Goal: Task Accomplishment & Management: Manage account settings

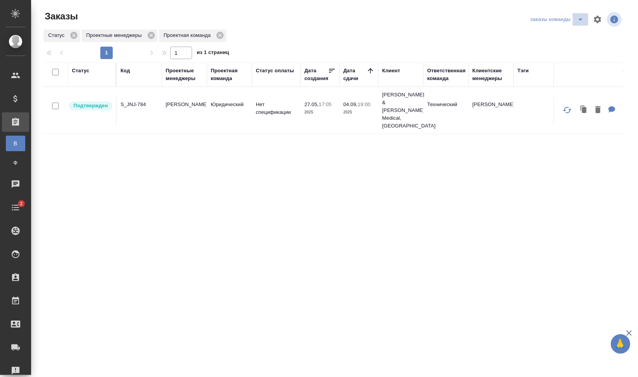
click at [580, 19] on icon "split button" at bounding box center [580, 20] width 4 height 2
click at [303, 28] on div at bounding box center [336, 19] width 196 height 19
click at [127, 71] on div "Код" at bounding box center [124, 71] width 9 height 8
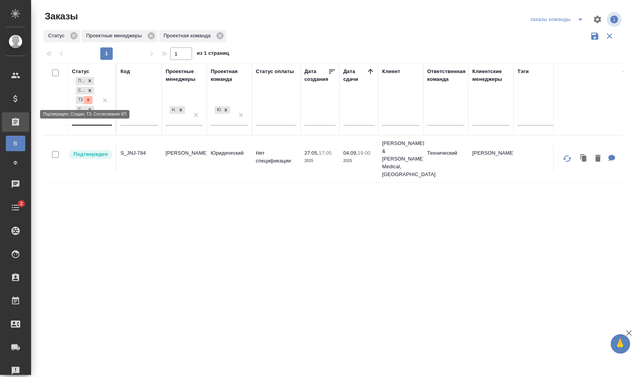
click at [88, 99] on icon at bounding box center [88, 99] width 5 height 5
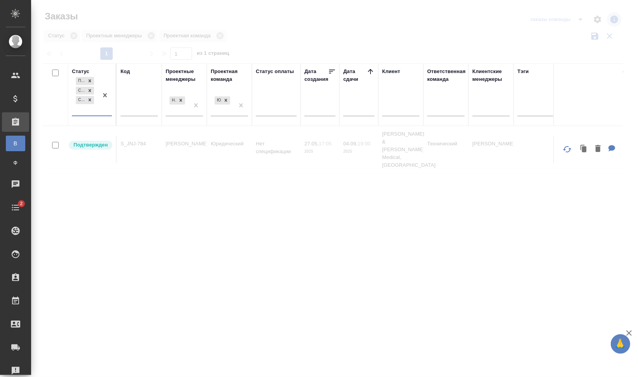
click at [89, 109] on div "Подтвержден Создан Согласование КП" at bounding box center [85, 95] width 26 height 40
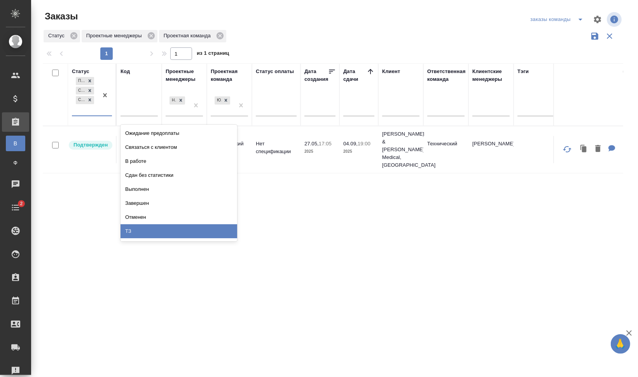
click at [158, 229] on div "ТЗ" at bounding box center [178, 231] width 117 height 14
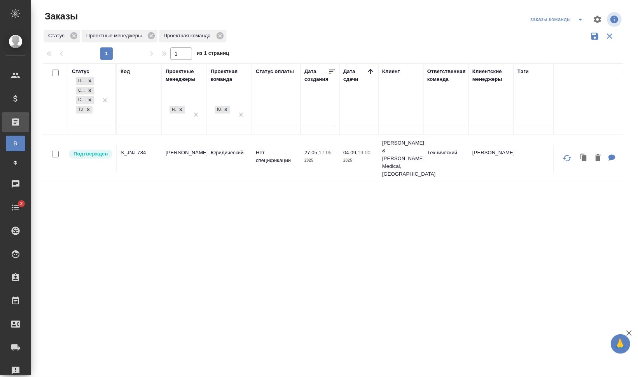
click at [122, 74] on div "Код" at bounding box center [124, 72] width 9 height 8
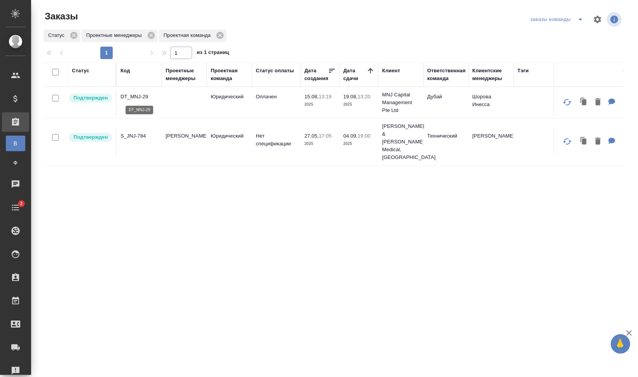
click at [137, 95] on p "DT_MNJ-29" at bounding box center [138, 97] width 37 height 8
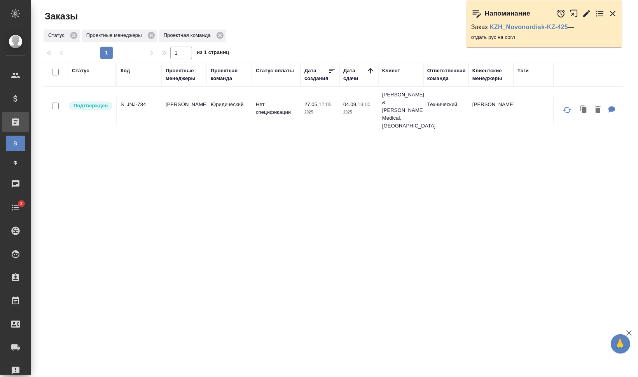
click at [180, 80] on div "Проектные менеджеры" at bounding box center [184, 75] width 37 height 16
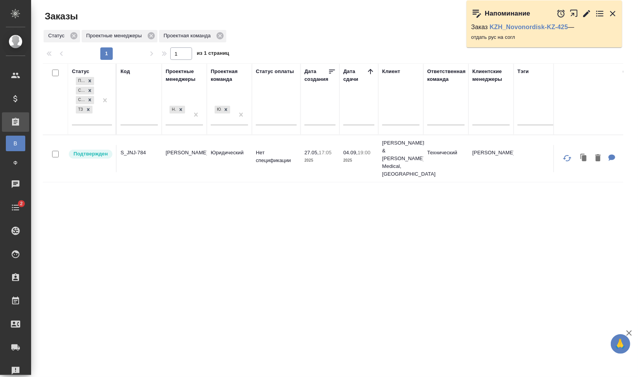
click at [178, 145] on td "Федотова Ирина" at bounding box center [184, 158] width 45 height 27
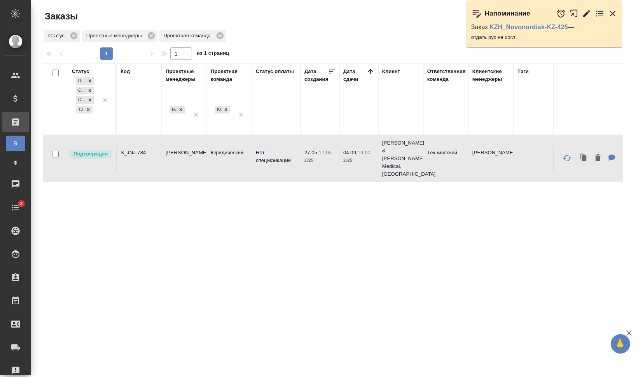
click at [178, 145] on td "Федотова Ирина" at bounding box center [184, 158] width 45 height 27
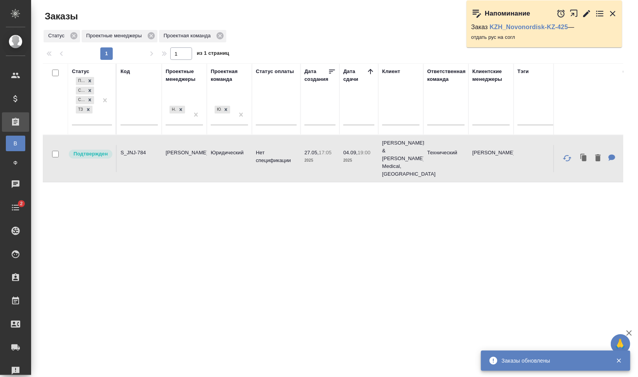
click at [184, 72] on div "Проектные менеджеры" at bounding box center [184, 76] width 37 height 16
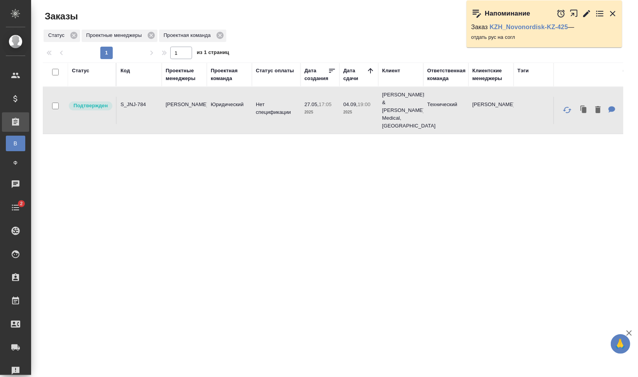
click at [272, 166] on div "Статус Код Проектные менеджеры Проектная команда Статус оплаты Дата создания Да…" at bounding box center [333, 203] width 580 height 280
click at [614, 11] on icon "button" at bounding box center [612, 13] width 9 height 9
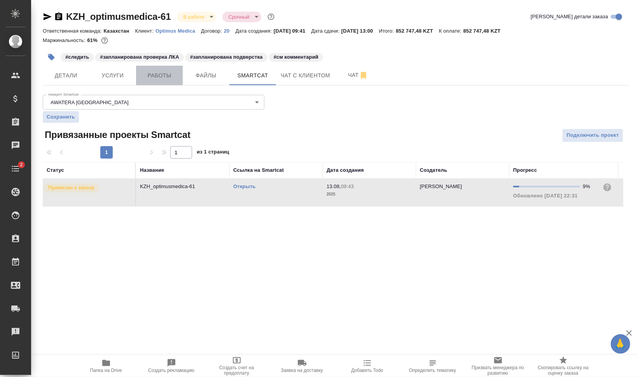
click at [163, 74] on span "Работы" at bounding box center [159, 76] width 37 height 10
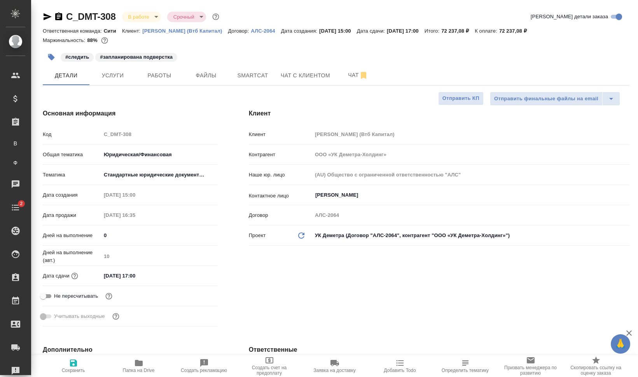
select select "RU"
click at [147, 73] on span "Работы" at bounding box center [159, 76] width 37 height 10
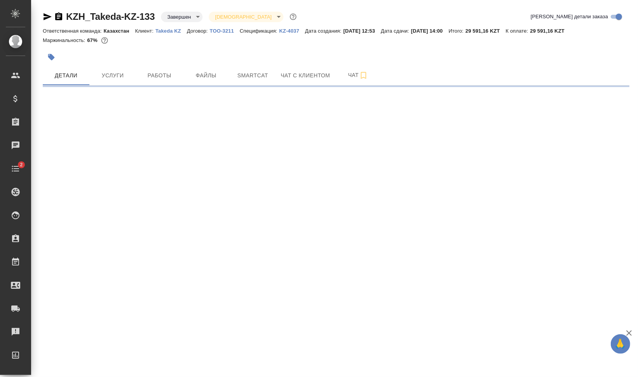
select select "RU"
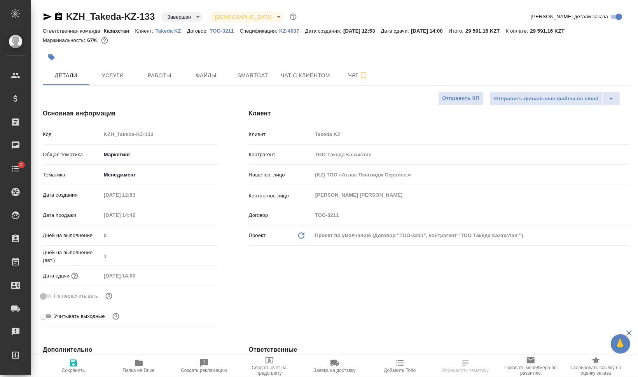
type textarea "x"
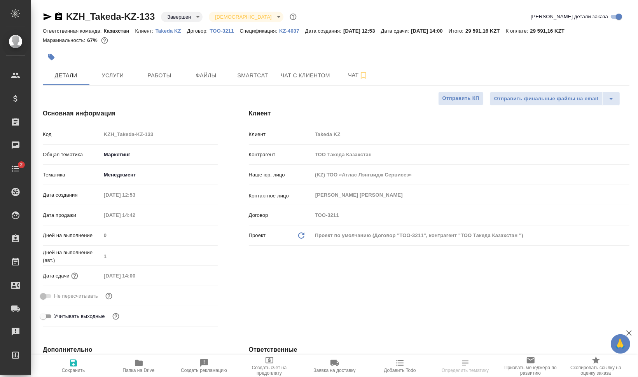
type textarea "x"
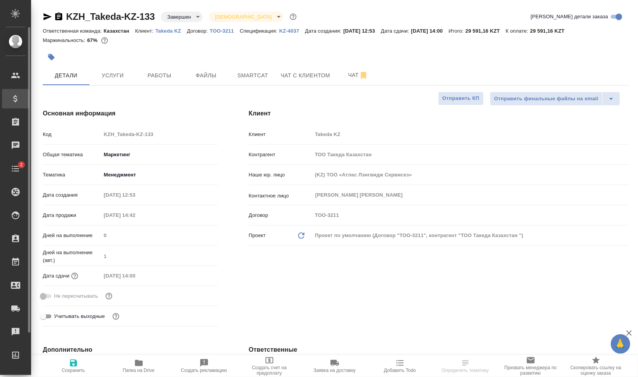
type textarea "x"
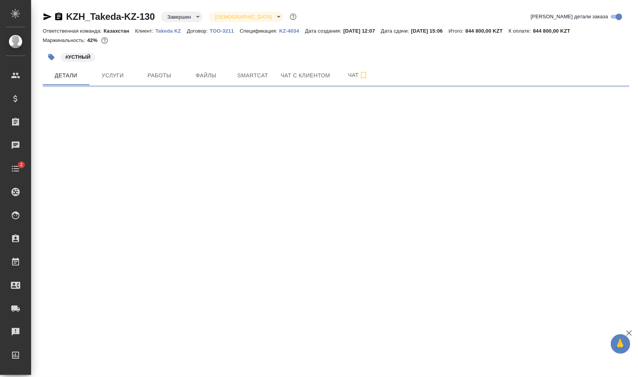
select select "RU"
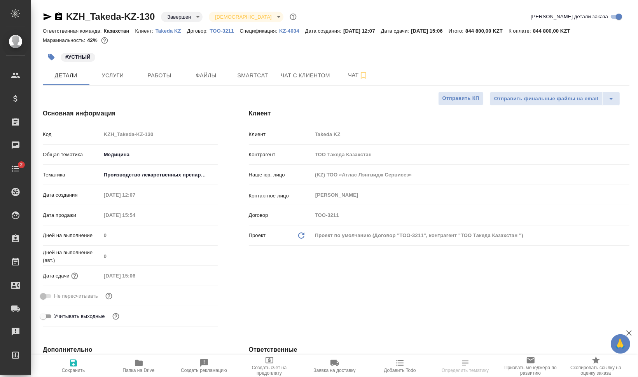
type textarea "x"
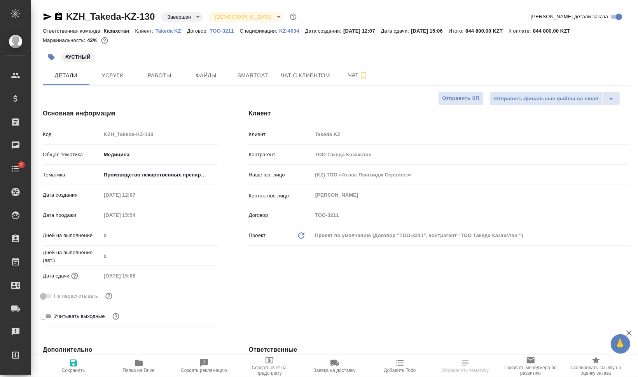
type textarea "x"
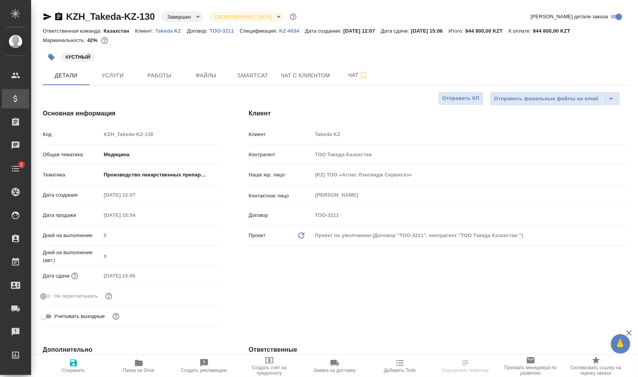
type textarea "x"
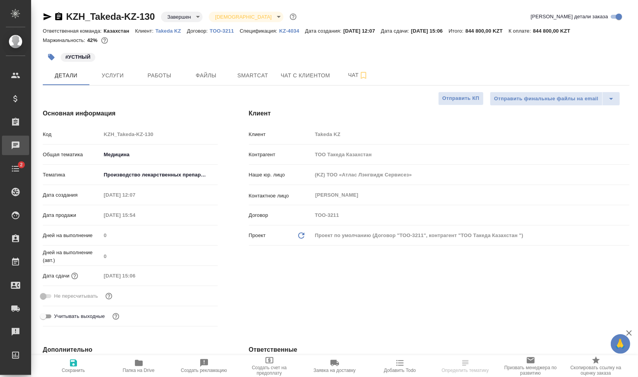
type textarea "x"
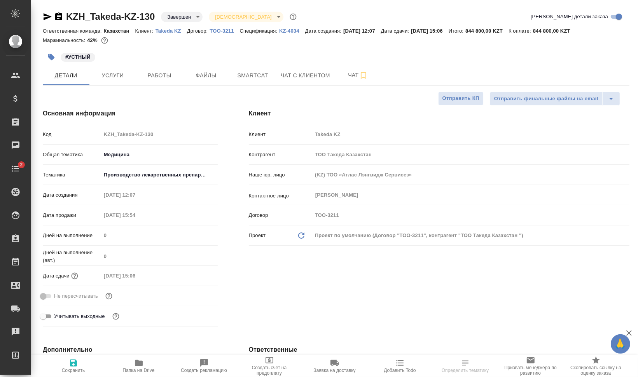
type textarea "x"
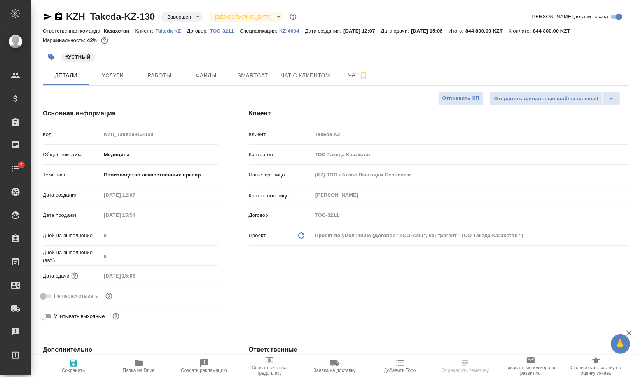
type textarea "x"
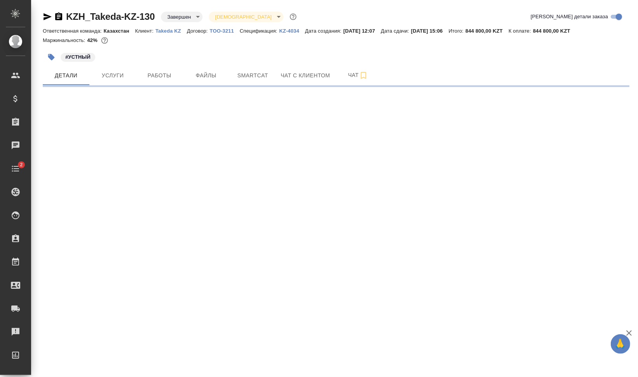
select select "RU"
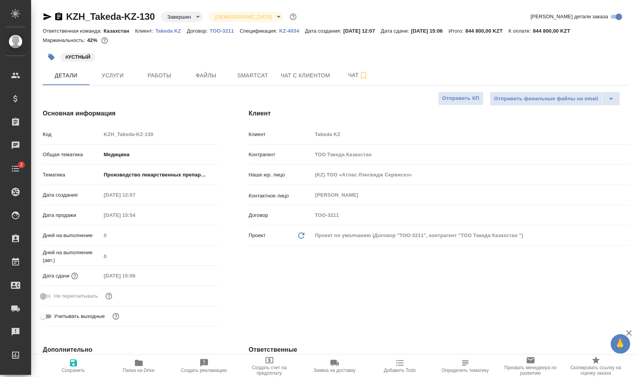
type textarea "x"
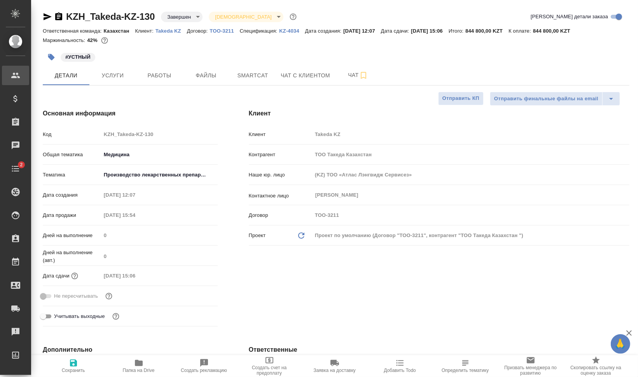
type textarea "x"
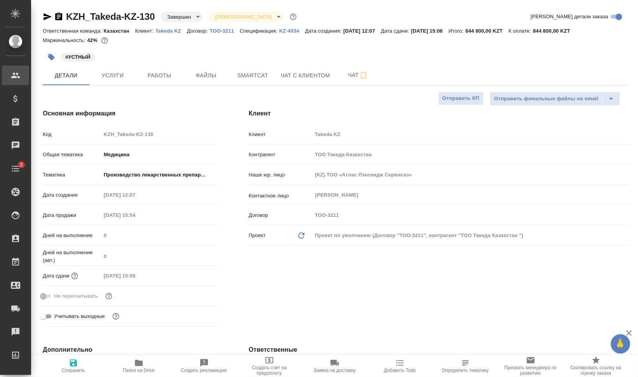
type textarea "x"
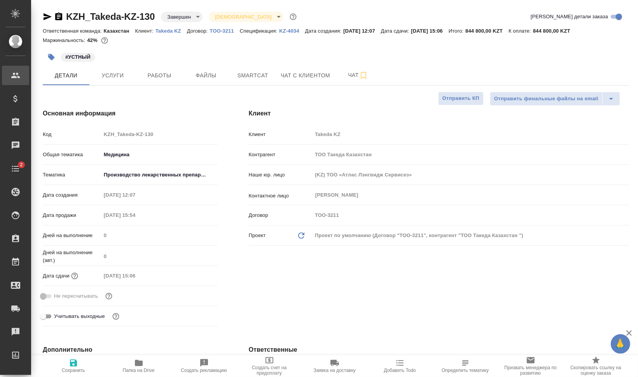
type textarea "x"
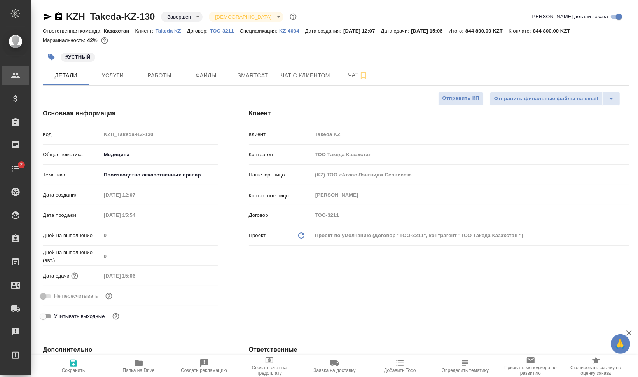
type textarea "x"
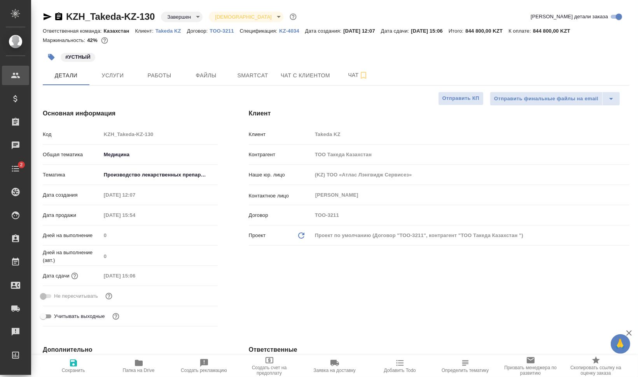
type textarea "x"
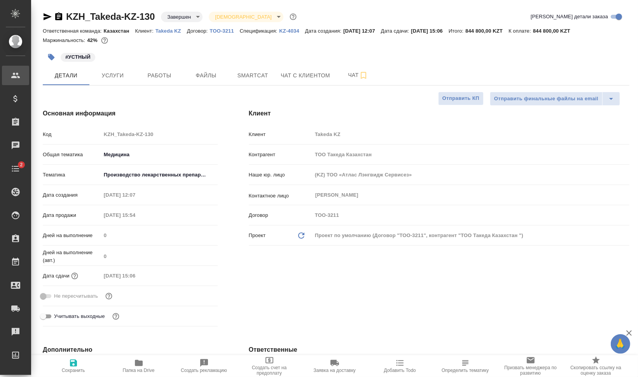
type textarea "x"
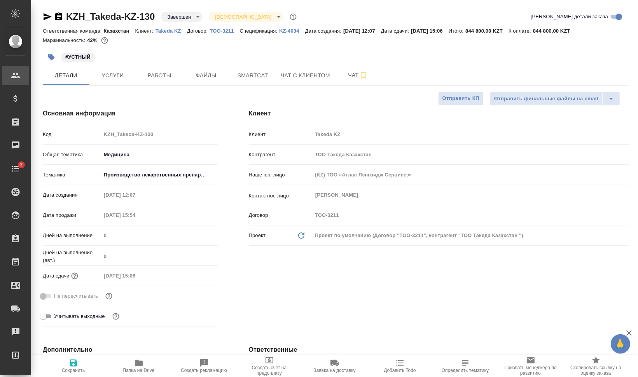
type textarea "x"
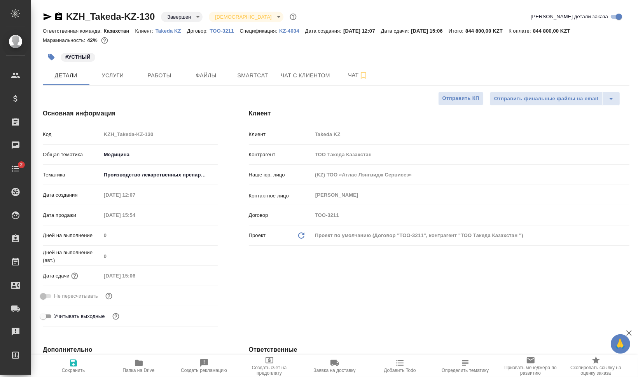
type textarea "x"
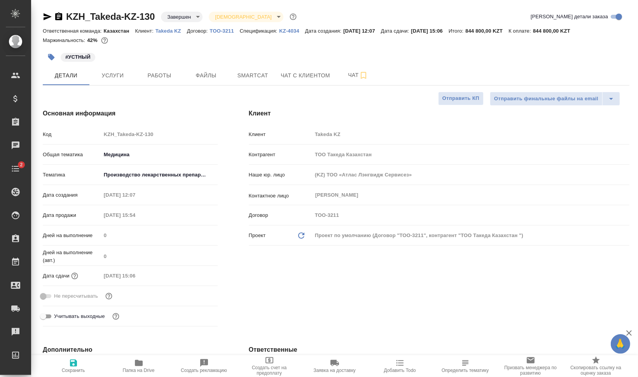
type textarea "x"
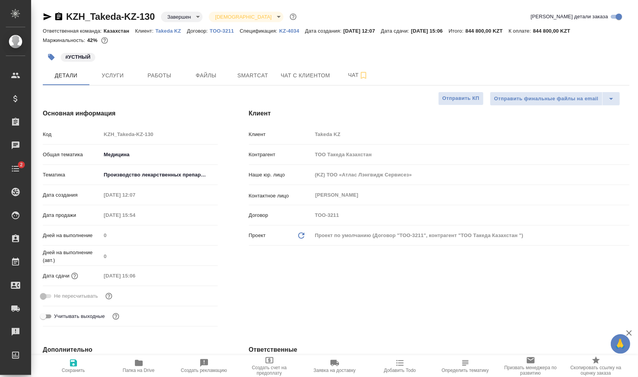
type textarea "x"
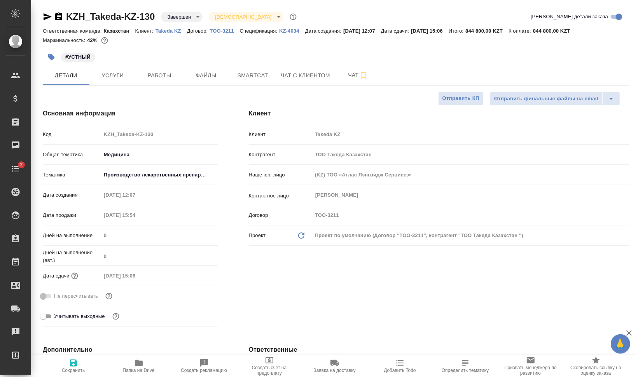
type textarea "x"
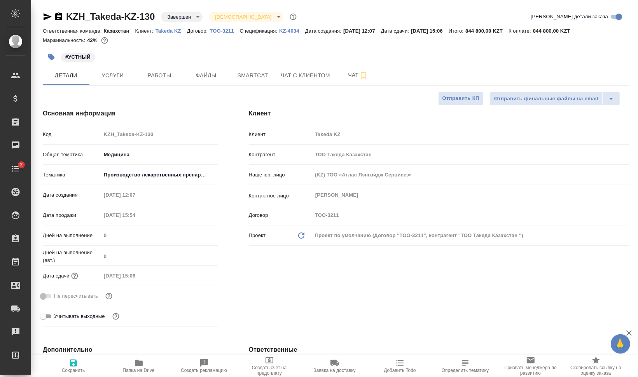
type textarea "x"
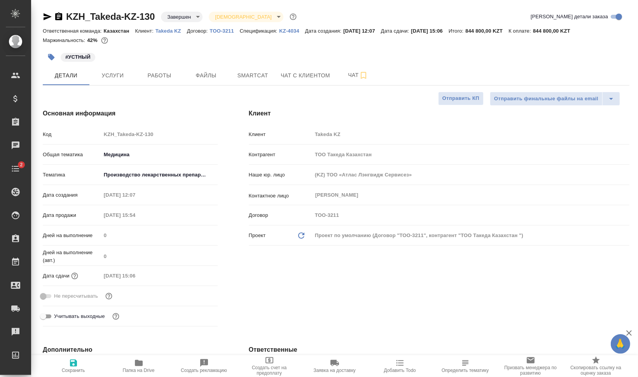
type textarea "x"
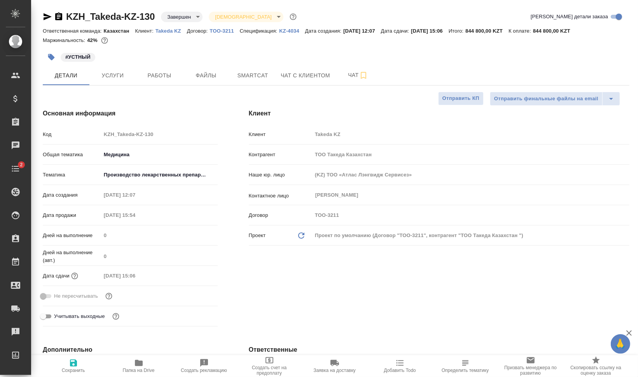
type textarea "x"
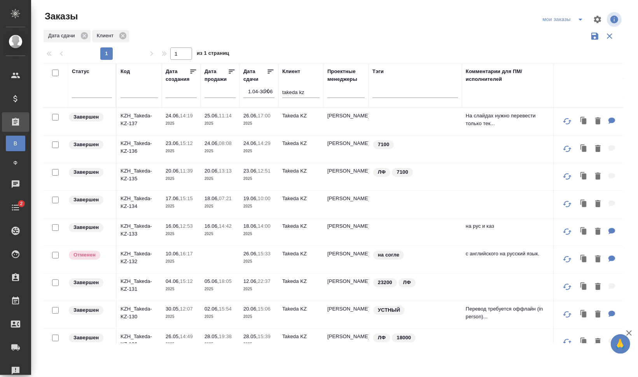
click at [55, 76] on div at bounding box center [53, 73] width 13 height 11
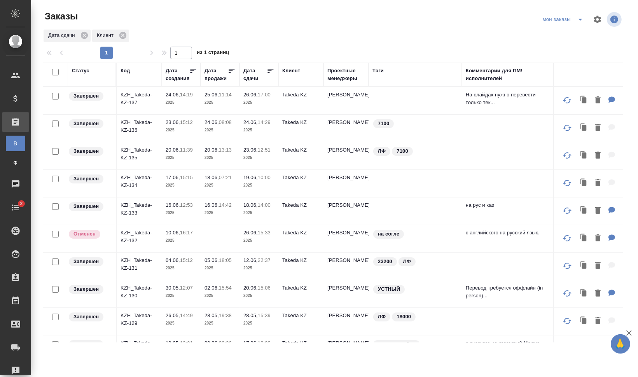
click at [250, 78] on div "Дата сдачи" at bounding box center [254, 75] width 23 height 16
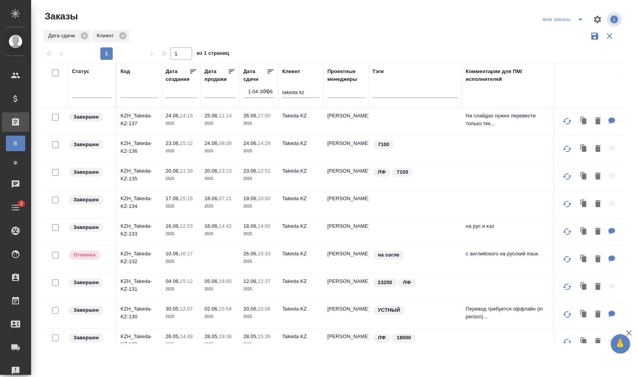
click at [55, 72] on input "checkbox" at bounding box center [55, 73] width 7 height 7
checkbox input "true"
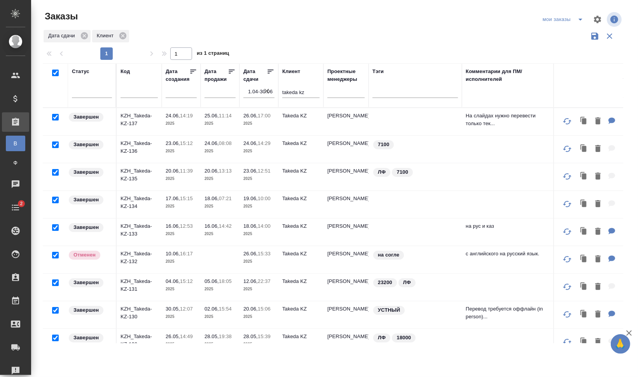
checkbox input "true"
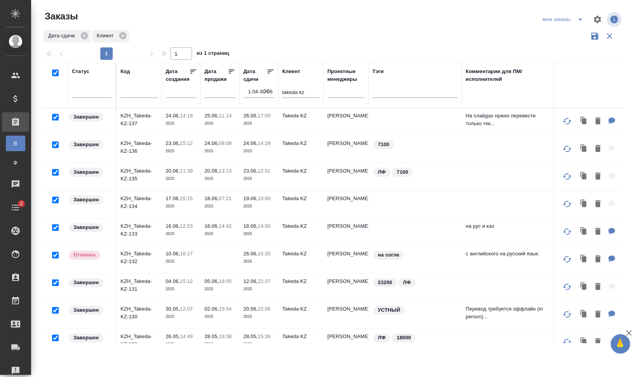
checkbox input "true"
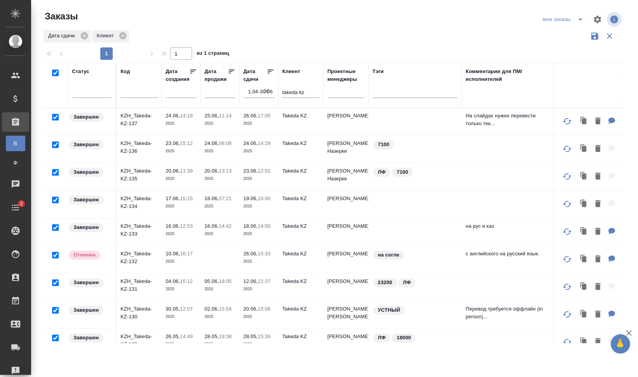
checkbox input "true"
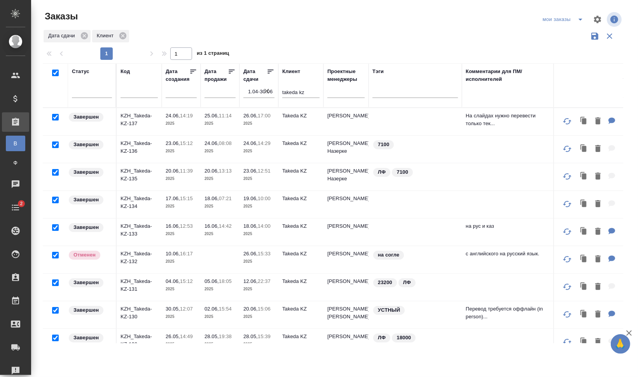
checkbox input "true"
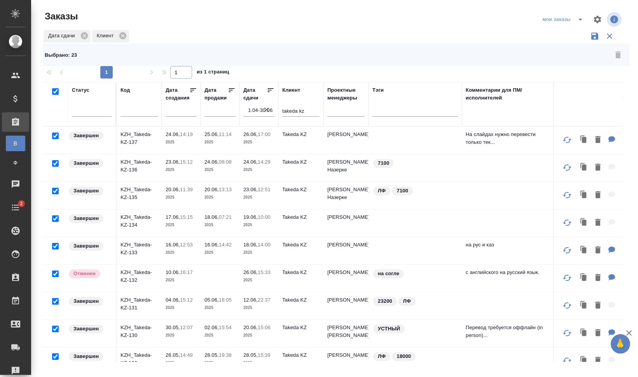
click at [56, 91] on input "checkbox" at bounding box center [55, 91] width 7 height 7
checkbox input "false"
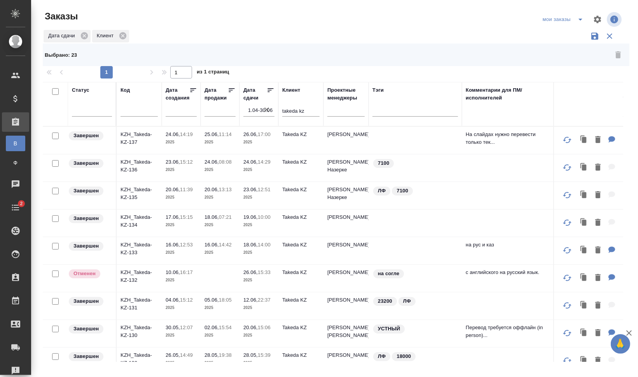
checkbox input "false"
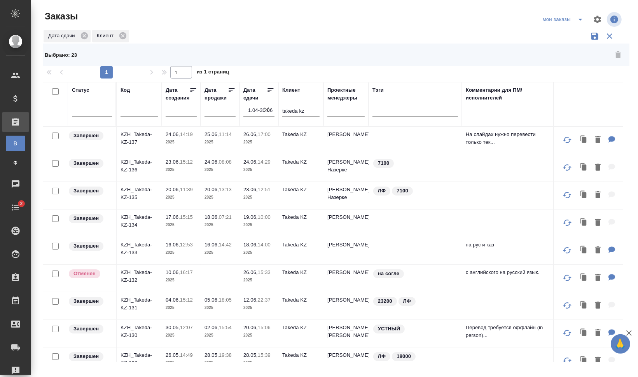
checkbox input "false"
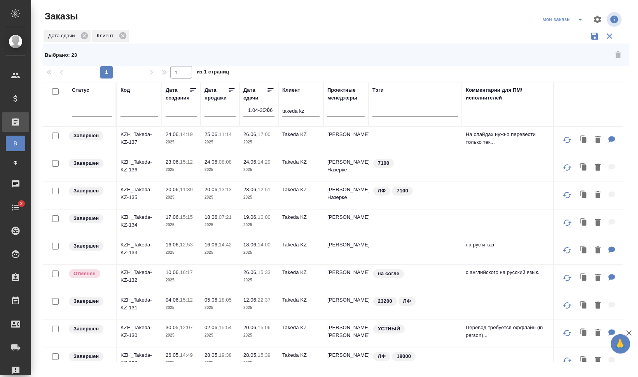
checkbox input "false"
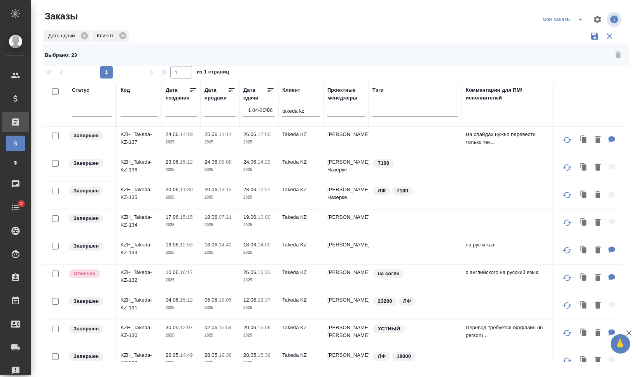
checkbox input "false"
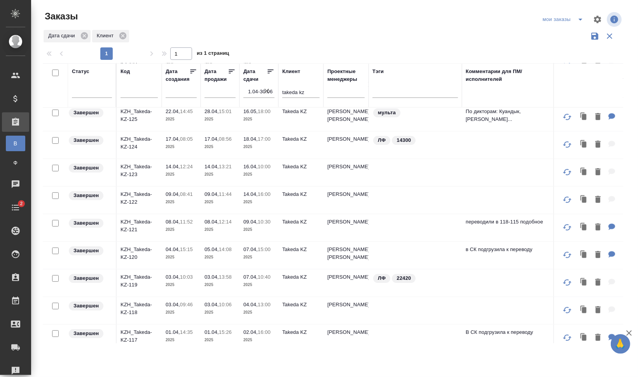
scroll to position [403, 0]
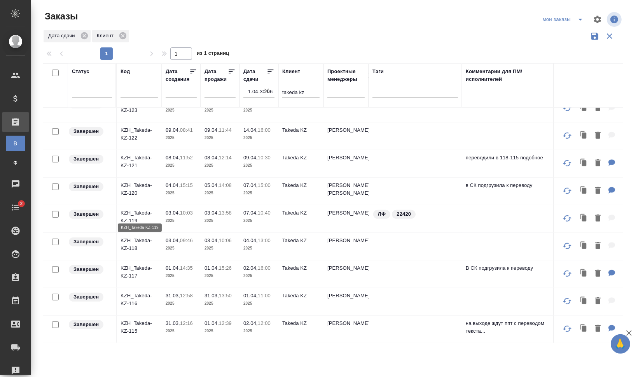
click at [127, 209] on p "KZH_Takeda-KZ-119" at bounding box center [138, 217] width 37 height 16
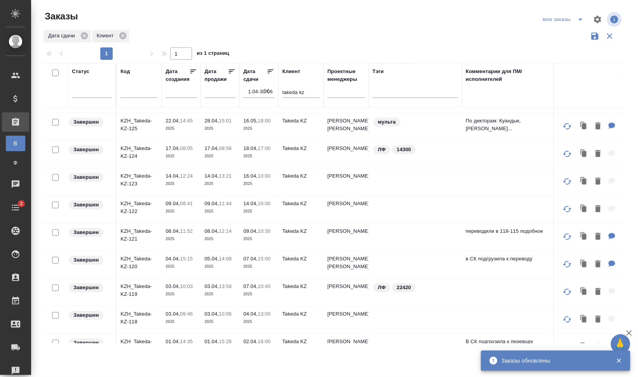
scroll to position [306, 0]
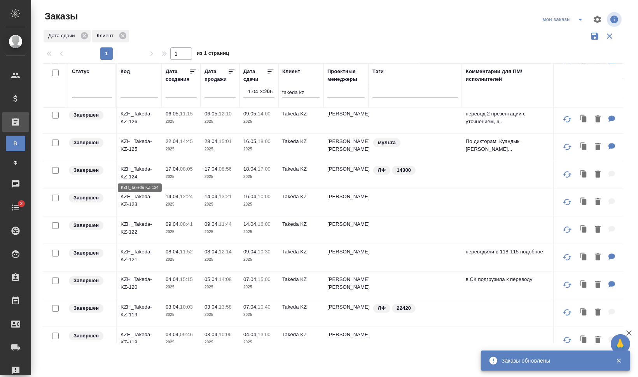
click at [140, 167] on p "KZH_Takeda-KZ-124" at bounding box center [138, 173] width 37 height 16
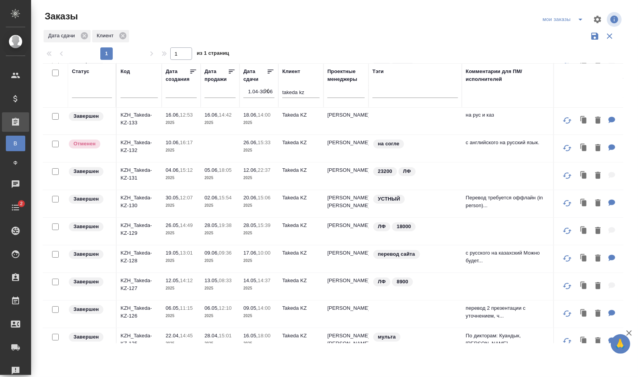
scroll to position [208, 0]
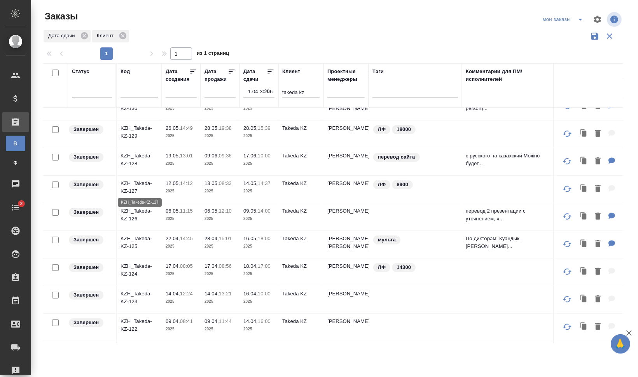
click at [132, 182] on p "KZH_Takeda-KZ-127" at bounding box center [138, 188] width 37 height 16
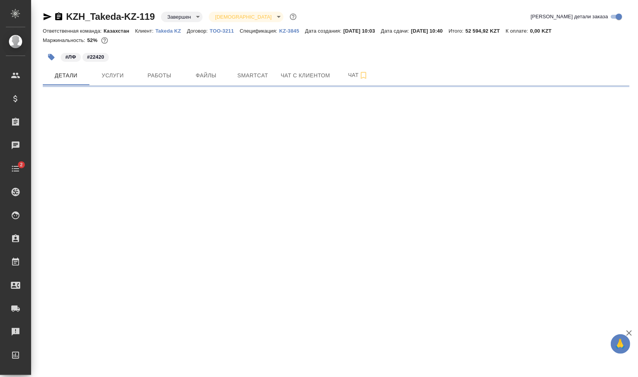
select select "RU"
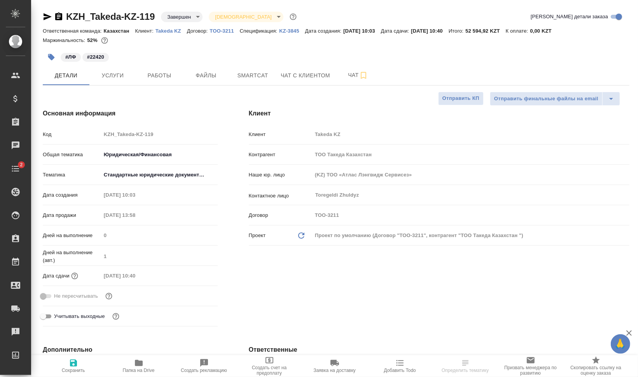
type textarea "x"
drag, startPoint x: 449, startPoint y: 30, endPoint x: 417, endPoint y: 28, distance: 32.3
click at [417, 28] on div "Ответственная команда: Казахстан Клиент: Takeda KZ Договор: ТОО-3211 Спецификац…" at bounding box center [336, 30] width 587 height 9
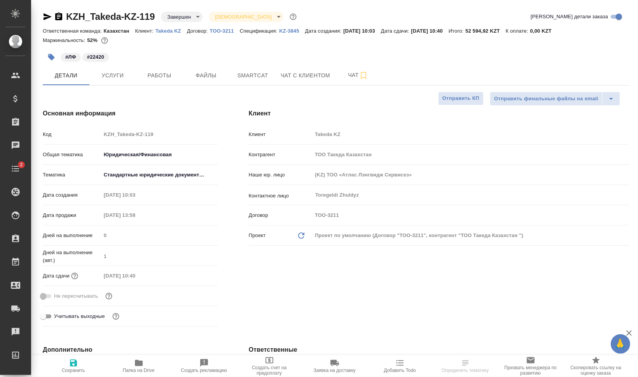
drag, startPoint x: 417, startPoint y: 28, endPoint x: 381, endPoint y: 55, distance: 44.7
click at [381, 55] on div "#ЛФ #22420" at bounding box center [238, 57] width 391 height 17
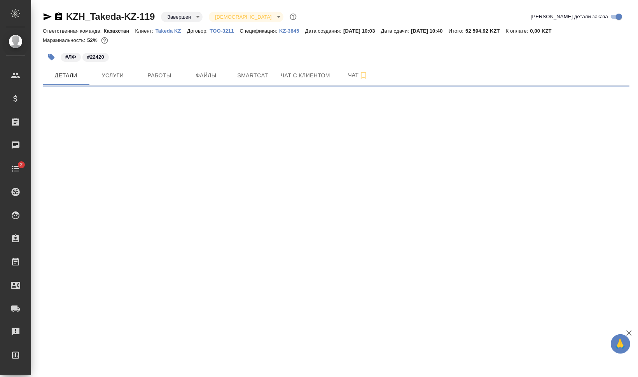
select select "RU"
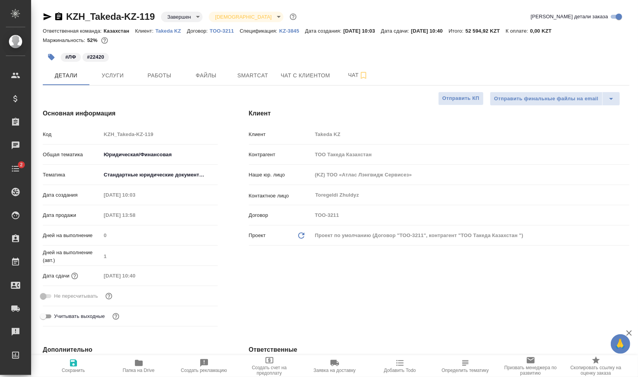
type textarea "x"
click at [120, 76] on span "Услуги" at bounding box center [112, 76] width 37 height 10
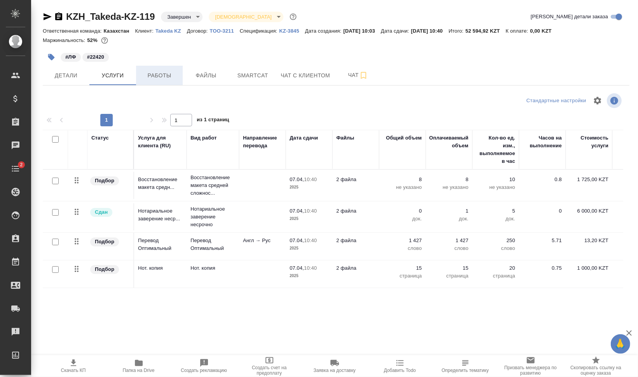
click at [170, 75] on span "Работы" at bounding box center [159, 76] width 37 height 10
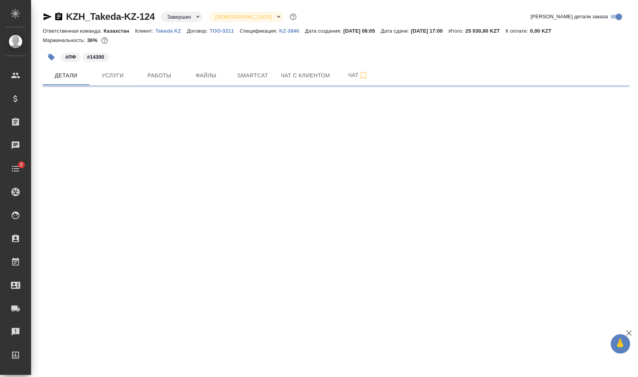
select select "RU"
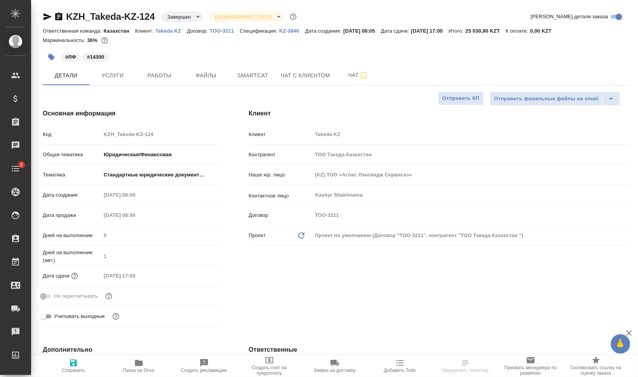
type textarea "x"
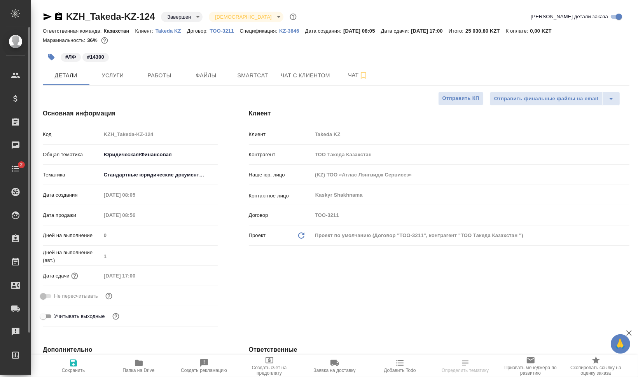
type textarea "x"
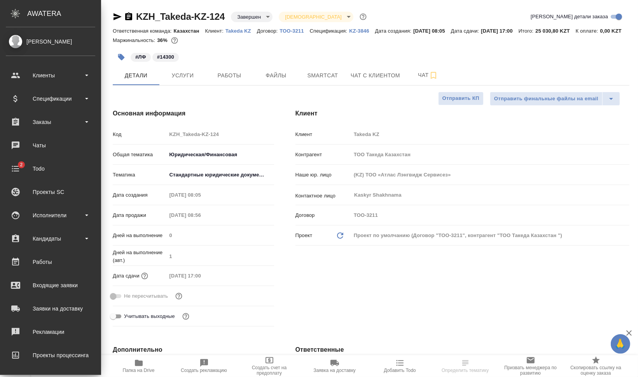
type textarea "x"
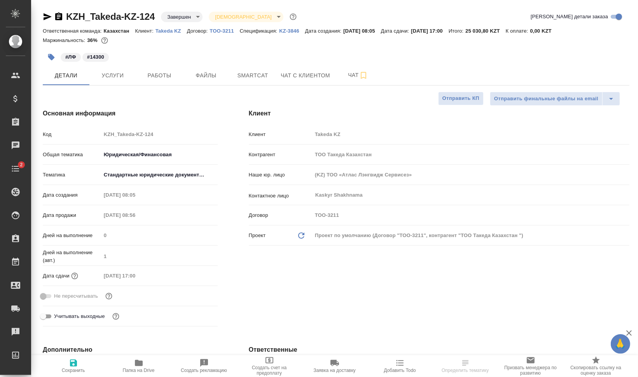
type textarea "x"
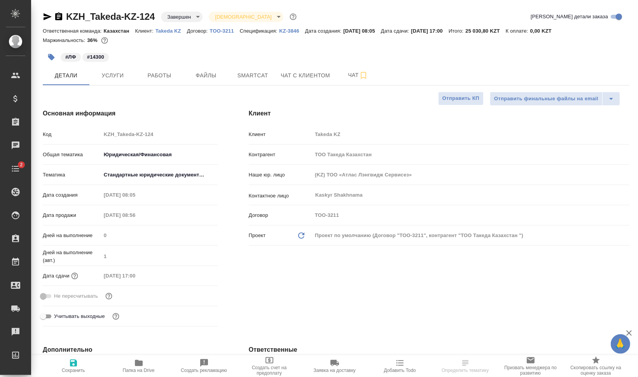
type textarea "x"
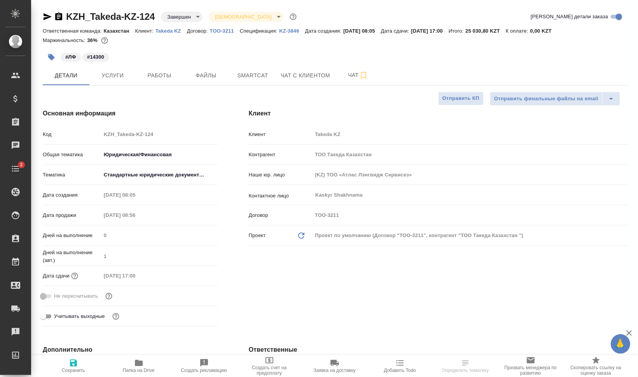
type textarea "x"
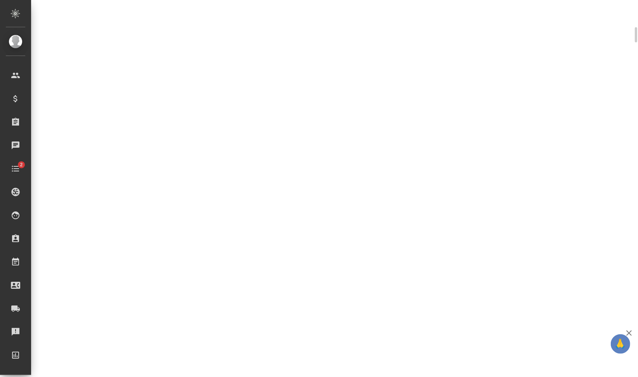
select select "RU"
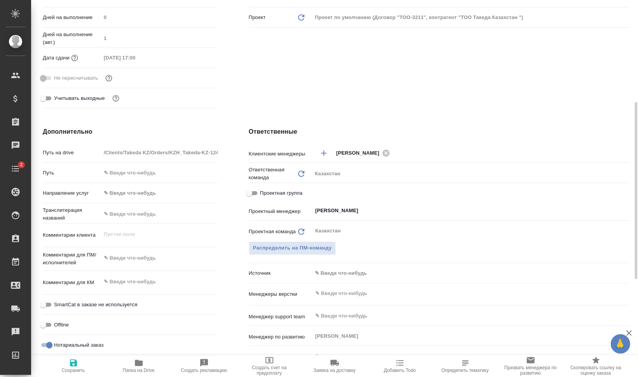
type textarea "x"
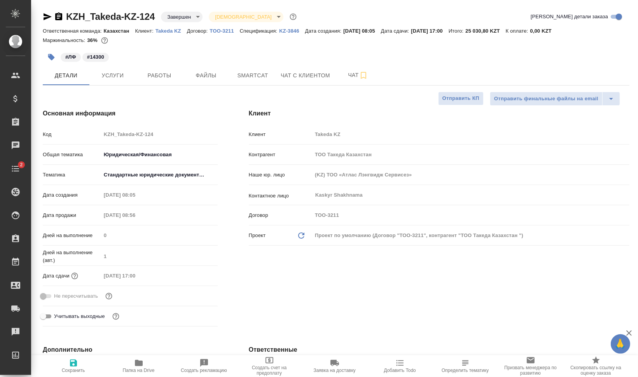
type textarea "x"
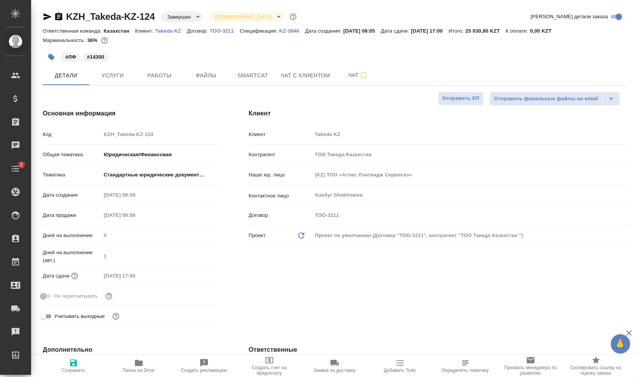
type textarea "x"
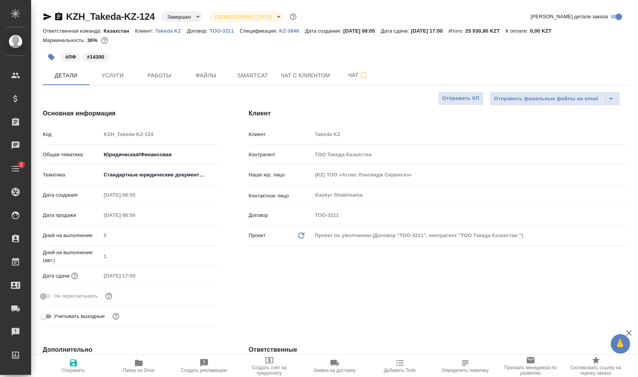
type textarea "x"
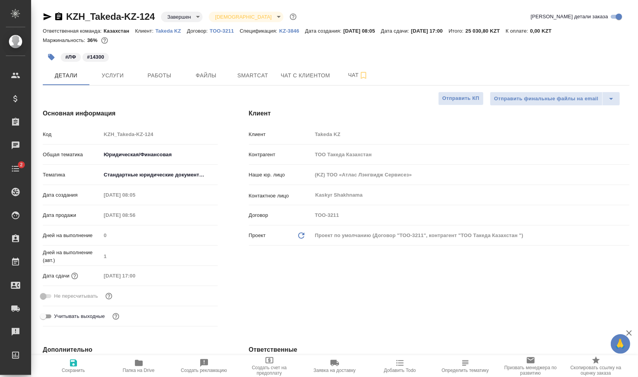
type textarea "x"
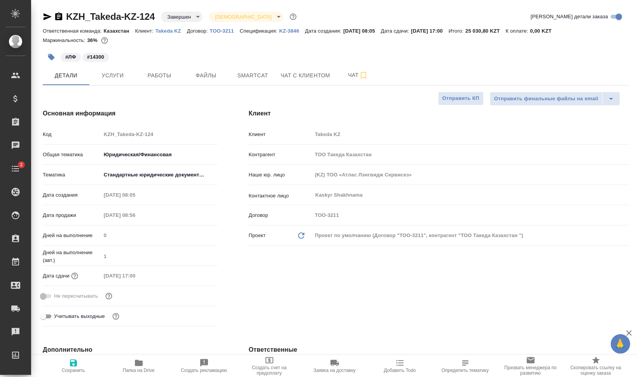
type textarea "x"
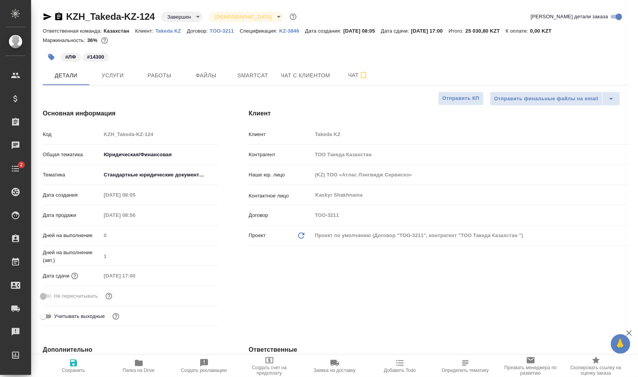
type textarea "x"
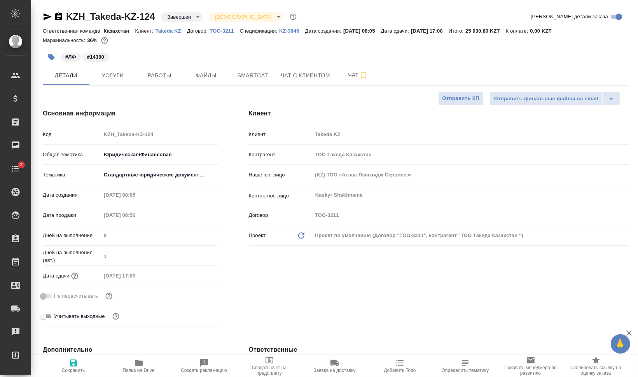
type textarea "x"
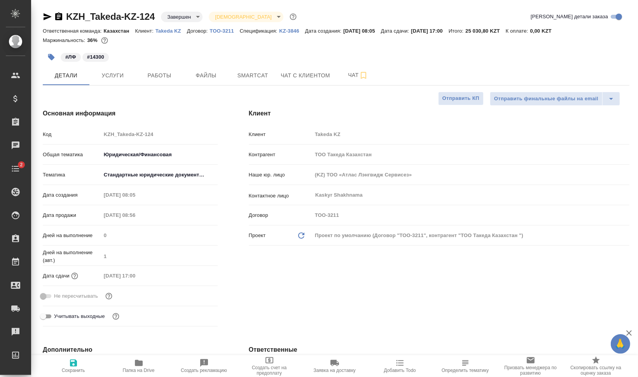
type textarea "x"
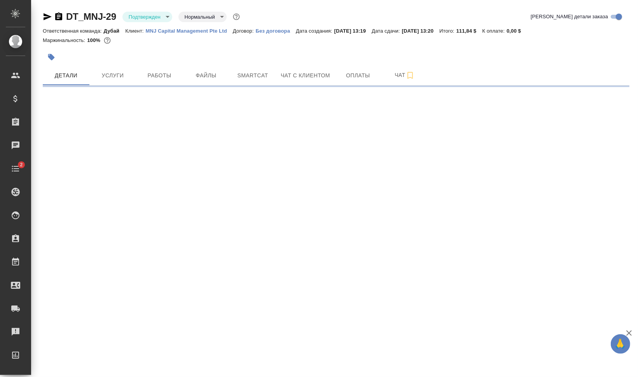
select select "RU"
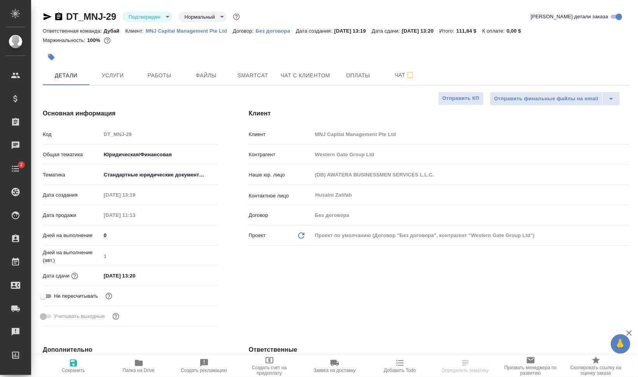
type textarea "x"
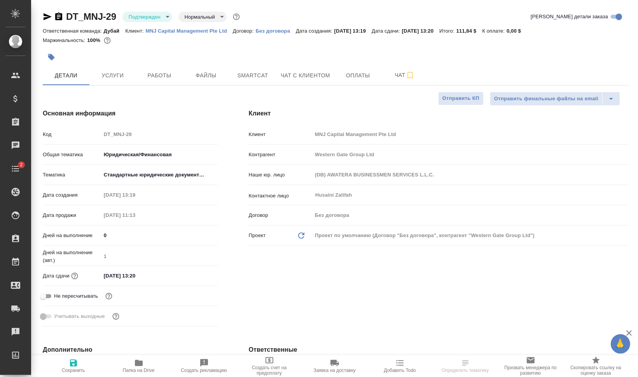
type textarea "x"
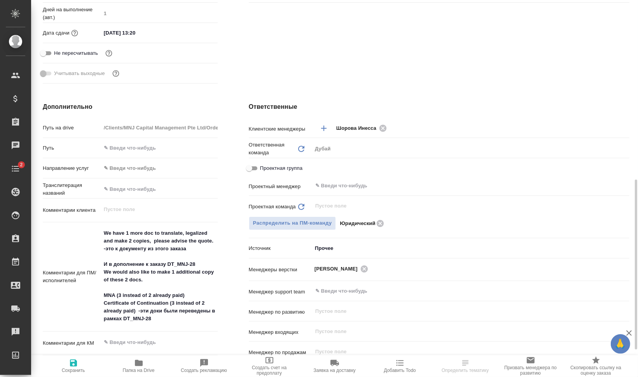
scroll to position [292, 0]
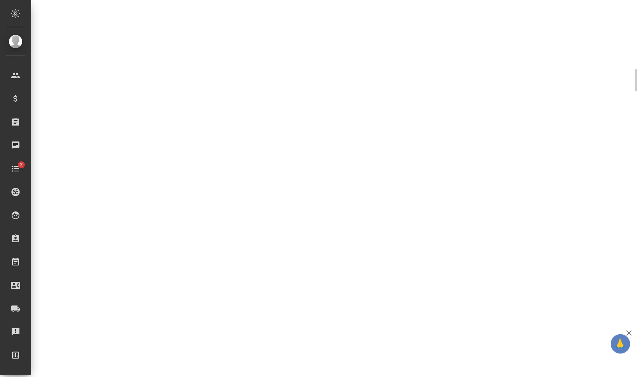
select select "RU"
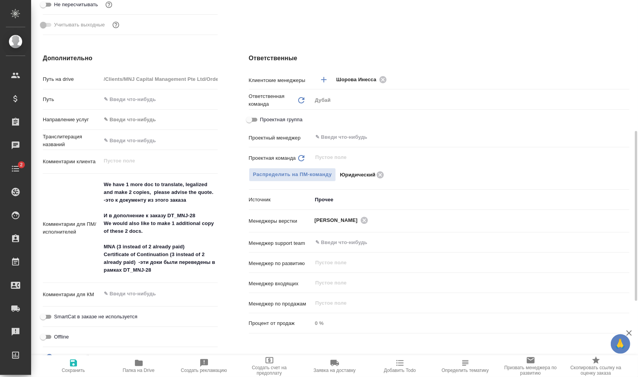
type textarea "x"
drag, startPoint x: 197, startPoint y: 213, endPoint x: 179, endPoint y: 211, distance: 18.0
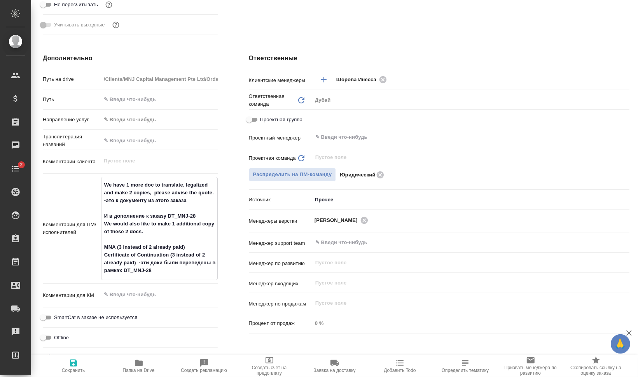
click at [179, 211] on textarea "We have 1 more doc to translate, legalized and make 2 copies, please advise the…" at bounding box center [159, 227] width 116 height 99
click at [179, 212] on textarea "We have 1 more doc to translate, legalized and make 2 copies, please advise the…" at bounding box center [159, 227] width 116 height 99
drag, startPoint x: 168, startPoint y: 215, endPoint x: 194, endPoint y: 216, distance: 26.1
click at [194, 216] on textarea "We have 1 more doc to translate, legalized and make 2 copies, please advise the…" at bounding box center [159, 227] width 116 height 99
type textarea "x"
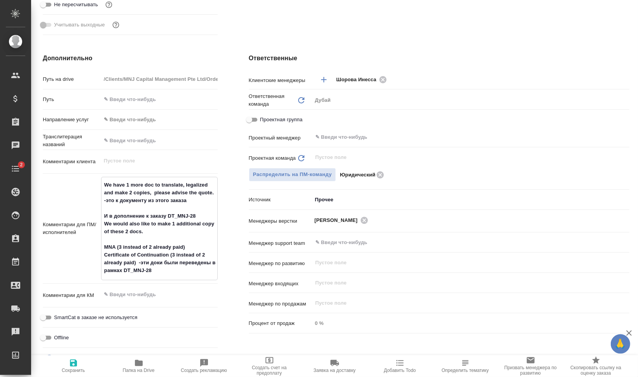
type textarea "x"
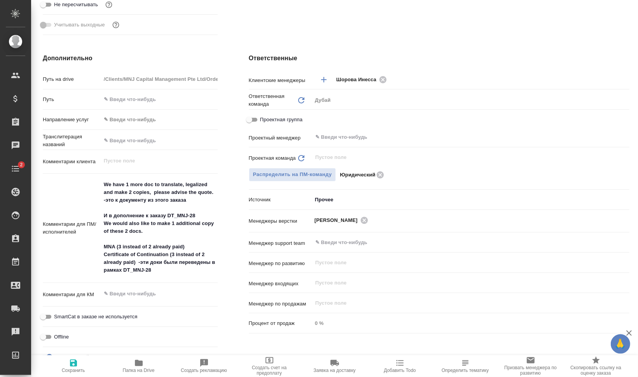
type textarea "x"
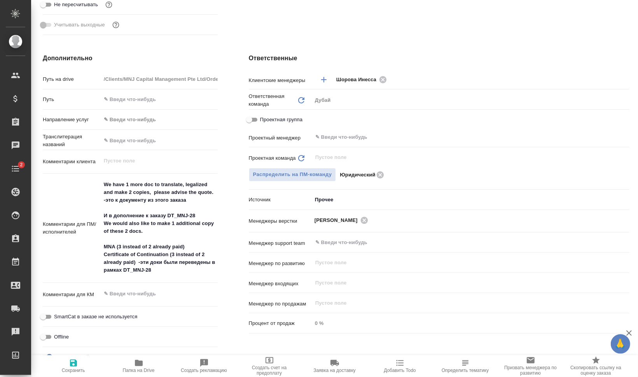
type textarea "x"
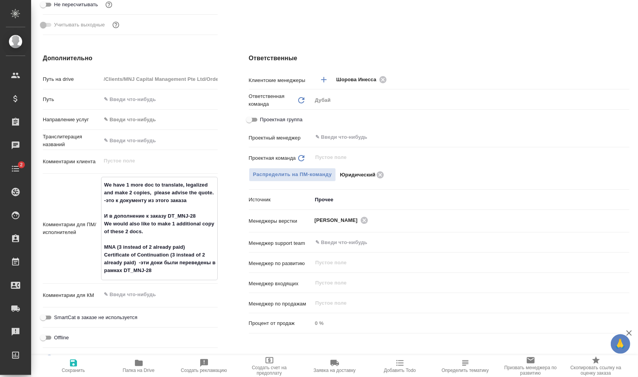
type textarea "x"
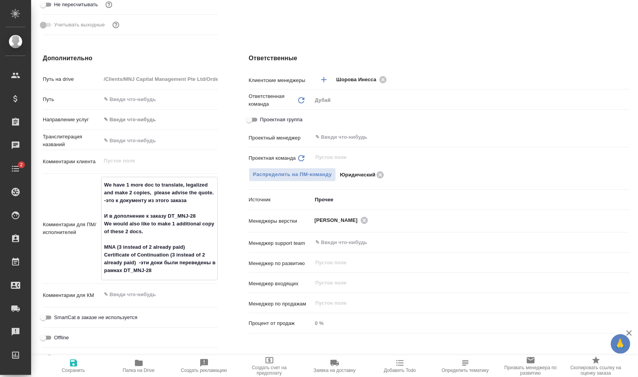
click at [145, 229] on textarea "We have 1 more doc to translate, legalized and make 2 copies, please advise the…" at bounding box center [159, 227] width 116 height 99
type textarea "x"
click at [132, 365] on span "Папка на Drive" at bounding box center [139, 365] width 56 height 15
type textarea "x"
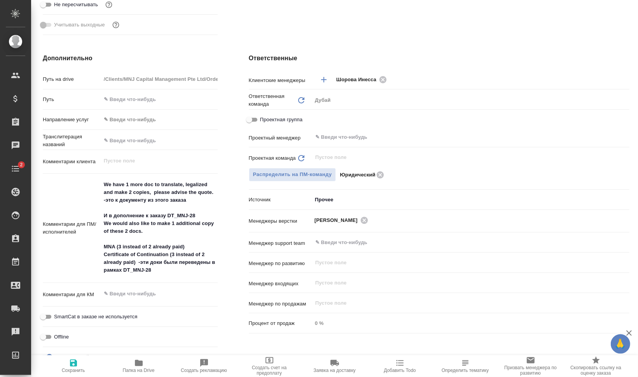
type textarea "x"
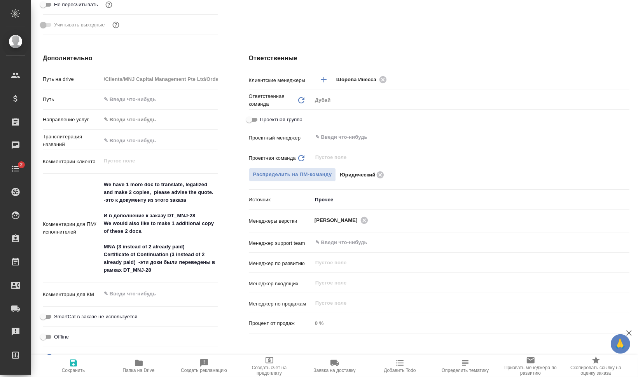
type textarea "x"
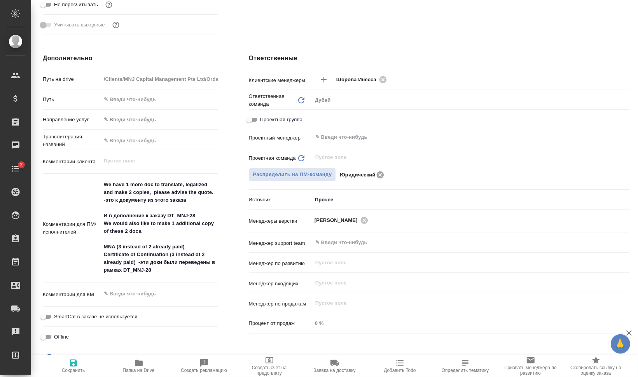
click at [381, 174] on icon at bounding box center [380, 174] width 7 height 7
type textarea "x"
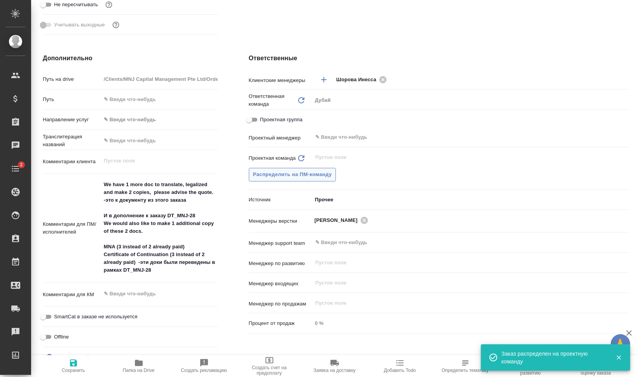
click at [317, 177] on span "Распределить на ПМ-команду" at bounding box center [292, 174] width 79 height 9
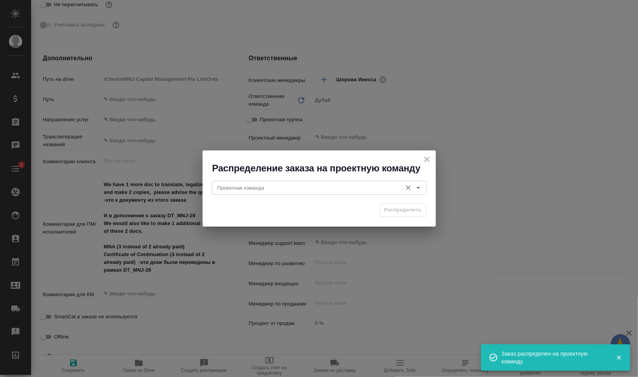
click at [323, 189] on input "Проектная команда" at bounding box center [306, 187] width 184 height 9
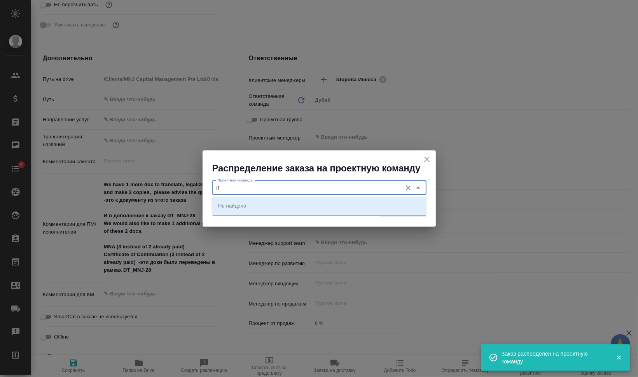
type input "i"
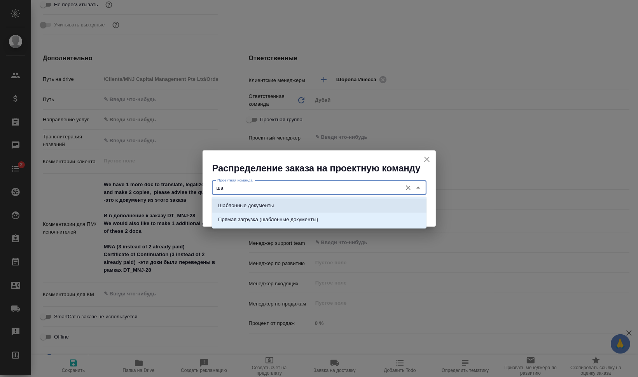
click at [299, 201] on li "Шаблонные документы" at bounding box center [319, 206] width 215 height 14
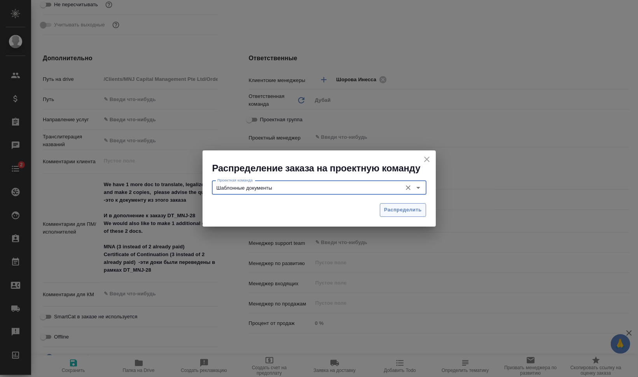
type input "Шаблонные документы"
click at [402, 207] on span "Распределить" at bounding box center [403, 210] width 38 height 9
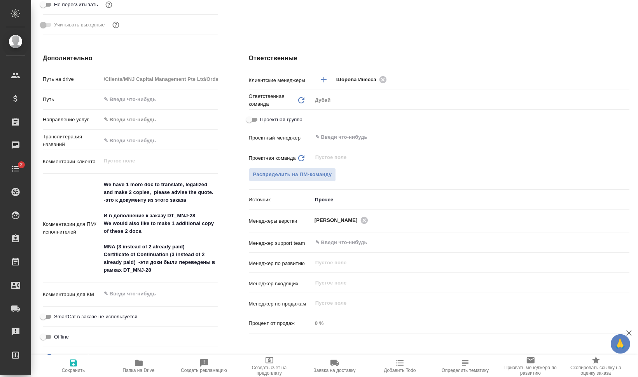
type textarea "x"
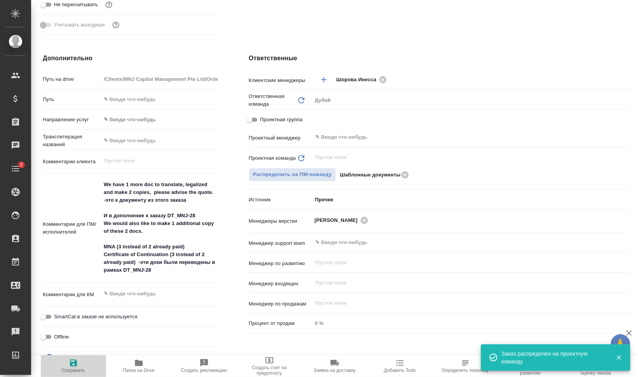
click at [79, 360] on span "Сохранить" at bounding box center [73, 365] width 56 height 15
type textarea "x"
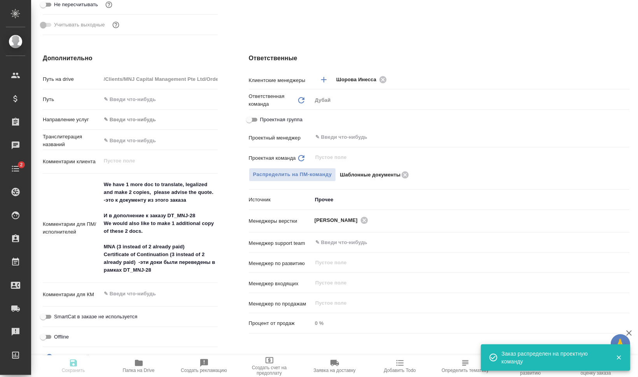
type textarea "x"
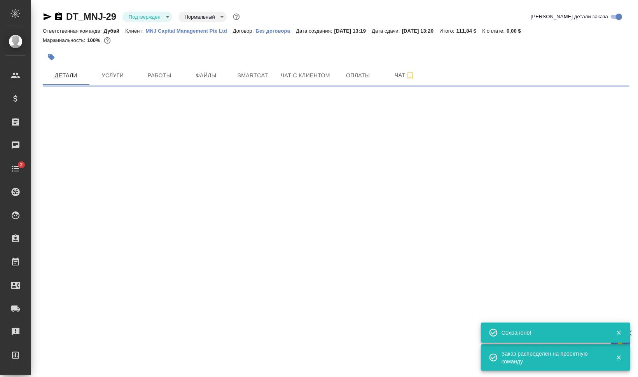
scroll to position [0, 0]
select select "RU"
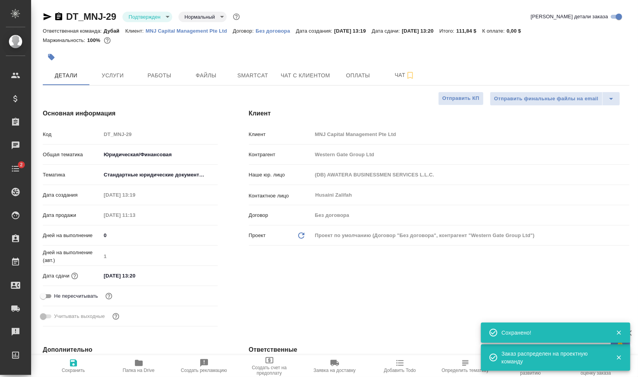
type textarea "x"
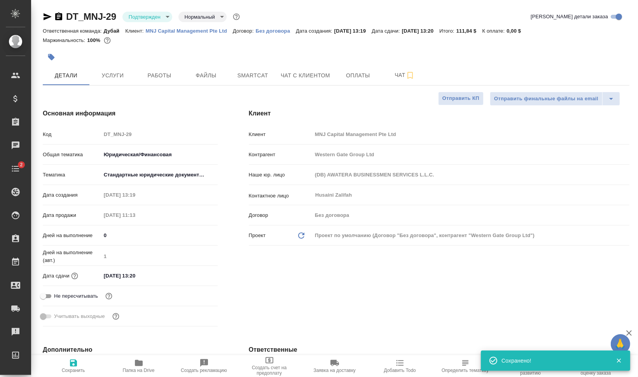
click at [46, 14] on icon "button" at bounding box center [48, 16] width 8 height 7
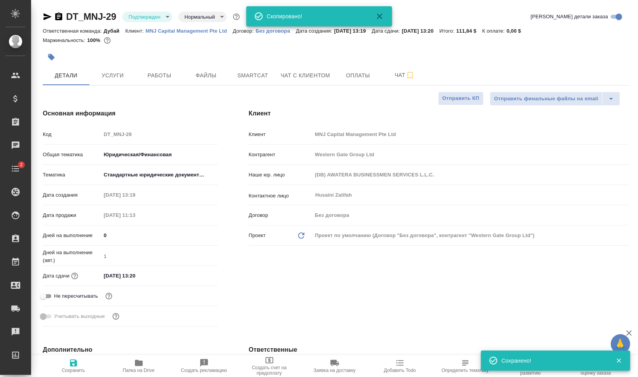
type textarea "x"
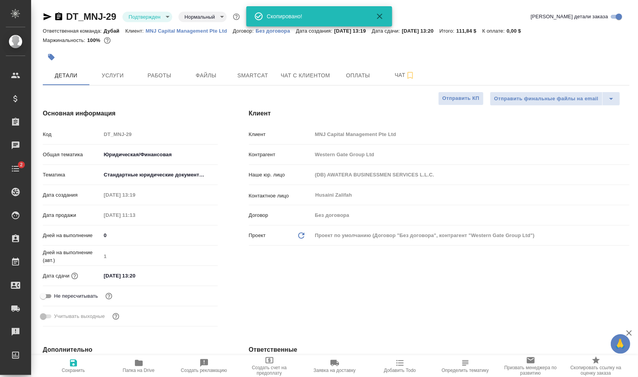
type textarea "x"
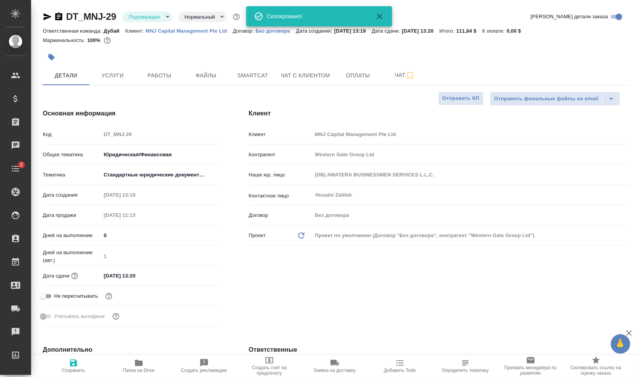
type textarea "x"
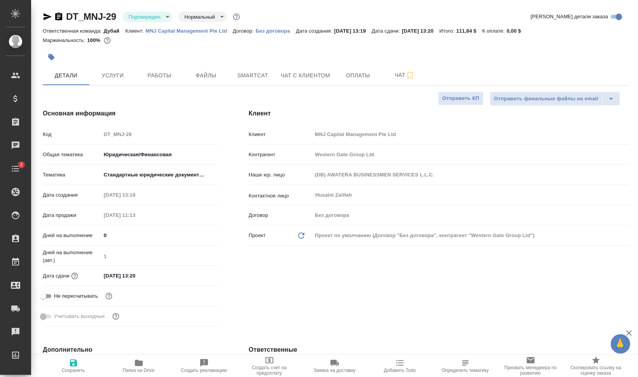
type textarea "x"
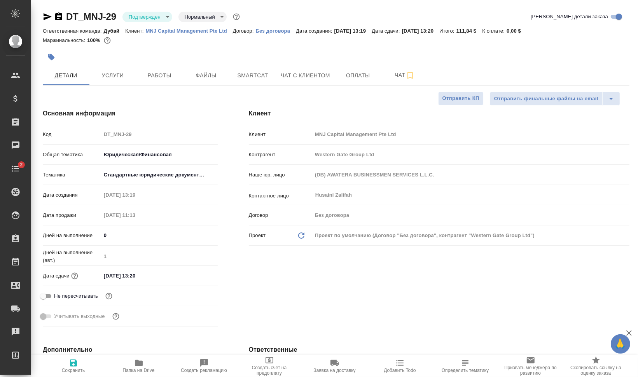
type textarea "x"
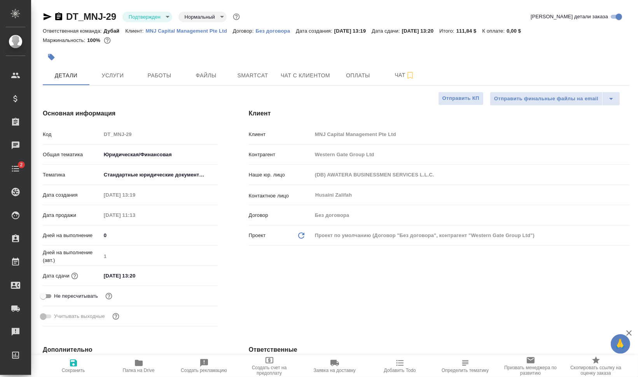
type textarea "x"
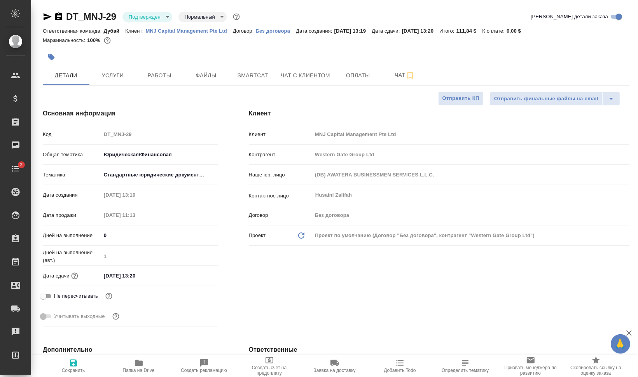
type textarea "x"
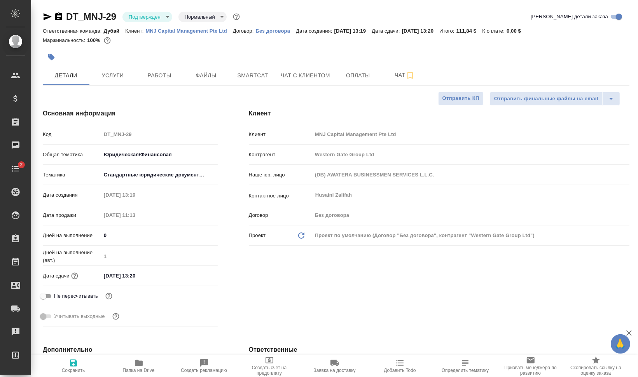
type textarea "x"
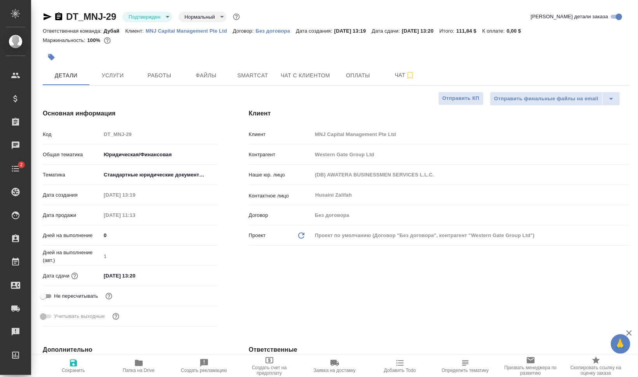
type textarea "x"
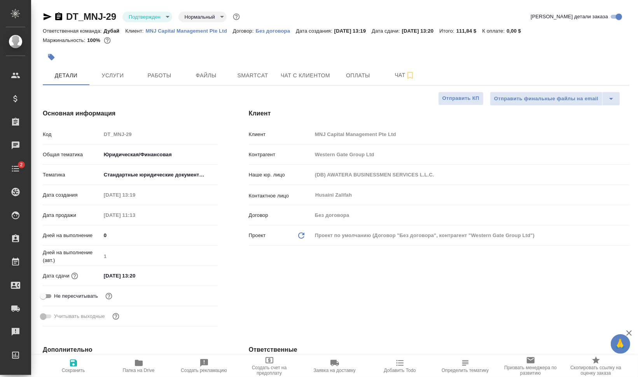
type textarea "x"
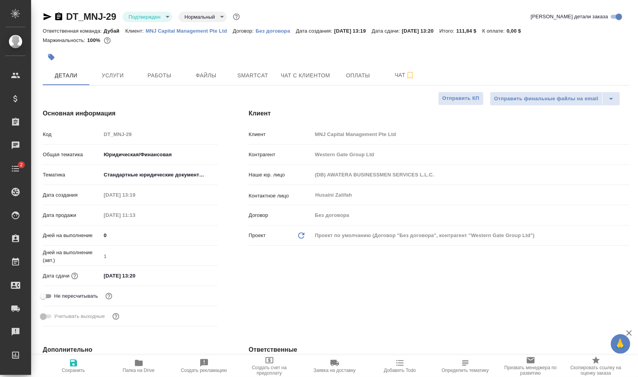
type textarea "x"
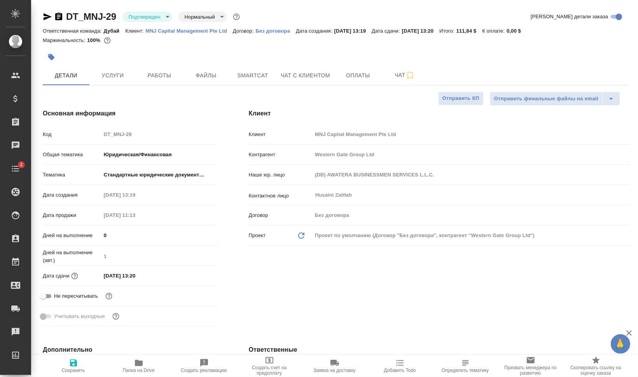
type textarea "x"
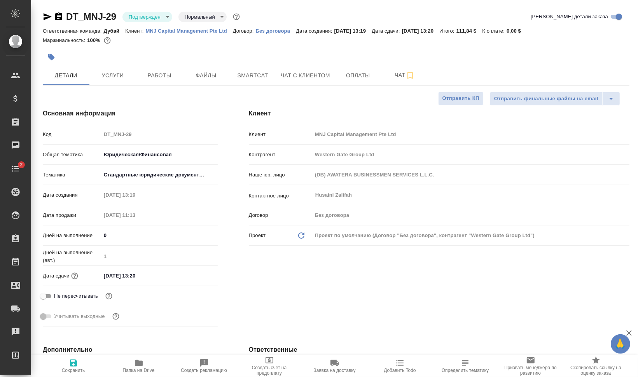
type textarea "x"
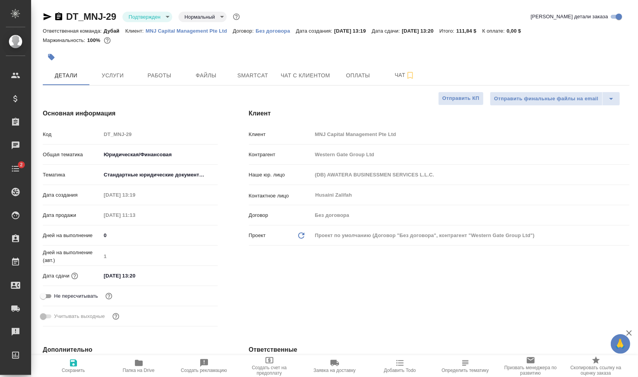
type textarea "x"
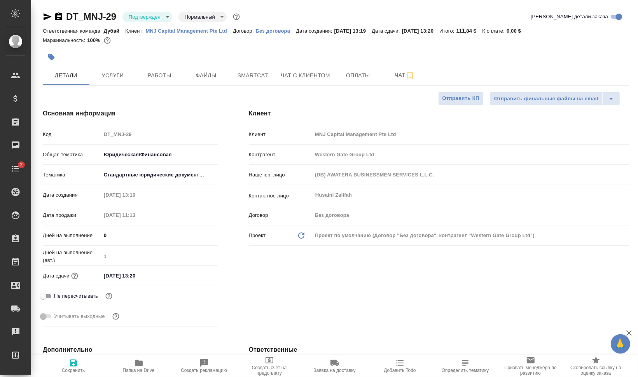
type textarea "x"
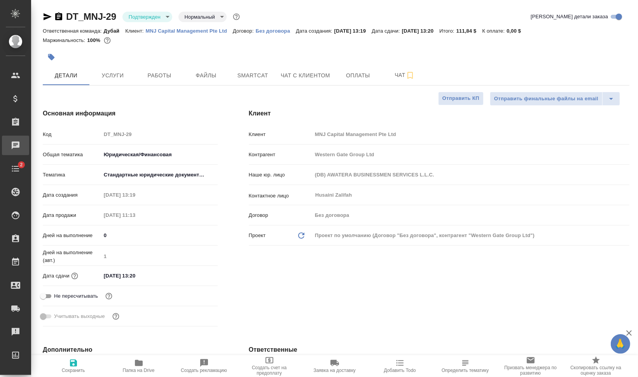
type textarea "x"
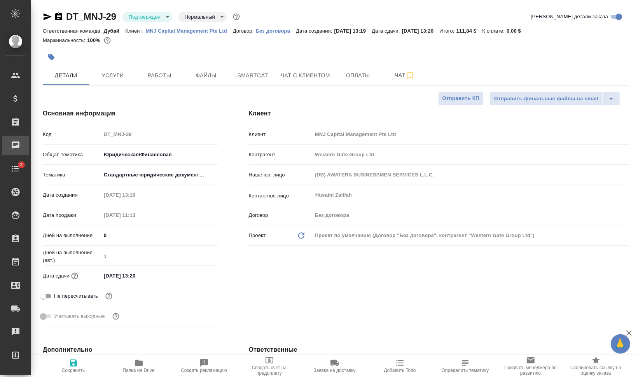
type textarea "x"
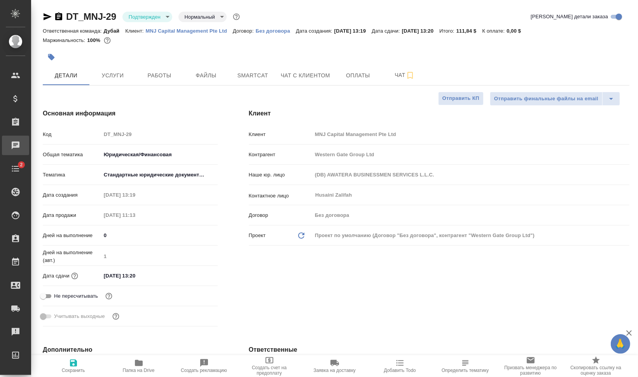
type textarea "x"
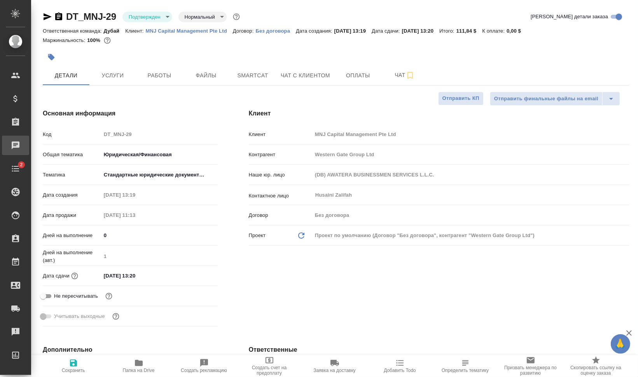
type textarea "x"
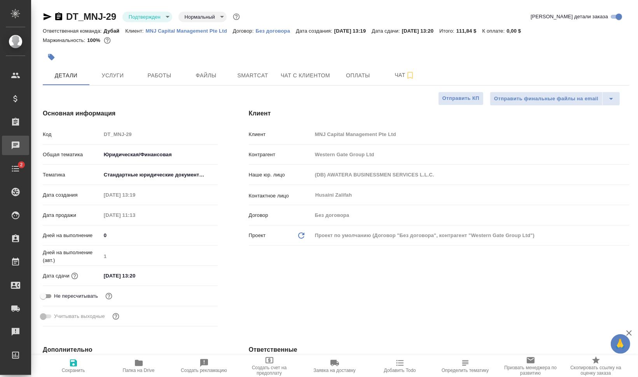
type textarea "x"
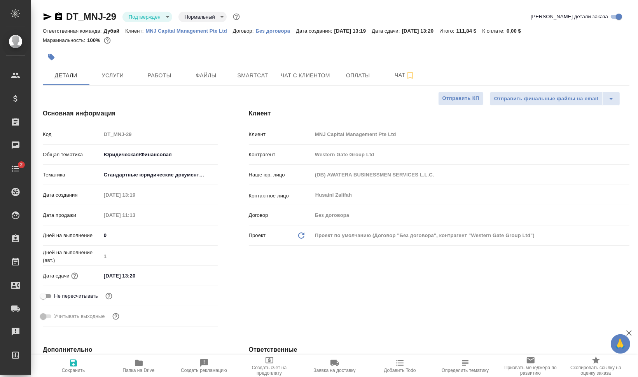
type textarea "x"
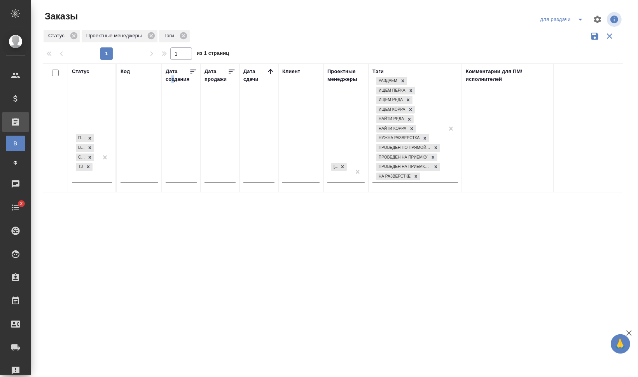
click at [608, 38] on icon "button" at bounding box center [609, 35] width 9 height 9
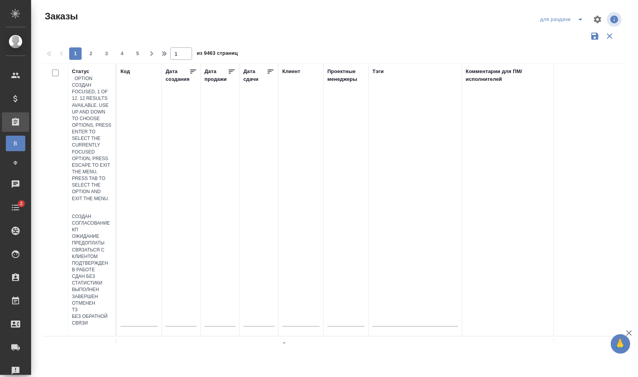
click at [90, 202] on div at bounding box center [92, 207] width 40 height 11
paste input "DT_MNJ-28"
type input "DT_MNJ-28"
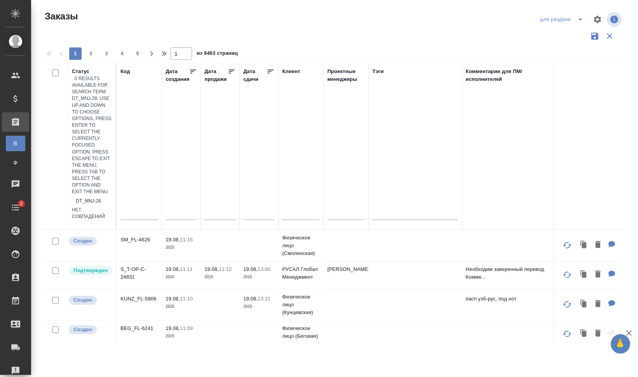
click at [95, 198] on input "DT_MNJ-28" at bounding box center [89, 200] width 26 height 5
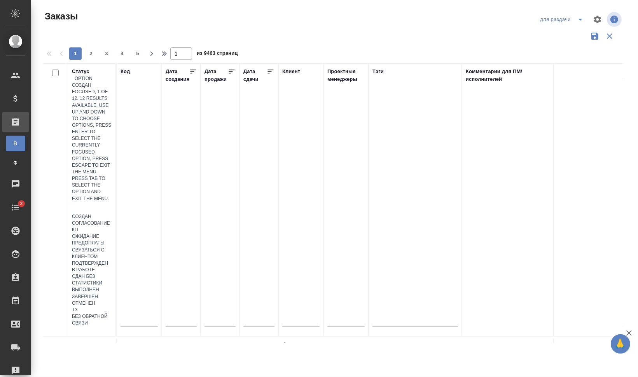
click at [136, 317] on input "text" at bounding box center [138, 322] width 37 height 10
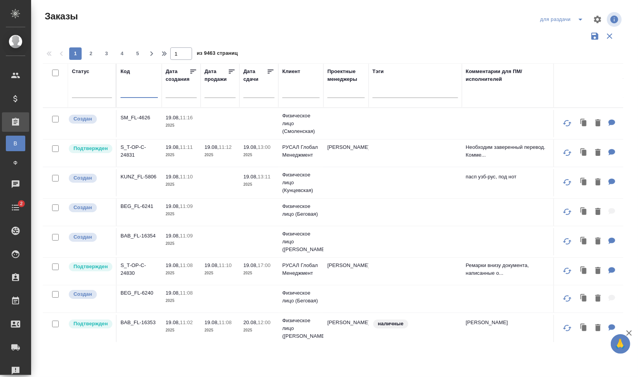
paste input "DT_MNJ-28"
type input "DT_MNJ-28"
click at [327, 35] on div at bounding box center [333, 36] width 580 height 15
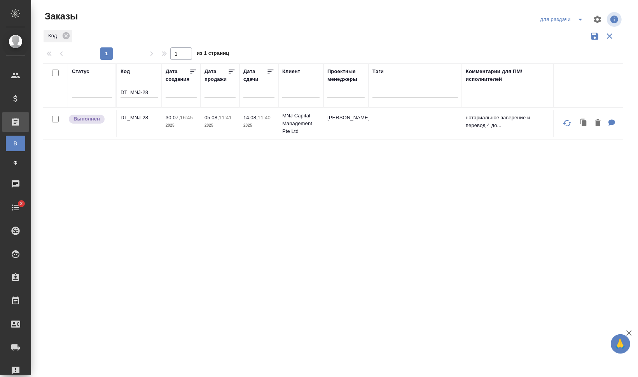
click at [134, 126] on td "DT_MNJ-28" at bounding box center [139, 123] width 45 height 27
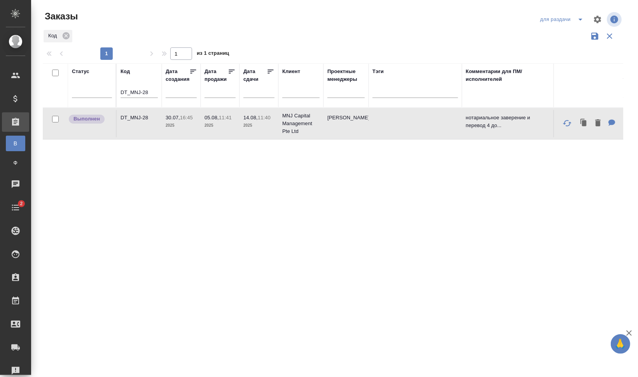
click at [134, 126] on td "DT_MNJ-28" at bounding box center [139, 123] width 45 height 27
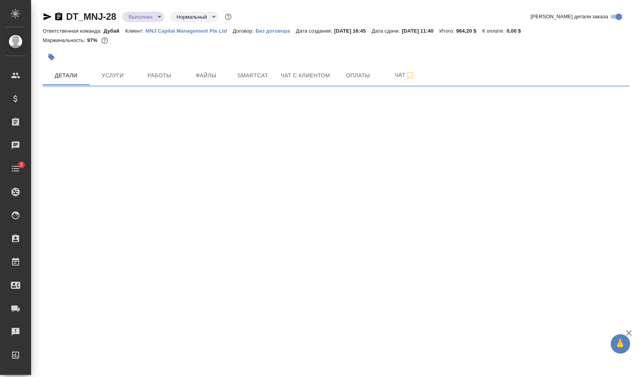
select select "RU"
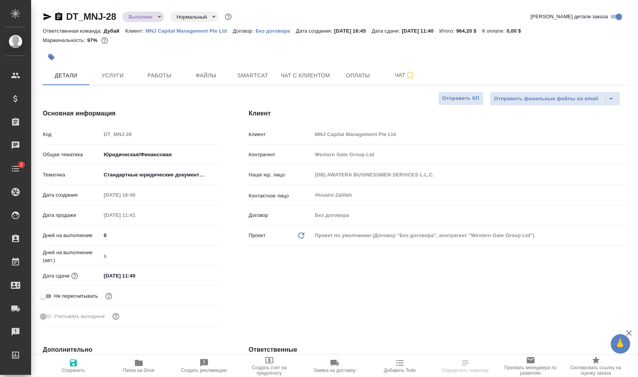
type textarea "x"
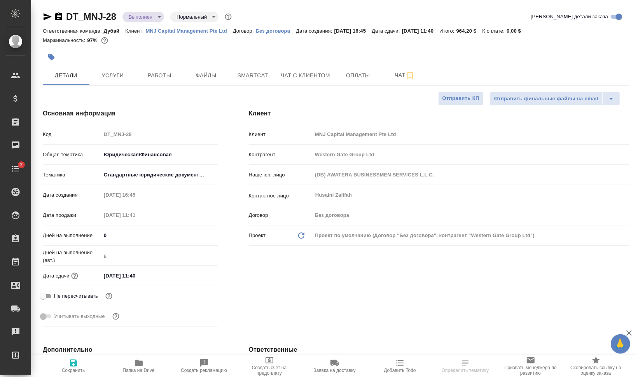
type textarea "x"
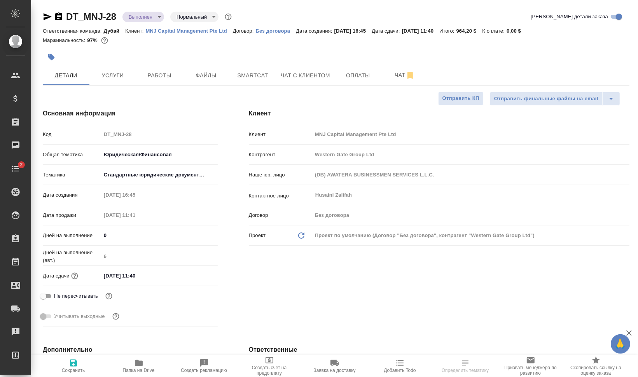
type textarea "x"
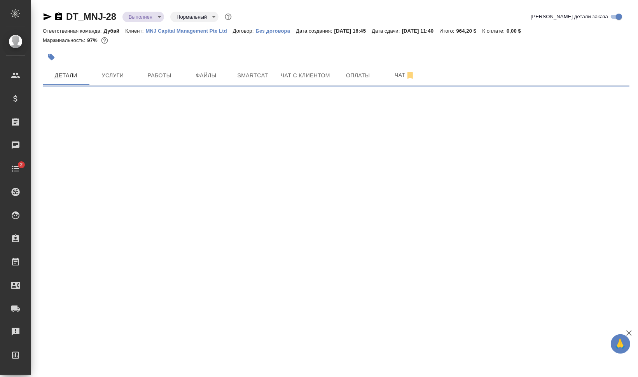
select select "RU"
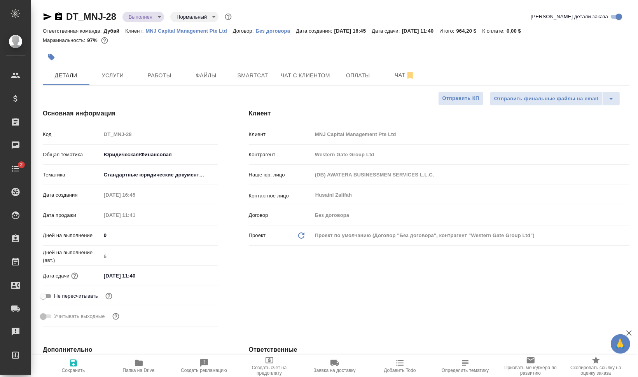
type textarea "x"
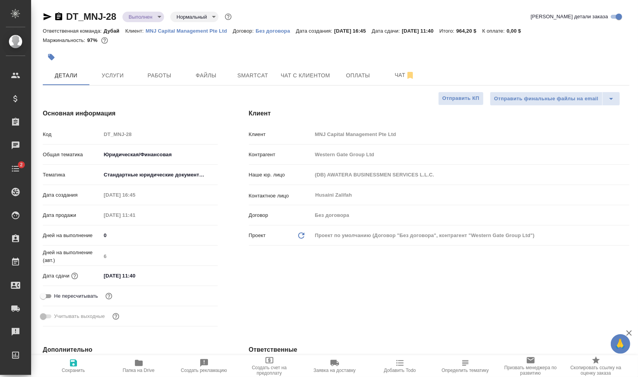
type textarea "x"
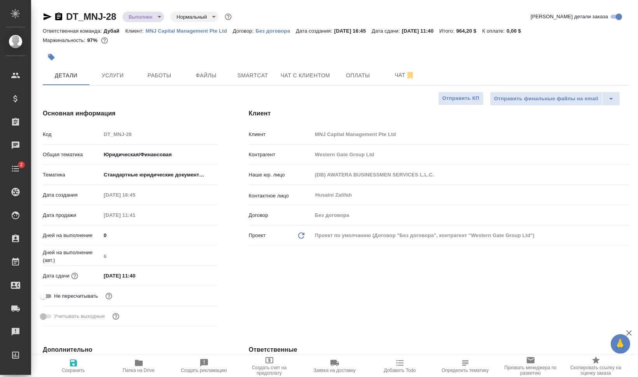
type textarea "x"
click at [152, 369] on span "Папка на Drive" at bounding box center [139, 370] width 32 height 5
type textarea "x"
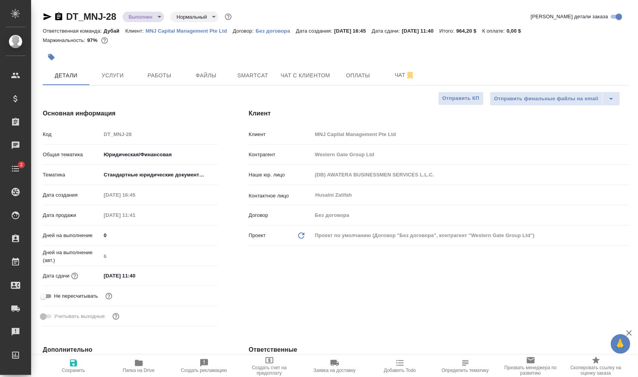
type textarea "x"
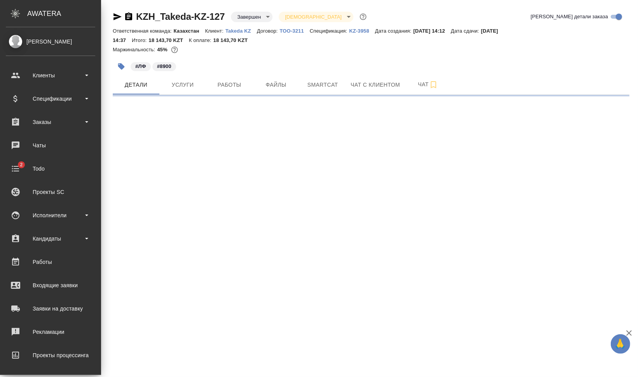
select select "RU"
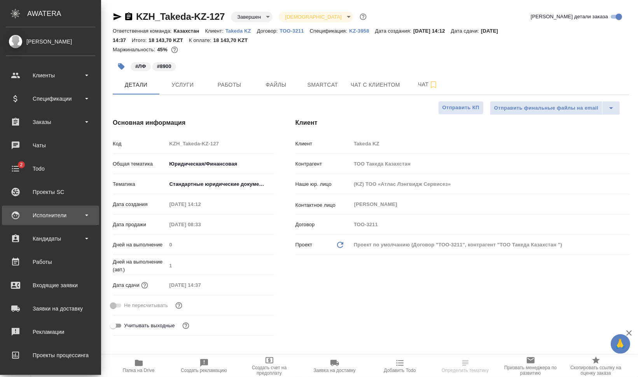
type textarea "x"
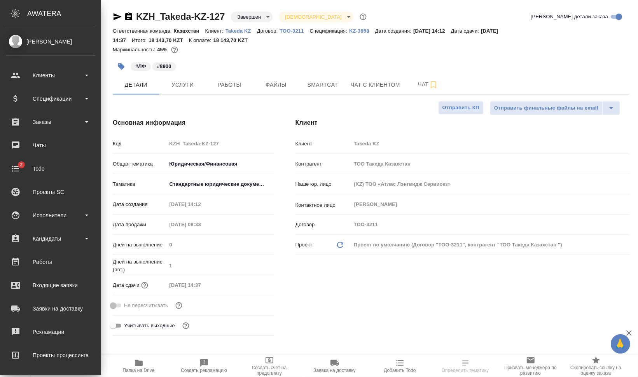
type textarea "x"
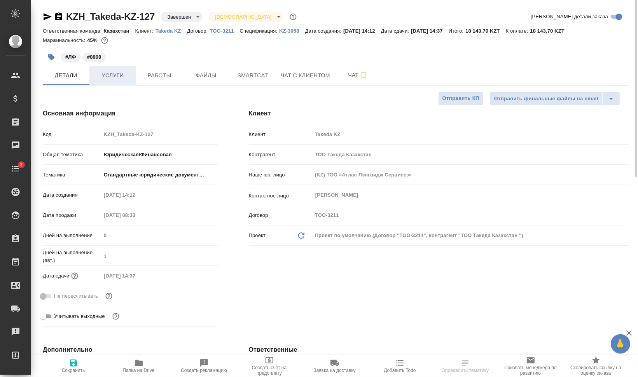
click at [101, 70] on button "Услуги" at bounding box center [112, 75] width 47 height 19
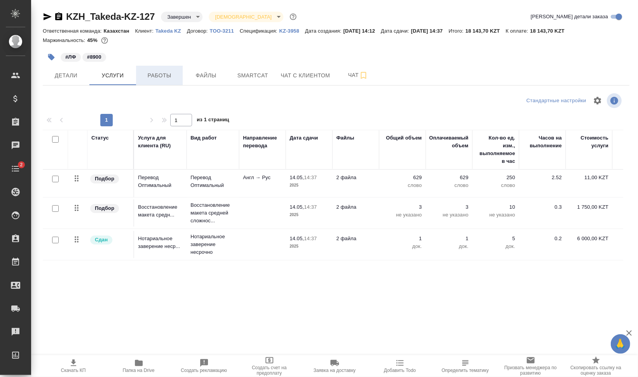
click at [163, 74] on span "Работы" at bounding box center [159, 76] width 37 height 10
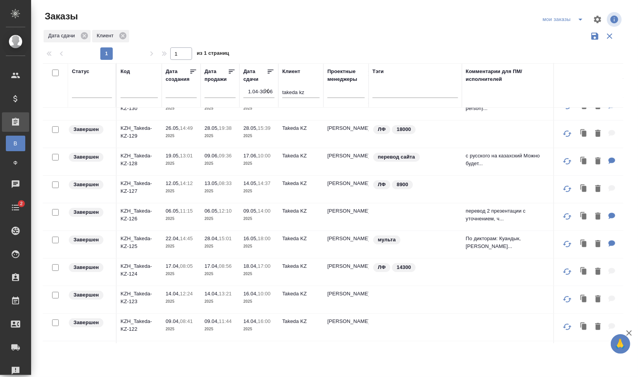
scroll to position [160, 0]
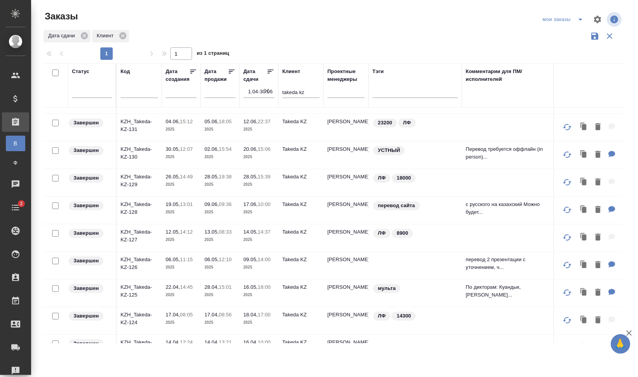
click at [141, 175] on p "KZH_Takeda-KZ-129" at bounding box center [138, 181] width 37 height 16
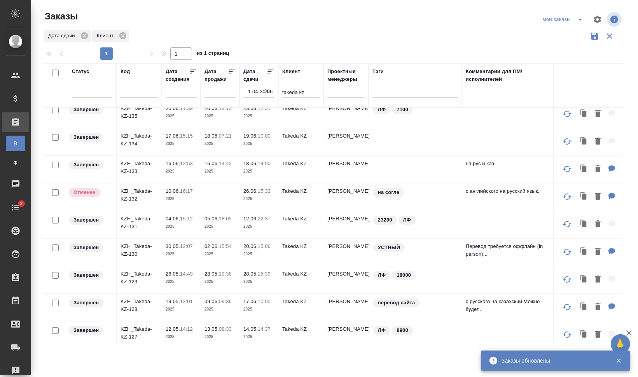
scroll to position [111, 0]
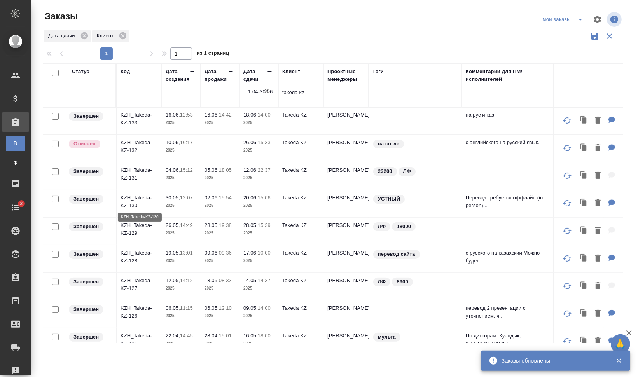
click at [137, 197] on p "KZH_Takeda-KZ-130" at bounding box center [138, 202] width 37 height 16
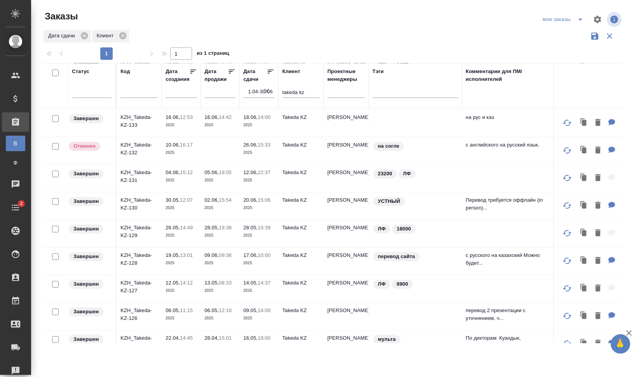
scroll to position [103, 0]
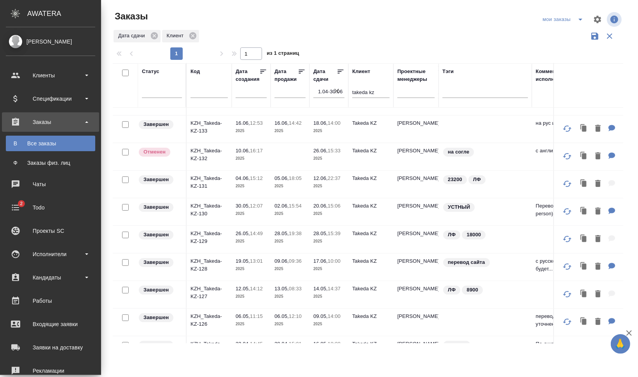
click at [190, 177] on p "KZH_Takeda-KZ-131" at bounding box center [208, 183] width 37 height 16
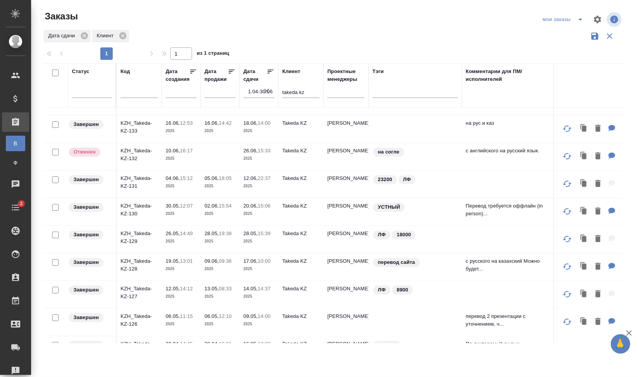
scroll to position [0, 0]
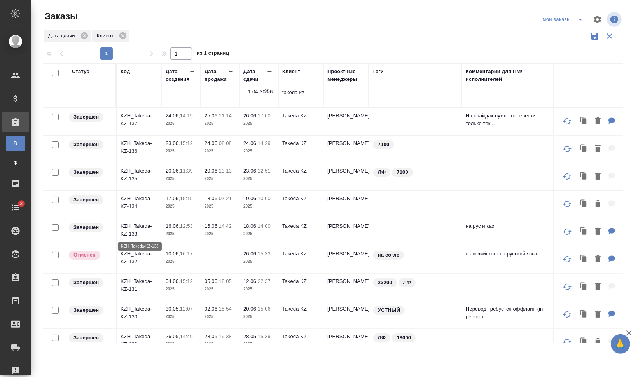
click at [133, 228] on p "KZH_Takeda-KZ-133" at bounding box center [138, 230] width 37 height 16
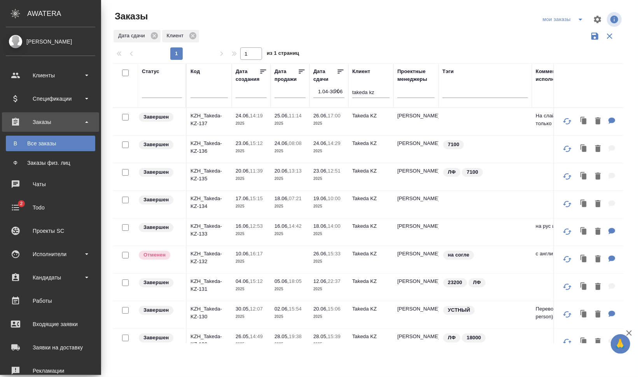
click at [190, 170] on p "KZH_Takeda-KZ-135" at bounding box center [208, 175] width 37 height 16
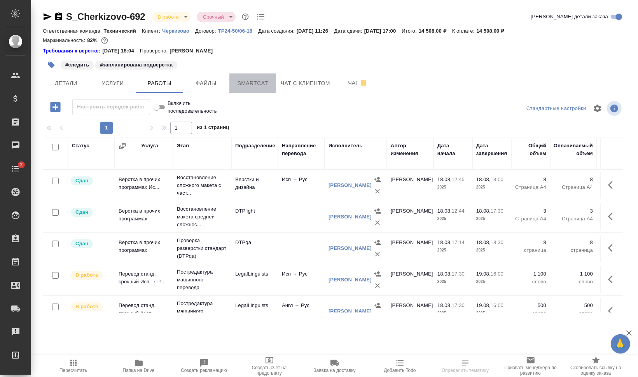
click at [245, 82] on span "Smartcat" at bounding box center [252, 84] width 37 height 10
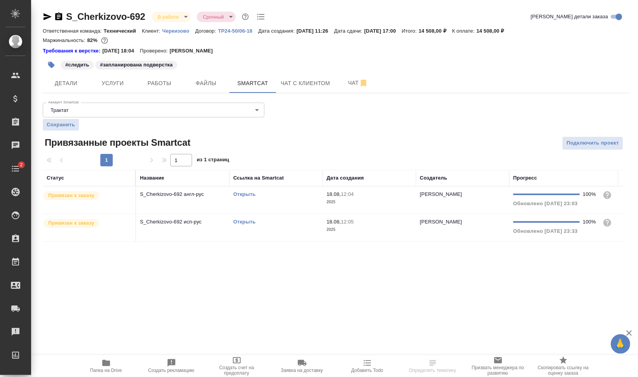
click at [264, 202] on td "Открыть" at bounding box center [275, 200] width 93 height 27
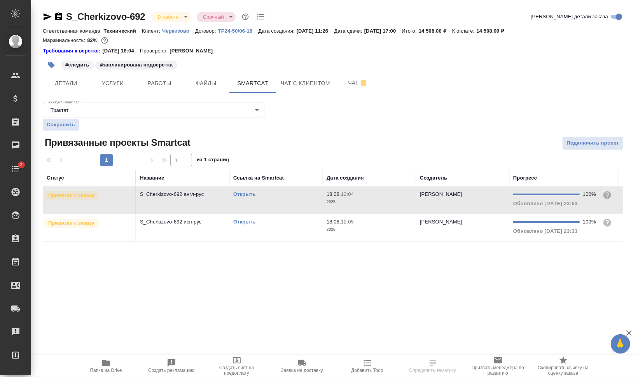
click at [264, 202] on td "Открыть" at bounding box center [275, 200] width 93 height 27
click at [263, 214] on td "Открыть" at bounding box center [275, 200] width 93 height 27
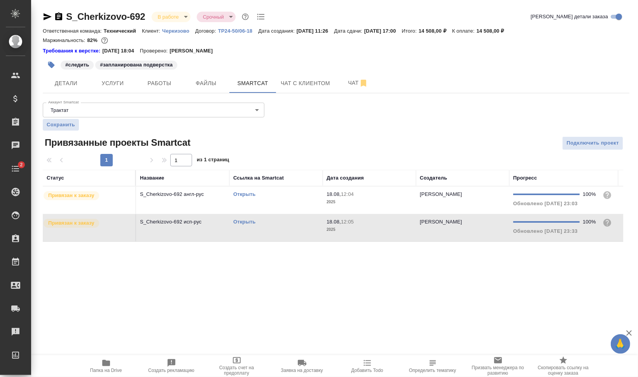
click at [262, 214] on td "Открыть" at bounding box center [275, 200] width 93 height 27
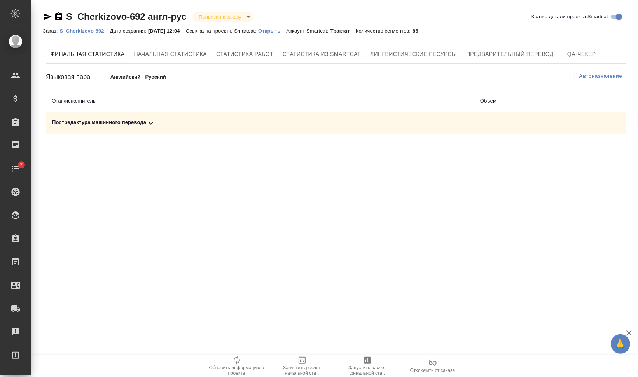
click at [99, 122] on div "Постредактура машинного перевода" at bounding box center [259, 123] width 415 height 9
click at [370, 375] on span "Запустить расчет финальной стат." at bounding box center [367, 370] width 56 height 11
click at [90, 120] on div "Постредактура машинного перевода" at bounding box center [259, 123] width 415 height 9
click at [368, 374] on span "Запустить расчет финальной стат." at bounding box center [367, 370] width 56 height 11
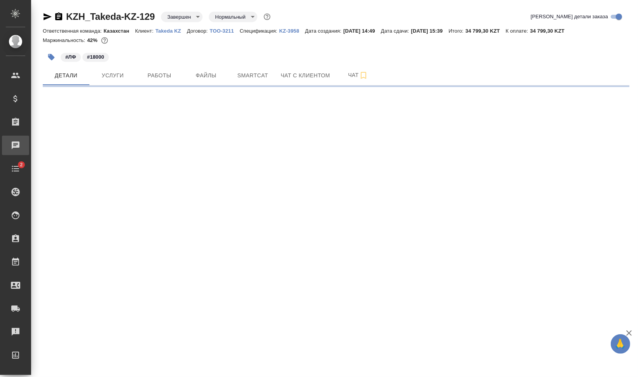
select select "RU"
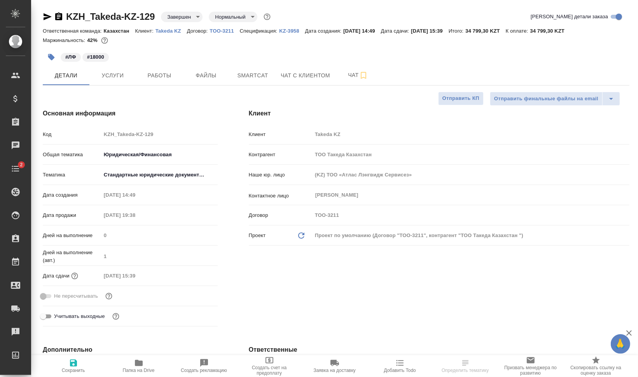
type textarea "x"
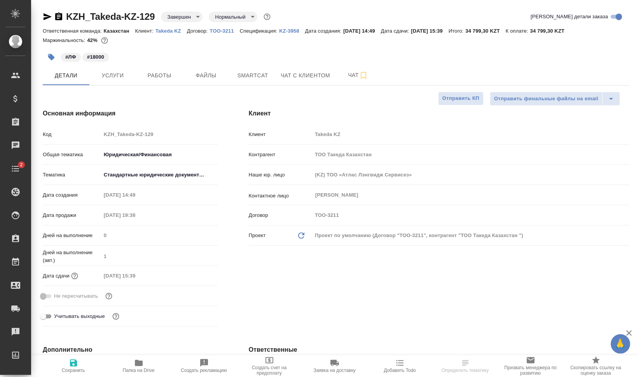
type textarea "x"
click at [153, 81] on button "Работы" at bounding box center [159, 75] width 47 height 19
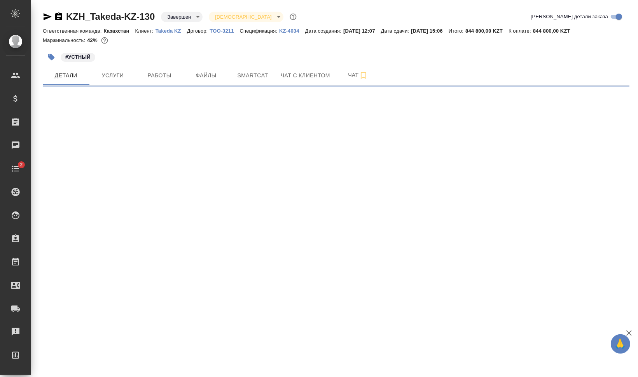
select select "RU"
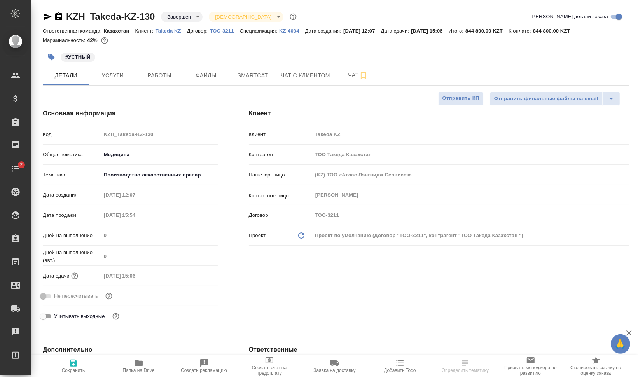
type textarea "x"
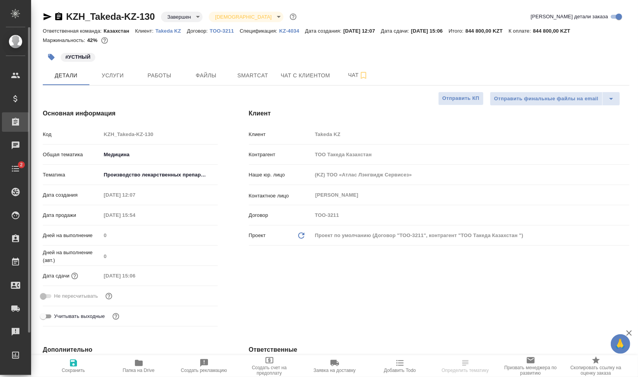
type textarea "x"
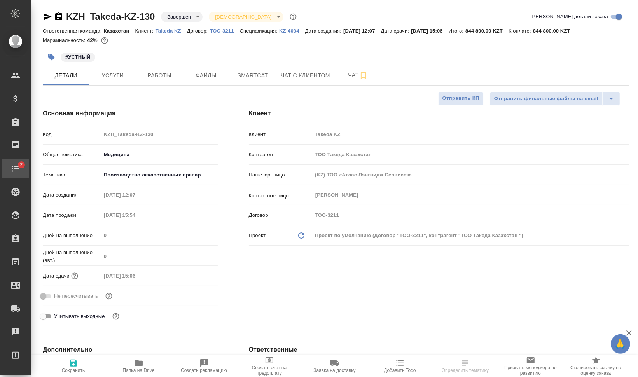
type textarea "x"
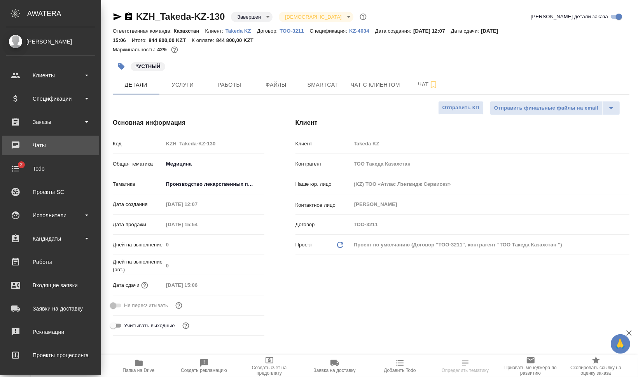
type textarea "x"
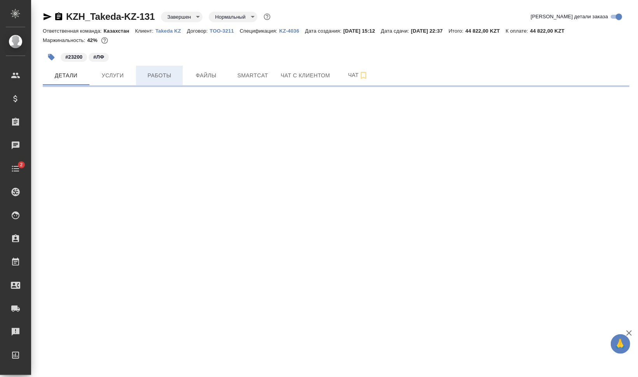
select select "RU"
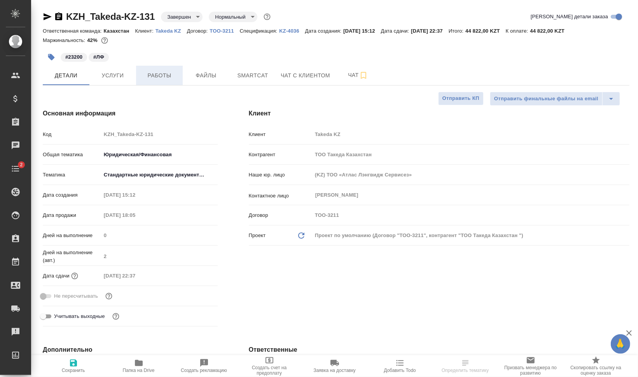
type textarea "x"
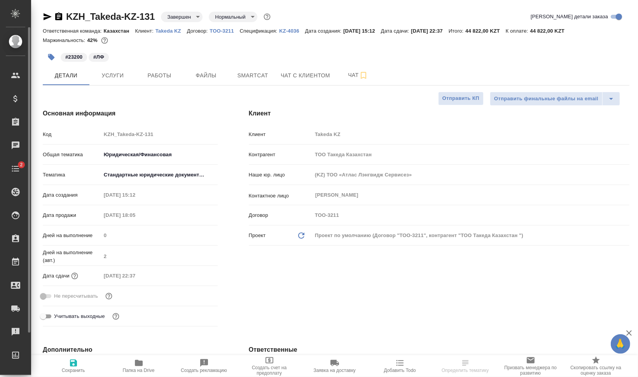
type textarea "x"
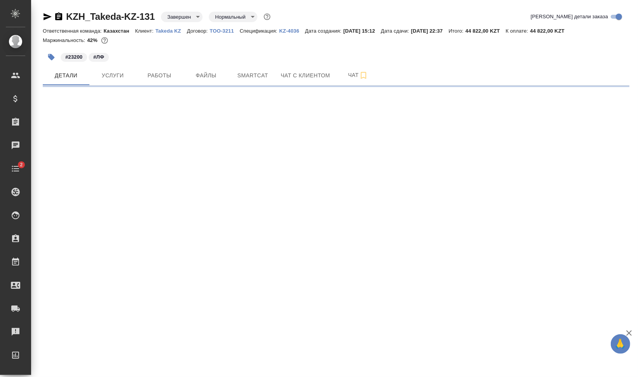
select select "RU"
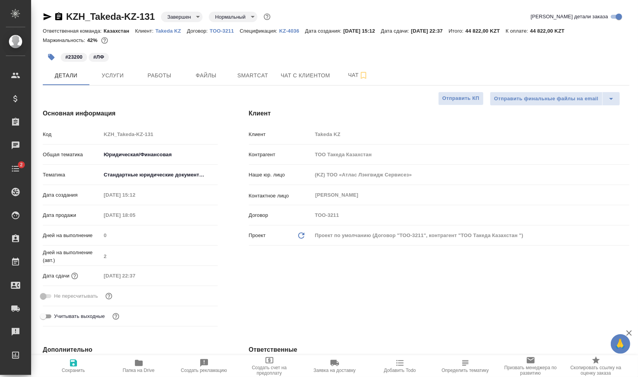
type textarea "x"
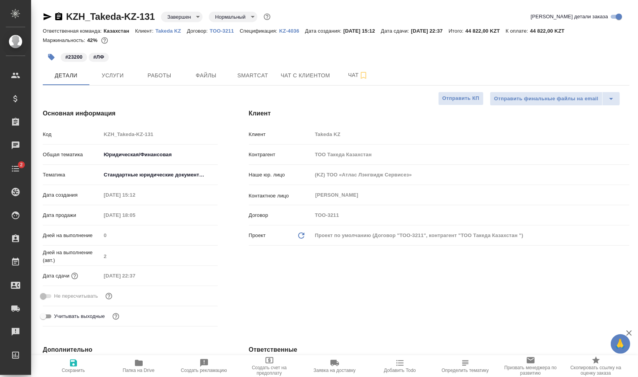
type textarea "x"
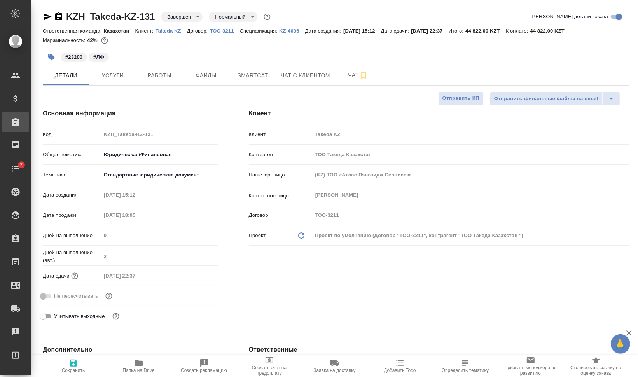
type textarea "x"
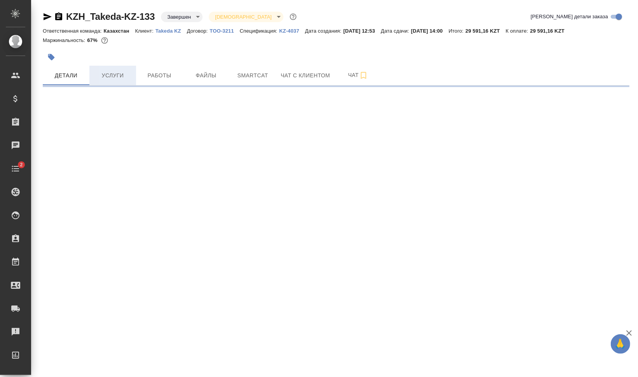
select select "RU"
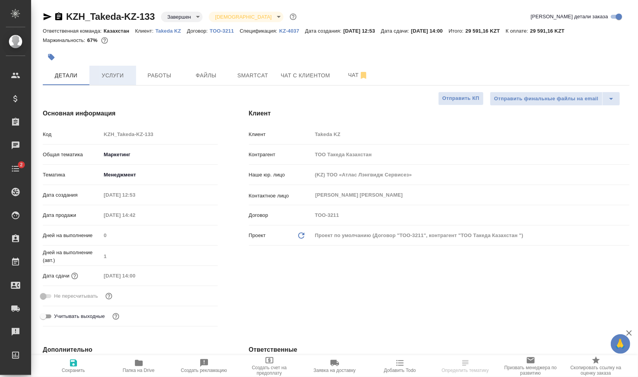
type textarea "x"
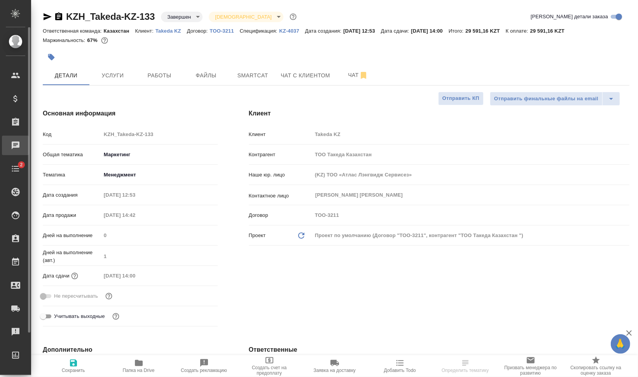
type textarea "x"
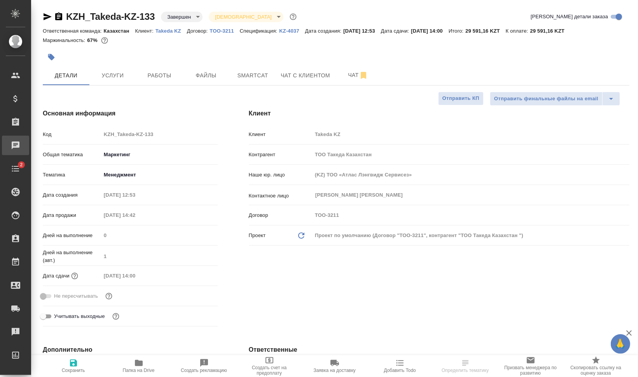
type textarea "x"
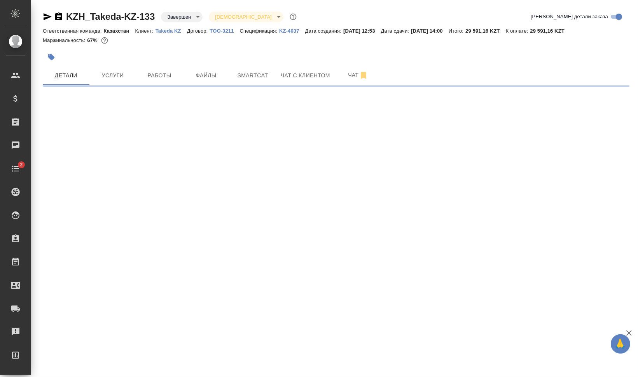
select select "RU"
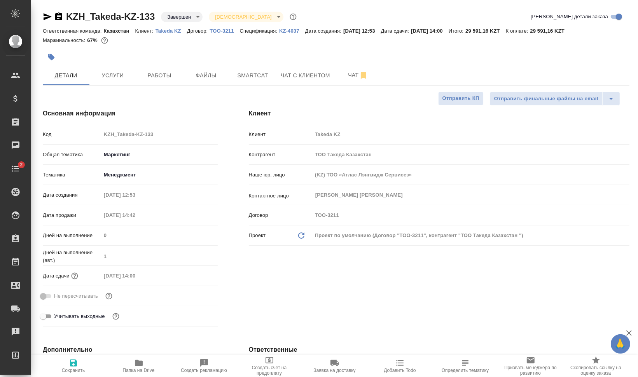
type textarea "x"
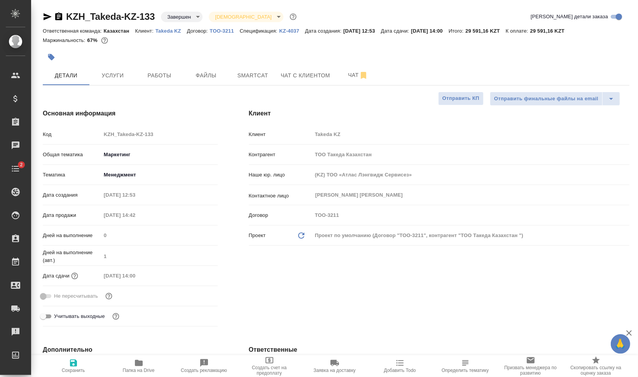
type textarea "x"
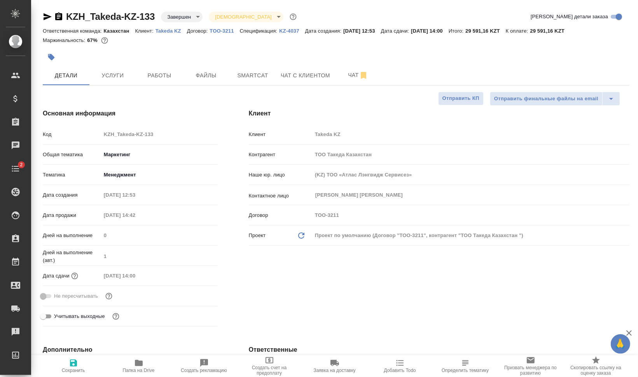
type textarea "x"
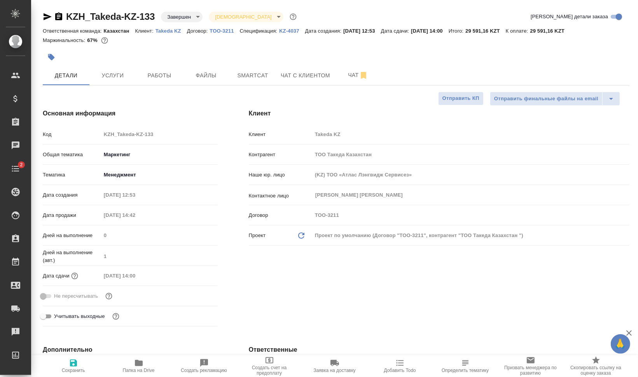
type textarea "x"
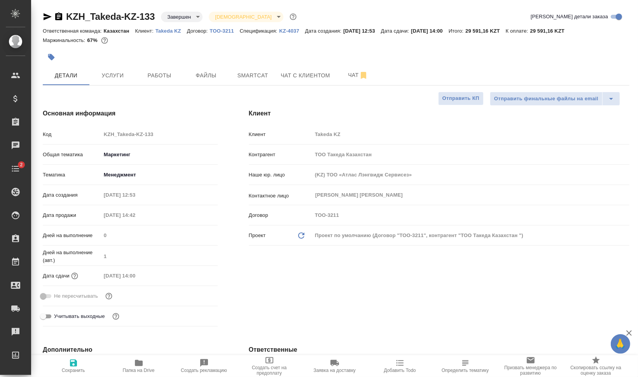
type textarea "x"
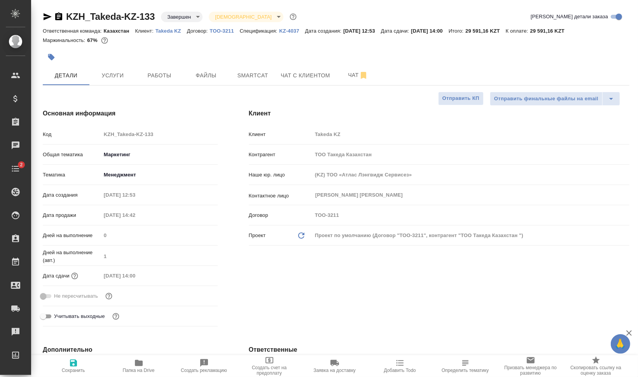
type textarea "x"
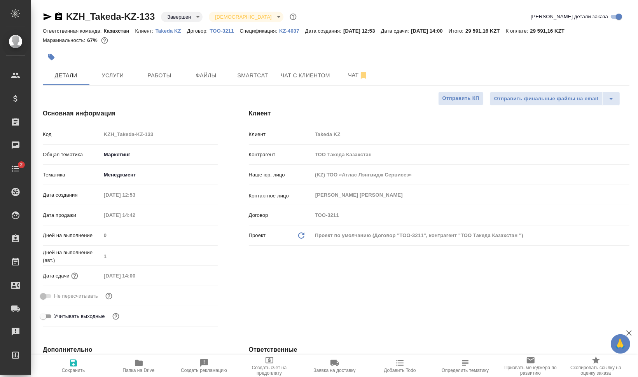
type textarea "x"
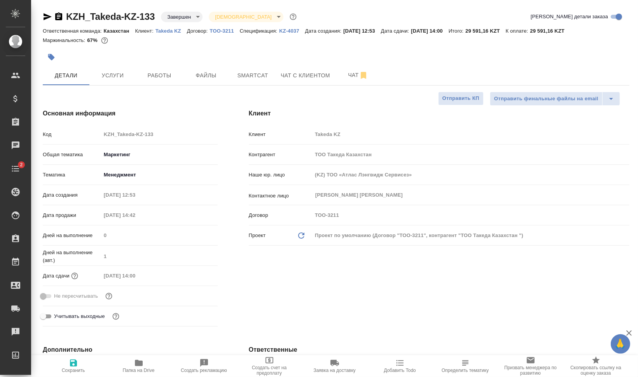
type textarea "x"
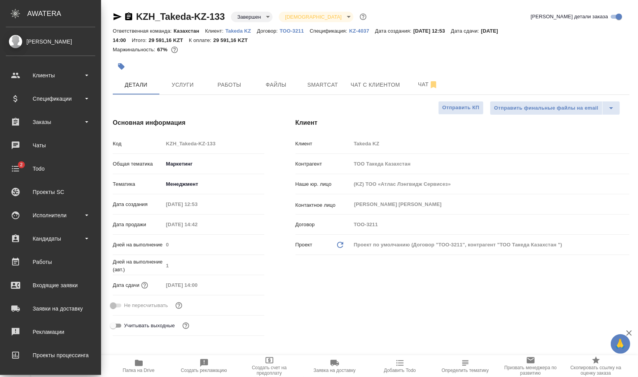
type textarea "x"
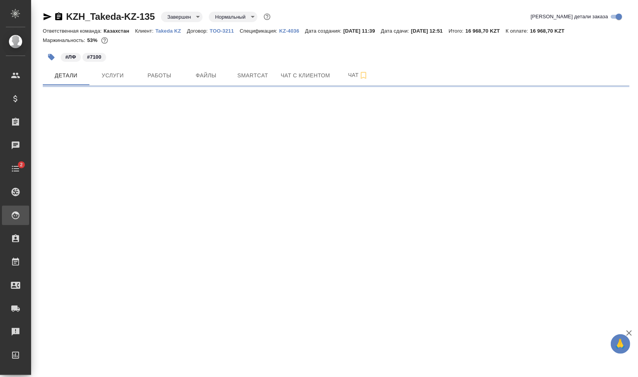
select select "RU"
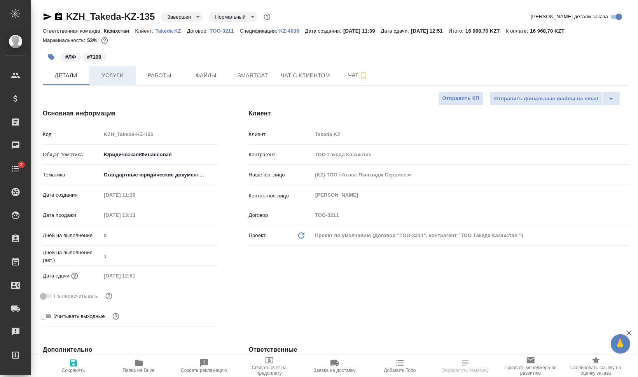
type textarea "x"
click at [163, 75] on span "Работы" at bounding box center [159, 76] width 37 height 10
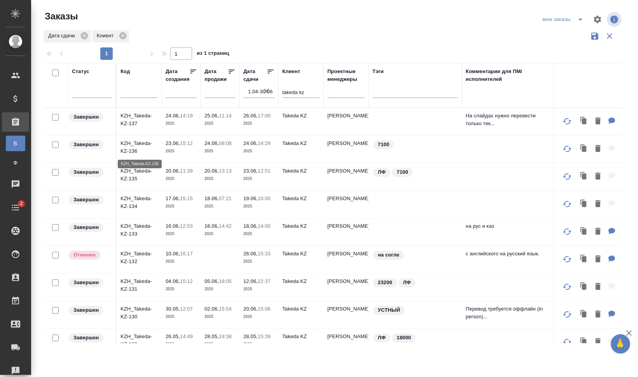
click at [140, 147] on p "KZH_Takeda-KZ-136" at bounding box center [138, 148] width 37 height 16
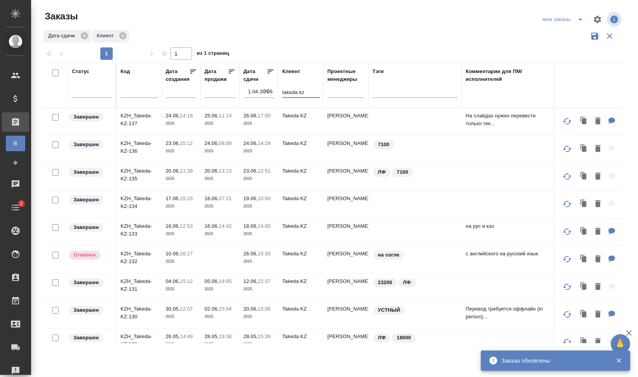
click at [307, 90] on input "takeda kz" at bounding box center [300, 93] width 37 height 10
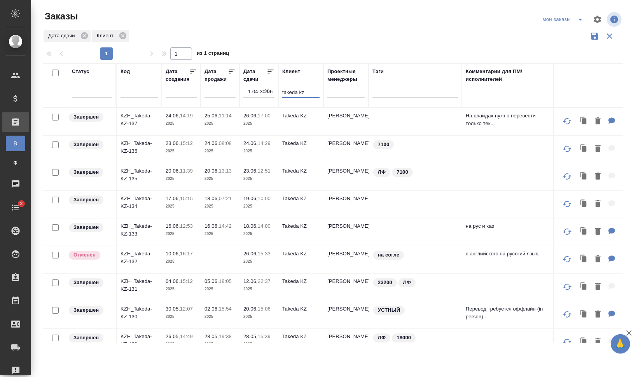
drag, startPoint x: 307, startPoint y: 89, endPoint x: 272, endPoint y: 90, distance: 35.0
click at [272, 89] on tr "Статус Код Дата создания Дата продажи Дата сдачи 1.04-30.06 Клиент takeda kz Пр…" at bounding box center [447, 85] width 808 height 44
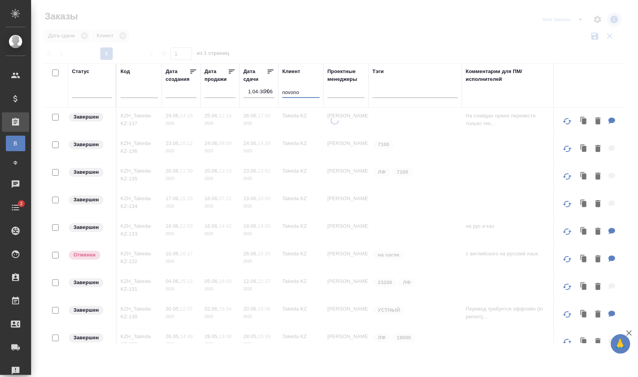
type input "novono"
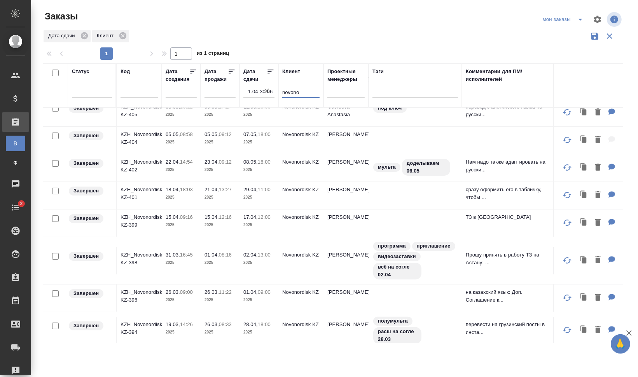
scroll to position [103, 0]
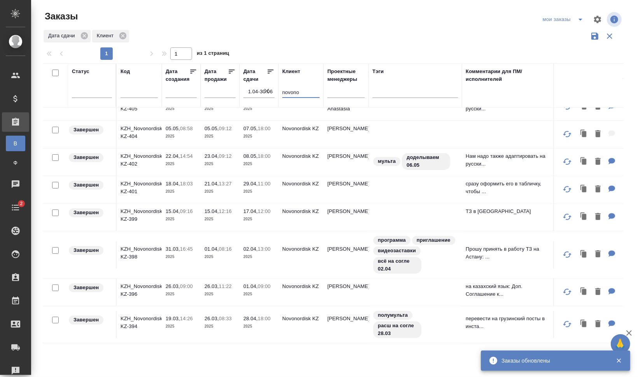
drag, startPoint x: 141, startPoint y: 313, endPoint x: 160, endPoint y: 316, distance: 18.9
click at [141, 315] on p "KZH_Novonordisk-KZ-394" at bounding box center [138, 323] width 37 height 16
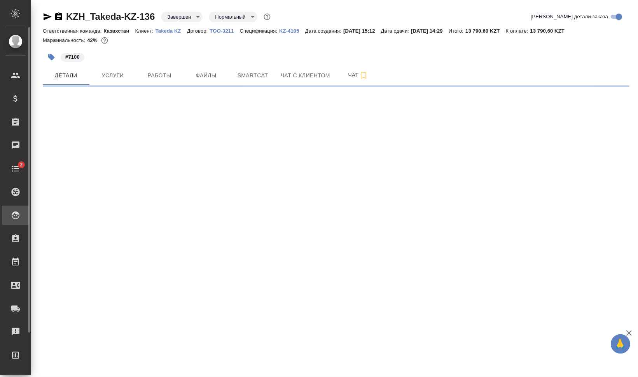
select select "RU"
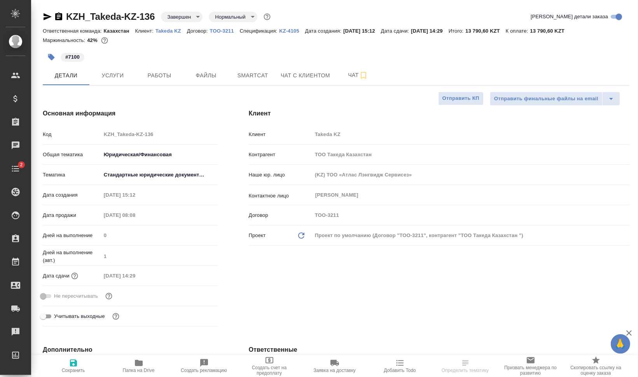
type textarea "x"
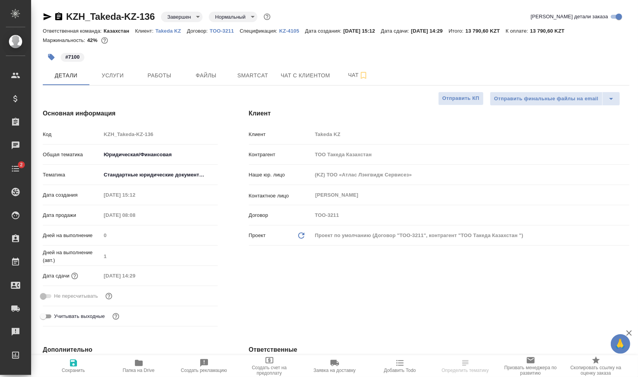
type textarea "x"
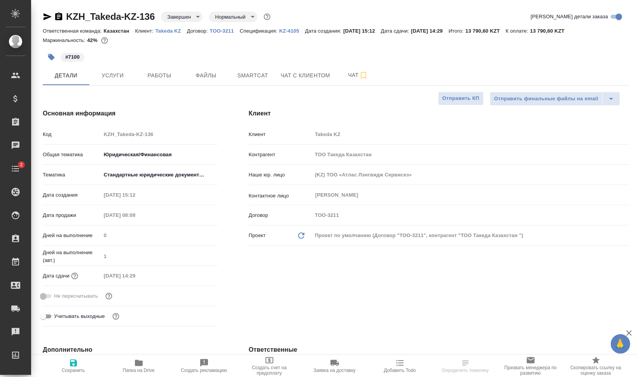
type textarea "x"
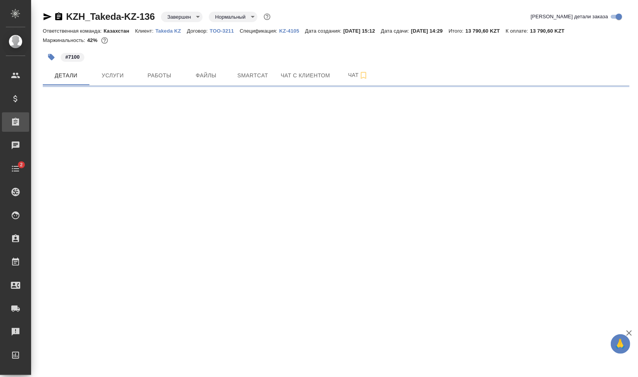
select select "RU"
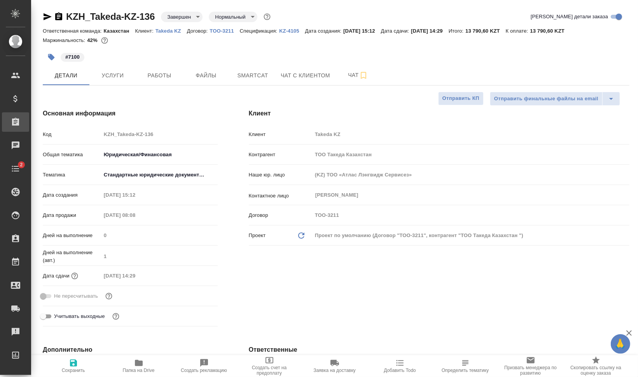
type textarea "x"
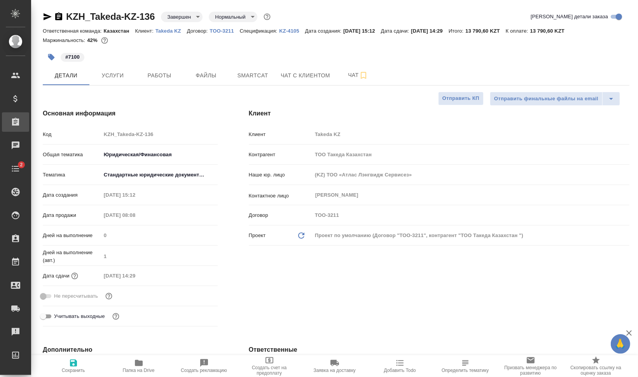
type textarea "x"
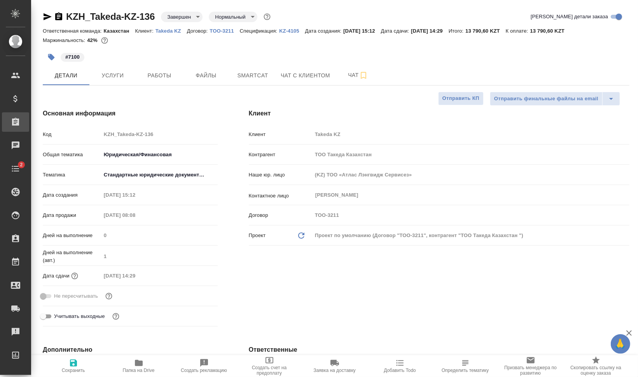
type textarea "x"
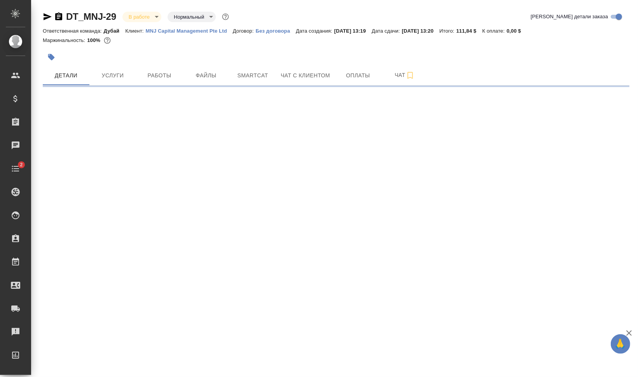
select select "RU"
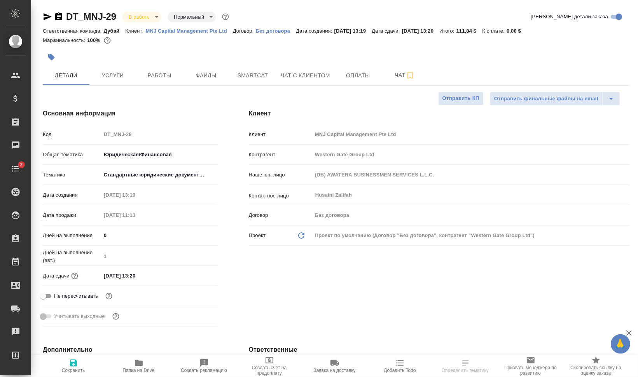
type textarea "x"
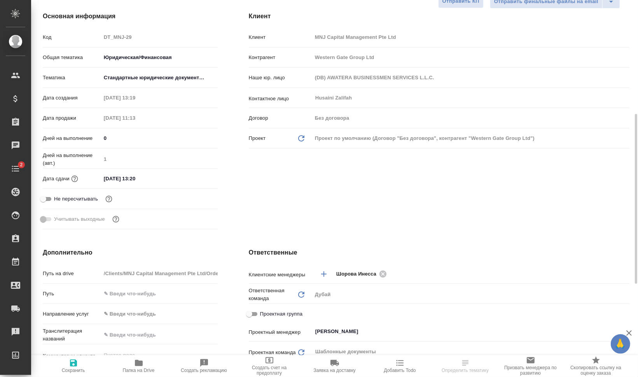
scroll to position [194, 0]
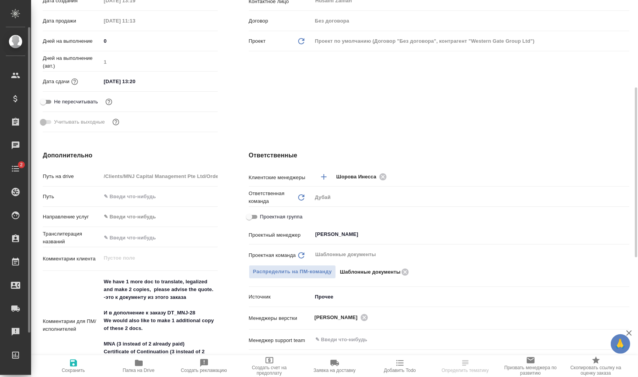
type textarea "x"
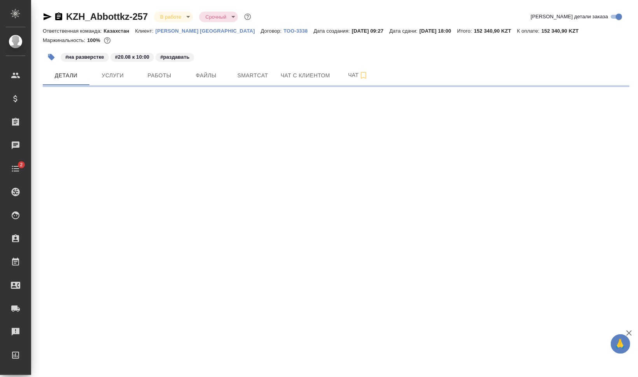
select select "RU"
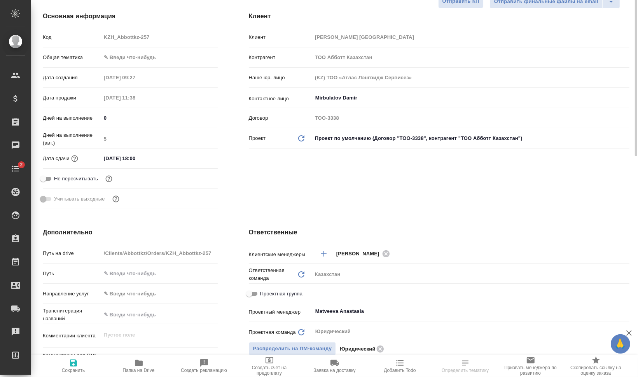
type textarea "x"
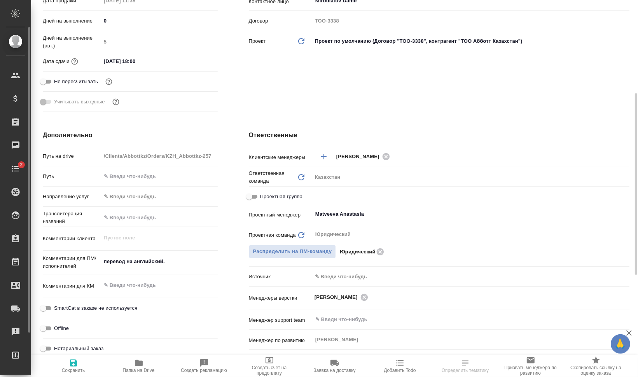
type textarea "x"
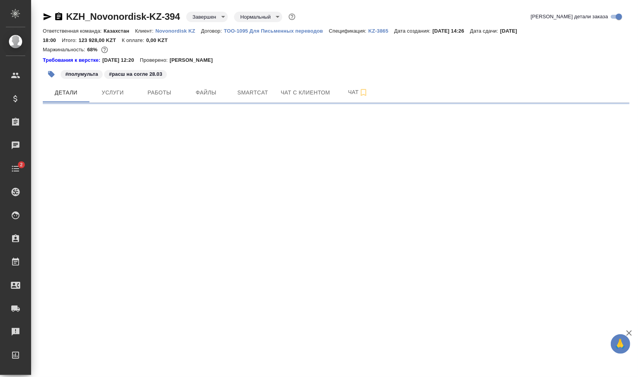
select select "RU"
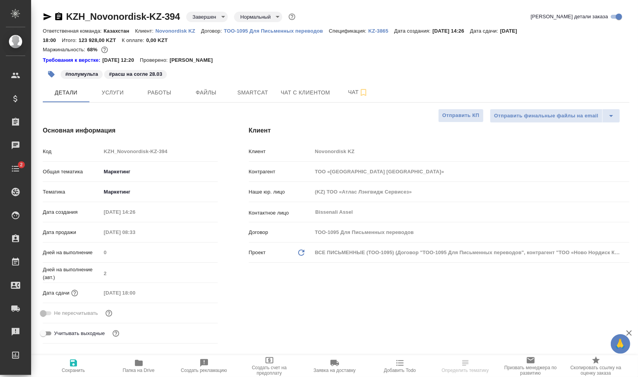
type textarea "x"
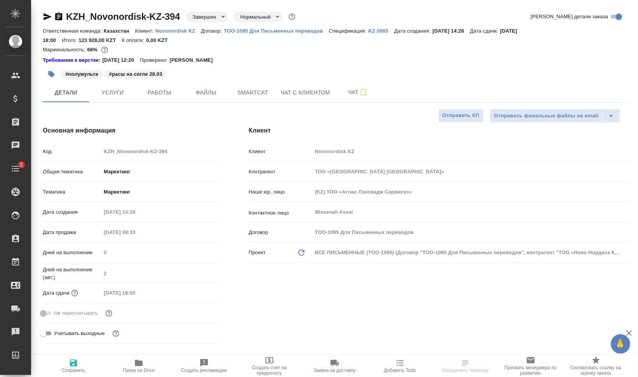
type textarea "x"
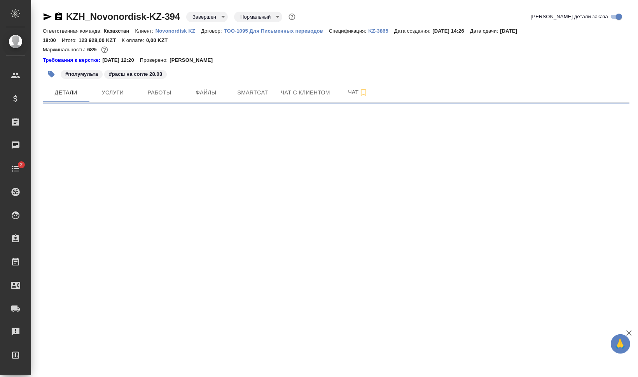
select select "RU"
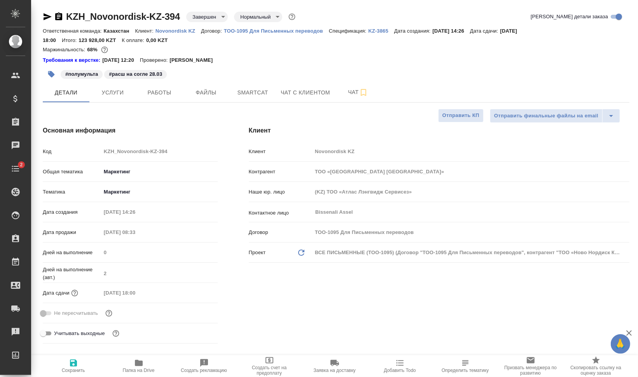
type textarea "x"
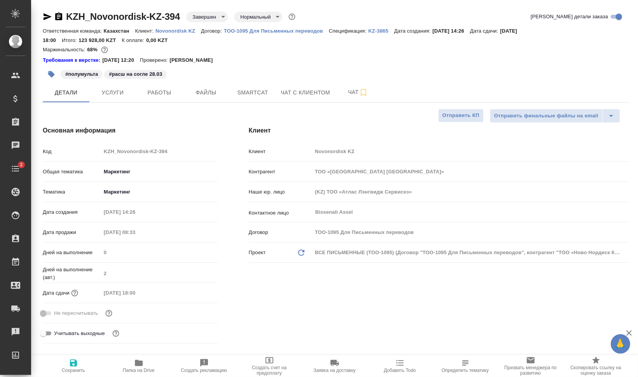
type textarea "x"
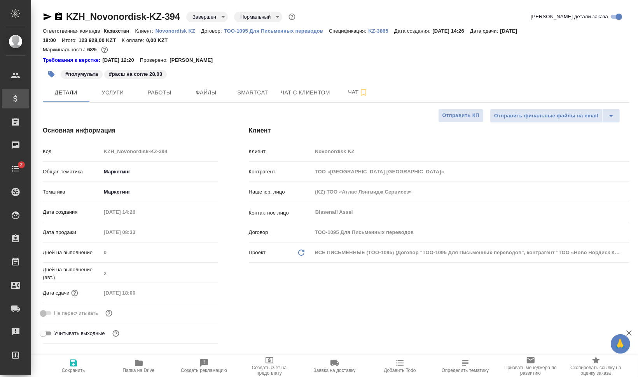
type textarea "x"
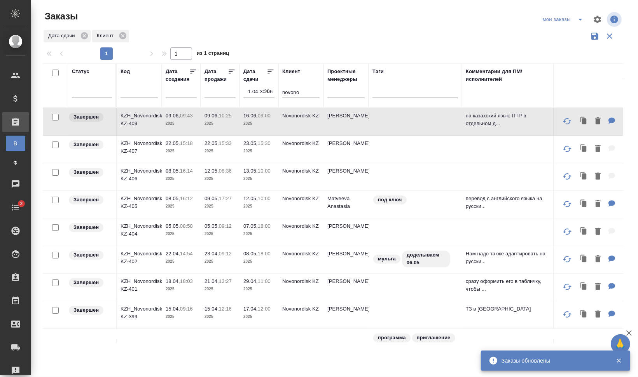
scroll to position [103, 0]
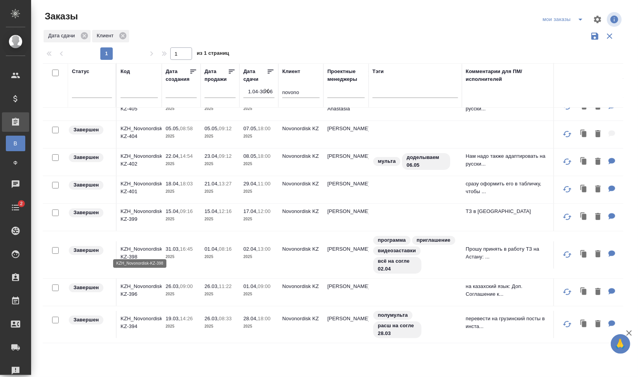
click at [135, 249] on p "KZH_Novonordisk-KZ-398" at bounding box center [138, 253] width 37 height 16
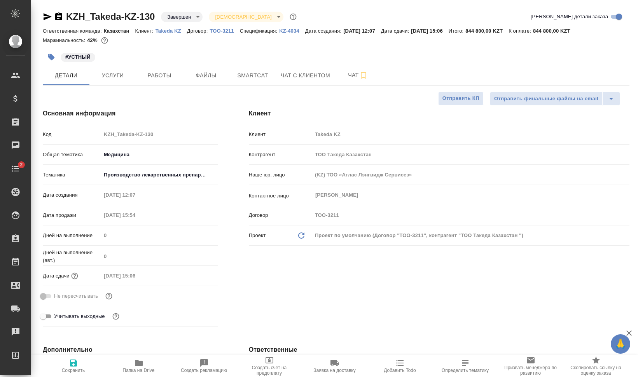
select select "RU"
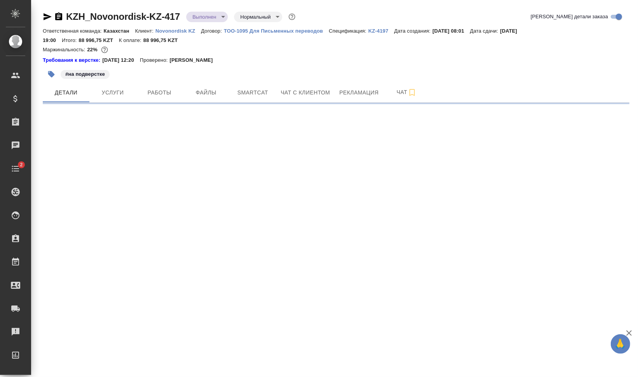
select select "RU"
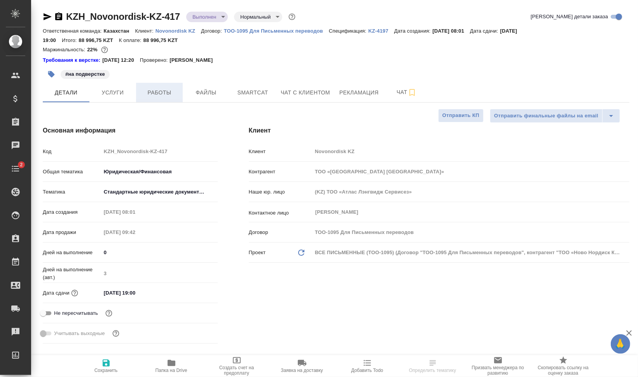
type textarea "x"
click at [160, 91] on span "Работы" at bounding box center [159, 93] width 37 height 10
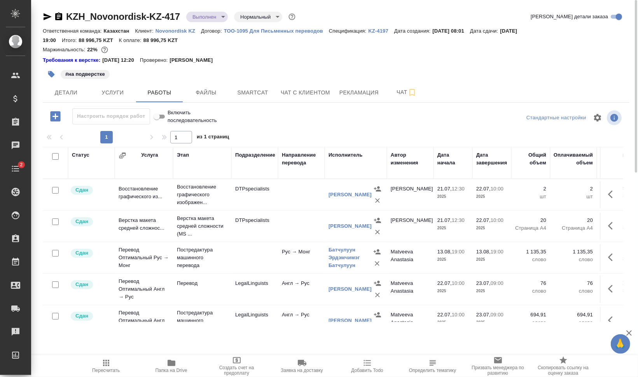
click at [104, 49] on icon "button" at bounding box center [105, 50] width 8 height 8
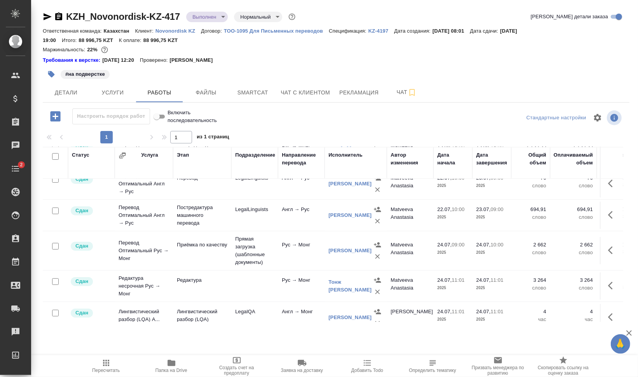
scroll to position [154, 0]
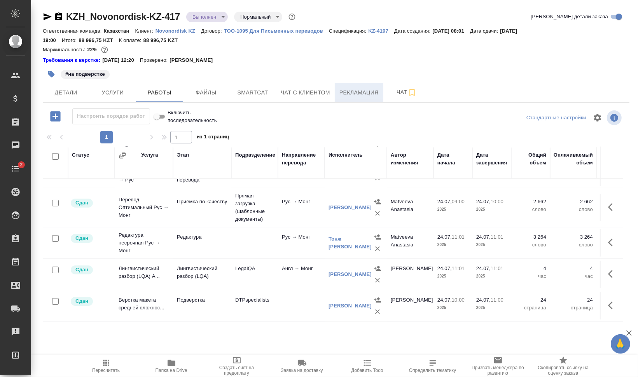
click at [348, 91] on span "Рекламация" at bounding box center [358, 93] width 39 height 10
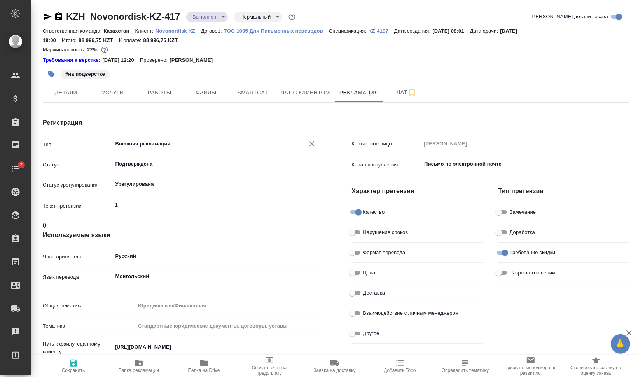
type input "Верстка"
type textarea "x"
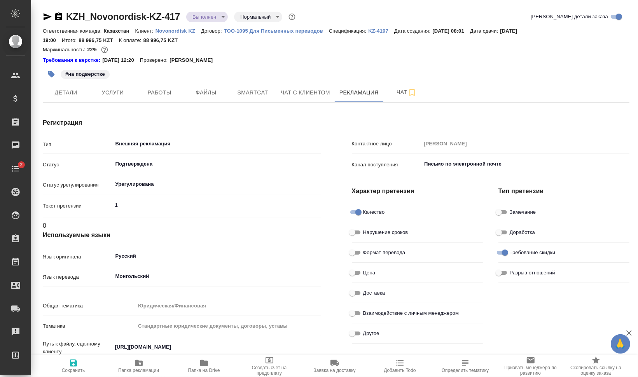
type textarea "x"
type input "[PERSON_NAME]"
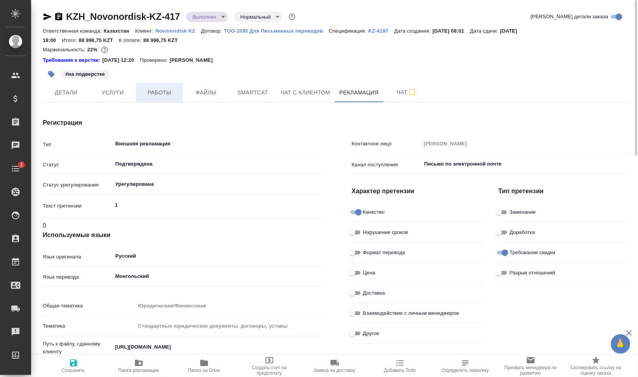
click at [174, 98] on button "Работы" at bounding box center [159, 92] width 47 height 19
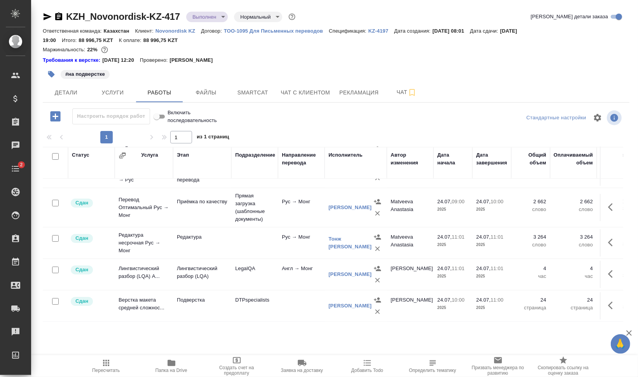
scroll to position [154, 0]
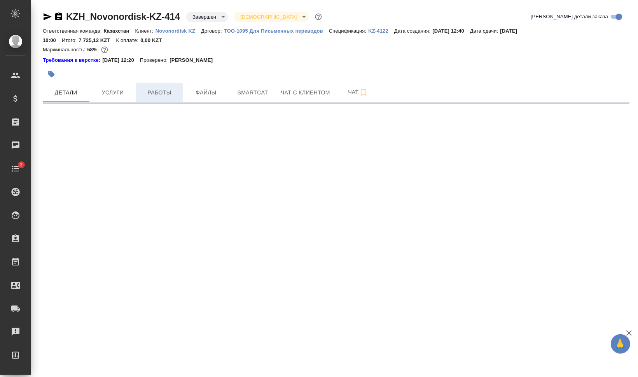
select select "RU"
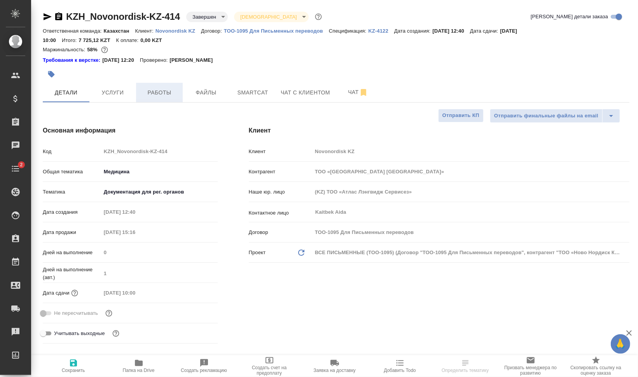
type textarea "x"
click at [148, 93] on span "Работы" at bounding box center [159, 93] width 37 height 10
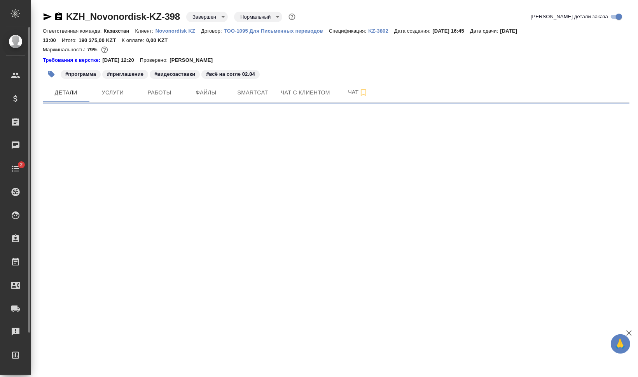
select select "RU"
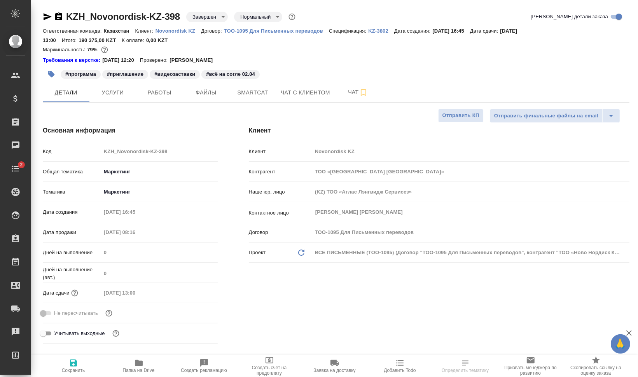
type textarea "x"
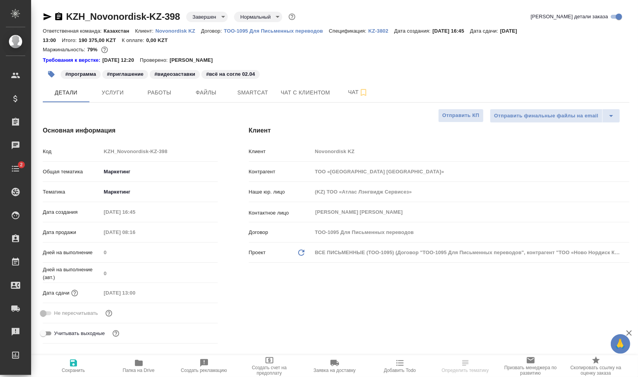
type textarea "x"
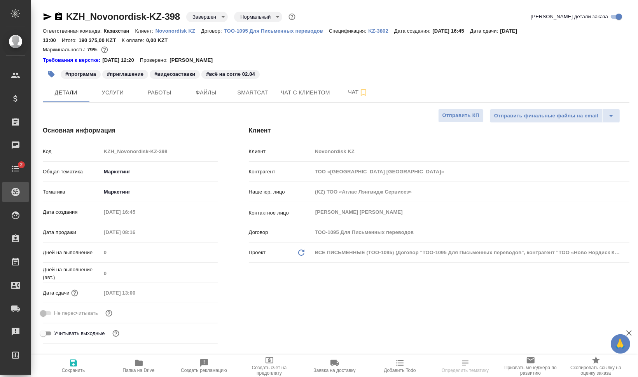
type textarea "x"
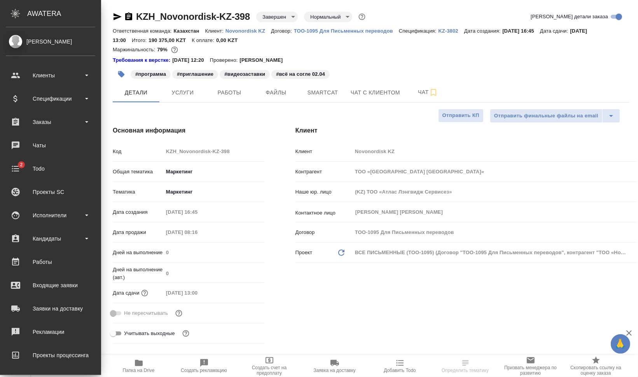
type textarea "x"
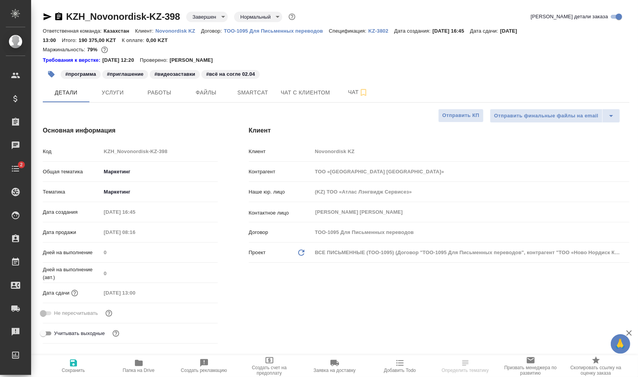
type textarea "x"
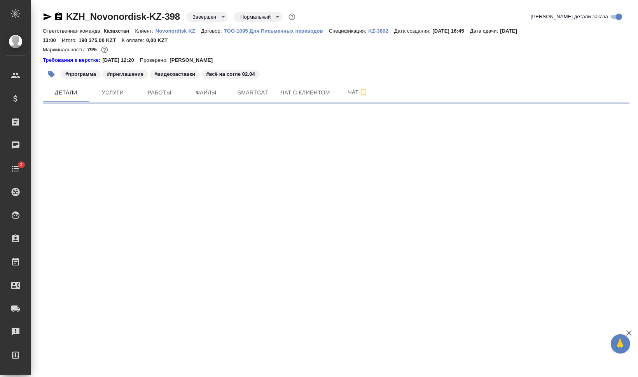
select select "RU"
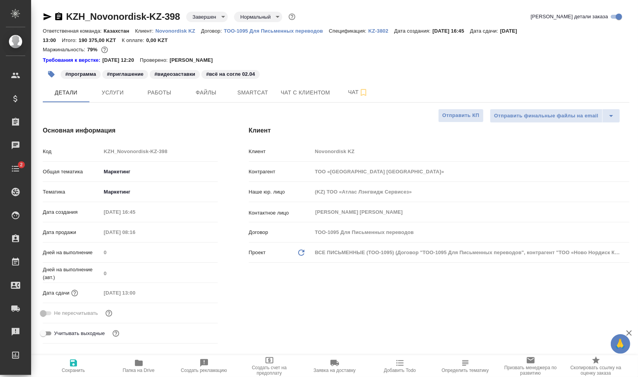
type textarea "x"
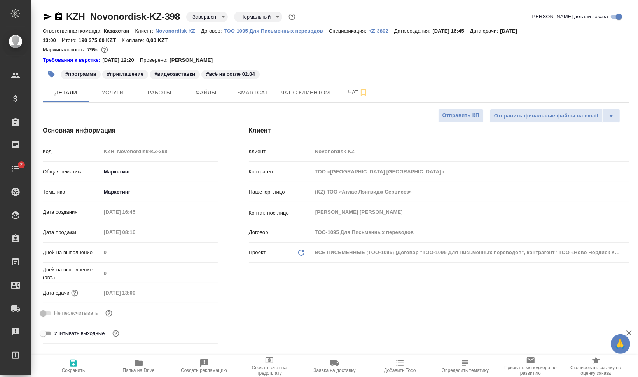
type textarea "x"
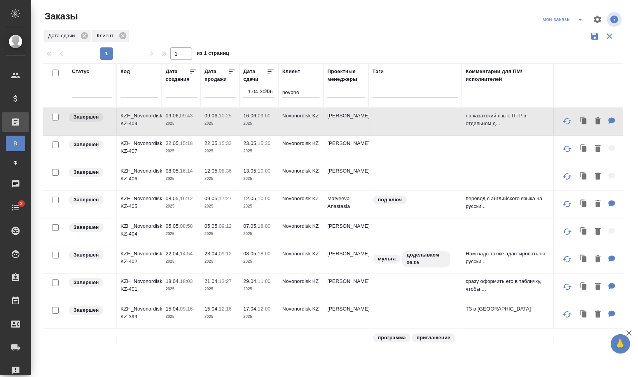
scroll to position [103, 0]
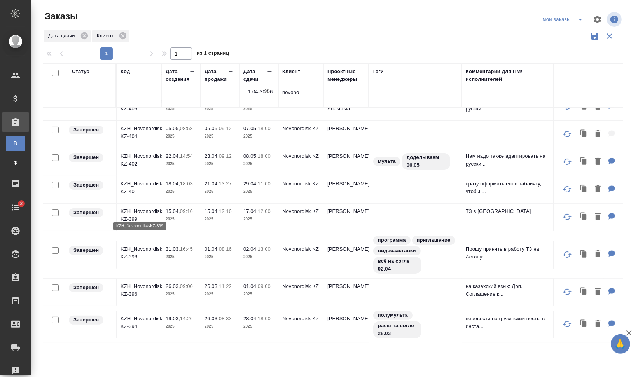
click at [125, 212] on p "KZH_Novonordisk-KZ-399" at bounding box center [138, 216] width 37 height 16
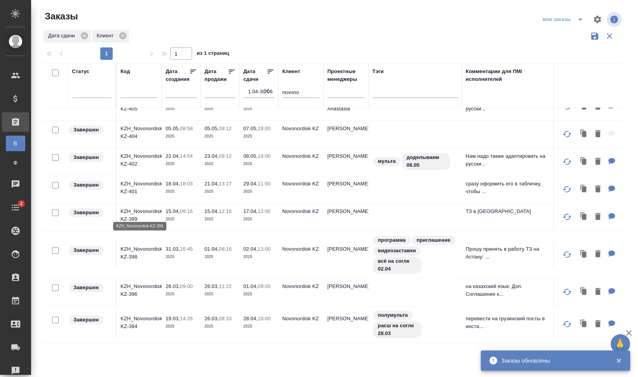
click at [136, 210] on p "KZH_Novonordisk-KZ-399" at bounding box center [138, 216] width 37 height 16
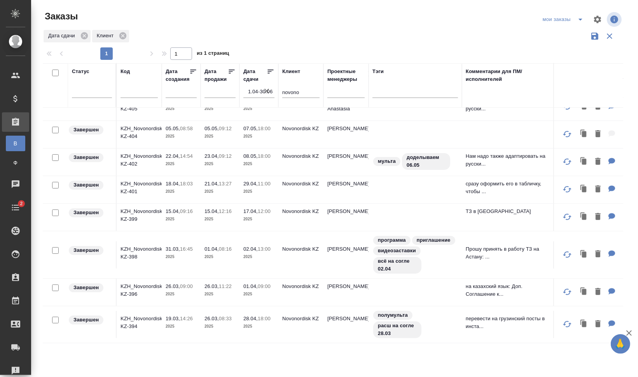
scroll to position [0, 0]
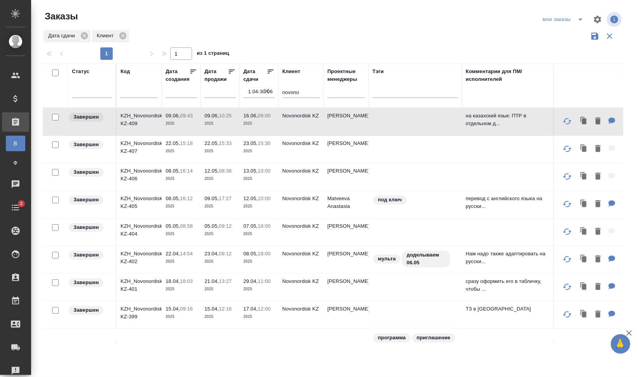
click at [134, 259] on p "KZH_Novonordisk-KZ-402" at bounding box center [138, 258] width 37 height 16
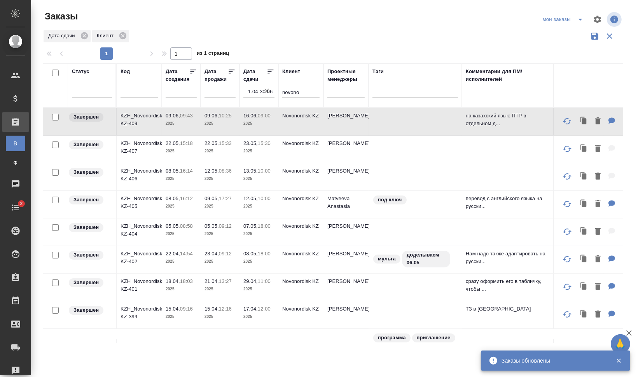
click at [133, 204] on p "KZH_Novonordisk-KZ-405" at bounding box center [138, 203] width 37 height 16
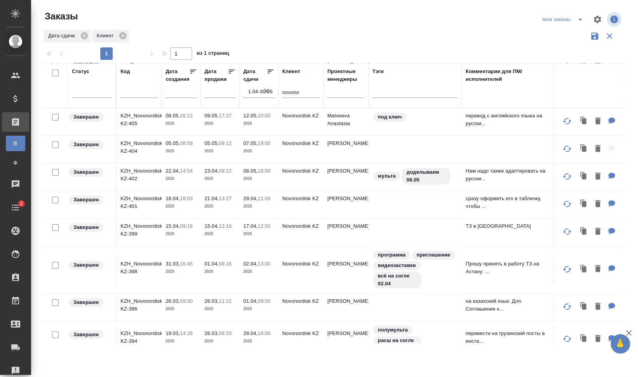
scroll to position [103, 0]
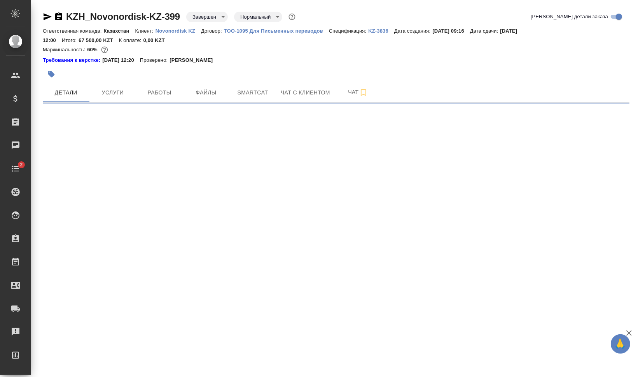
select select "RU"
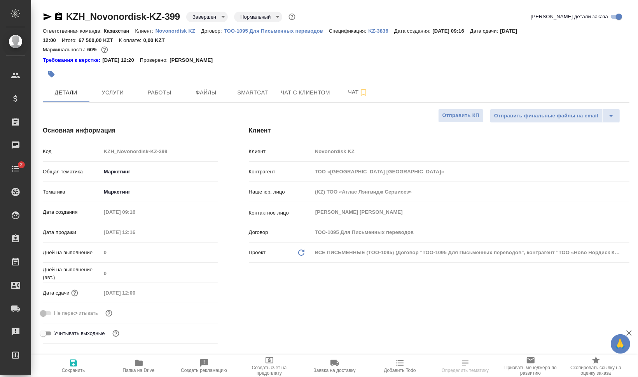
type textarea "x"
drag, startPoint x: 0, startPoint y: 0, endPoint x: 83, endPoint y: 76, distance: 112.5
click at [83, 76] on div at bounding box center [238, 74] width 391 height 17
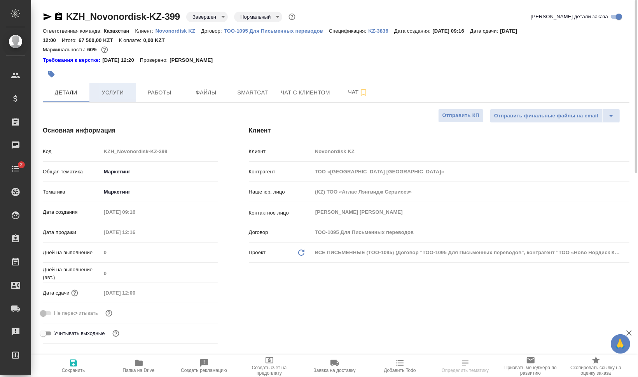
click at [110, 100] on button "Услуги" at bounding box center [112, 92] width 47 height 19
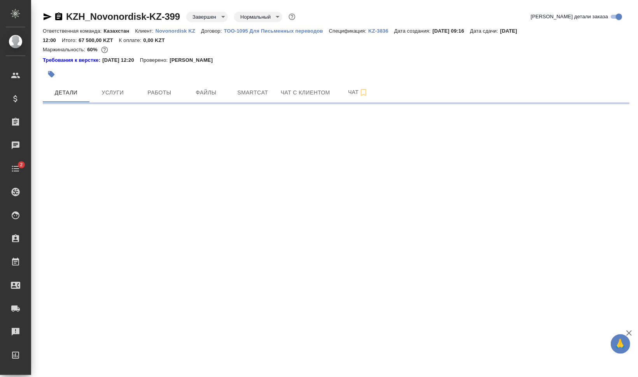
select select "RU"
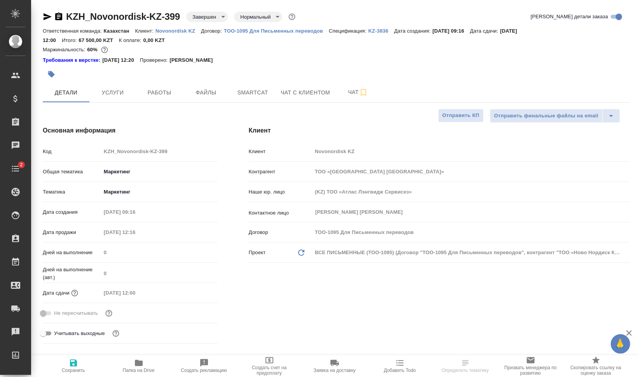
type textarea "x"
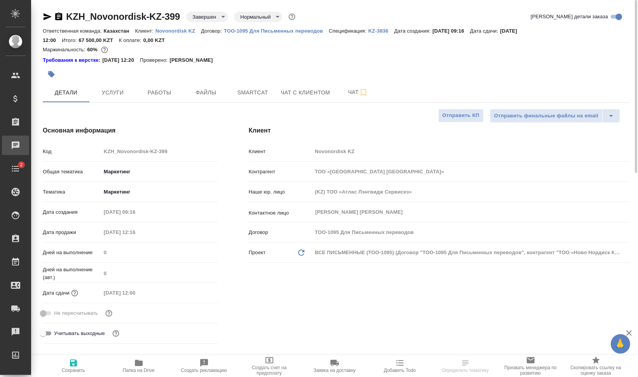
type textarea "x"
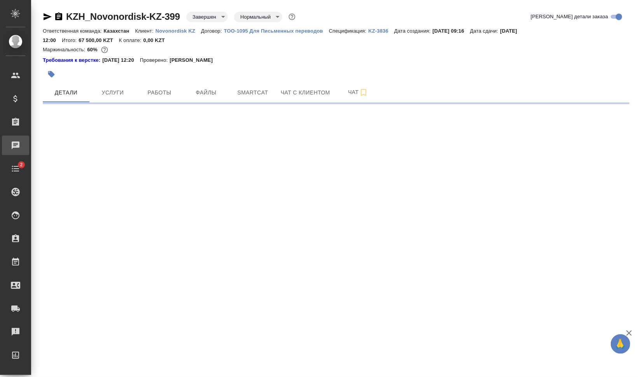
select select "RU"
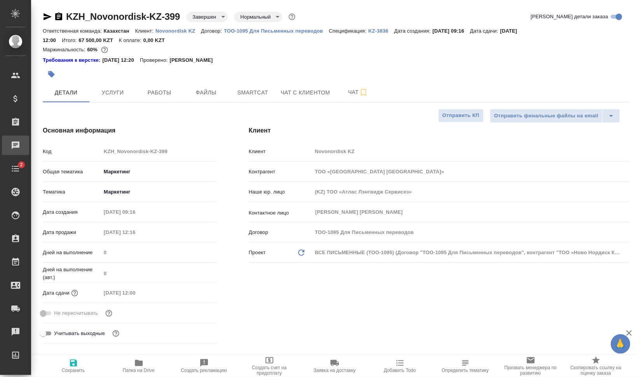
type textarea "x"
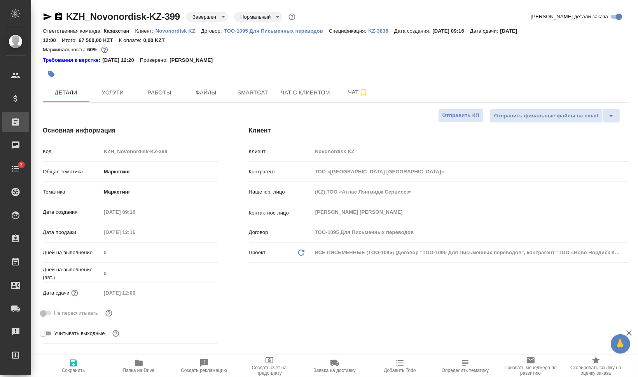
type textarea "x"
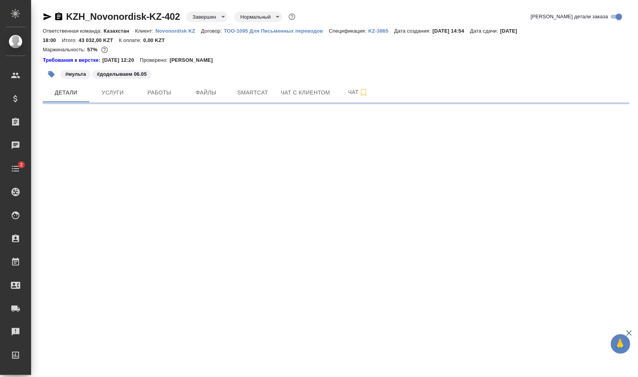
select select "RU"
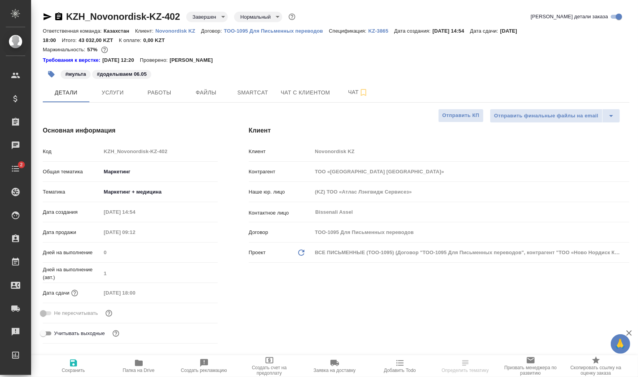
type textarea "x"
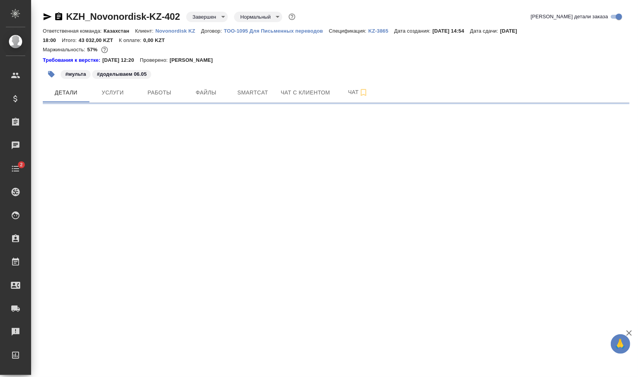
select select "RU"
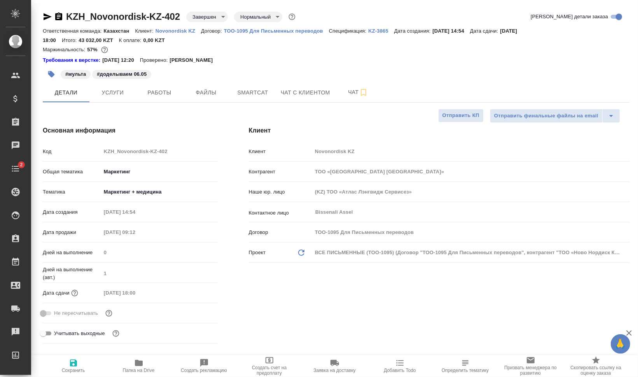
type textarea "x"
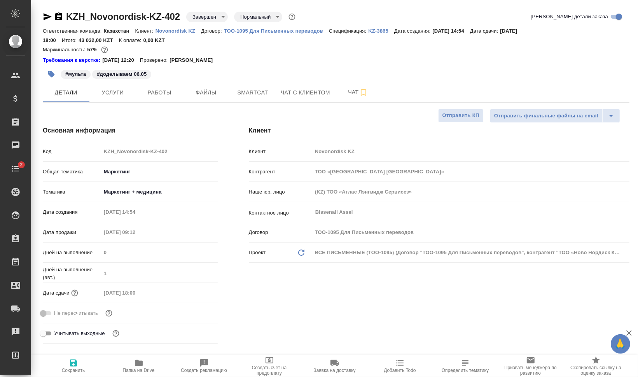
type textarea "x"
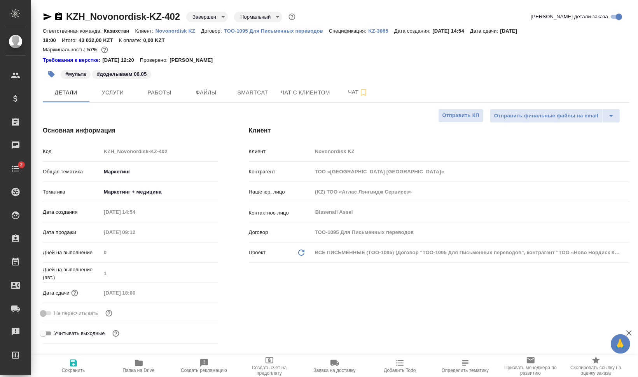
type textarea "x"
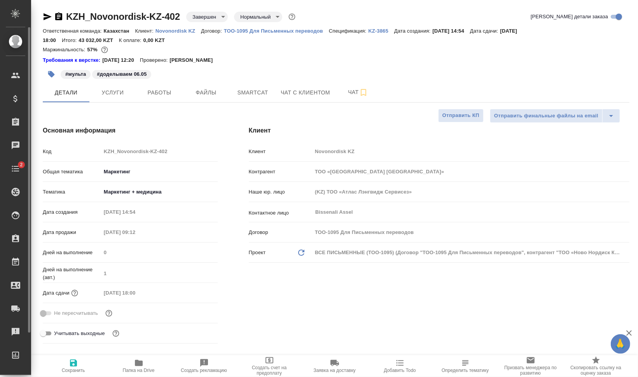
type textarea "x"
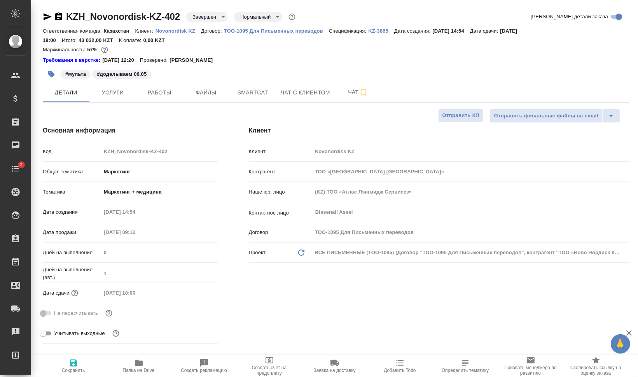
type textarea "x"
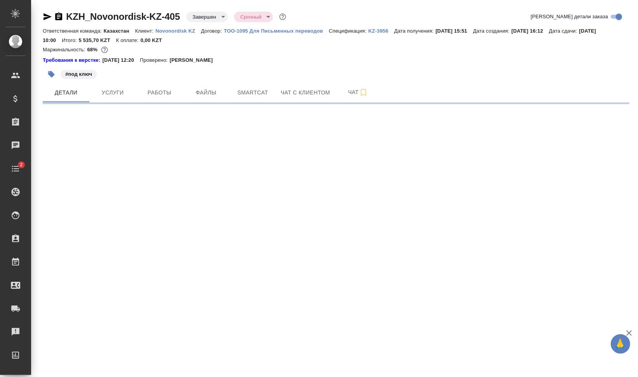
select select "RU"
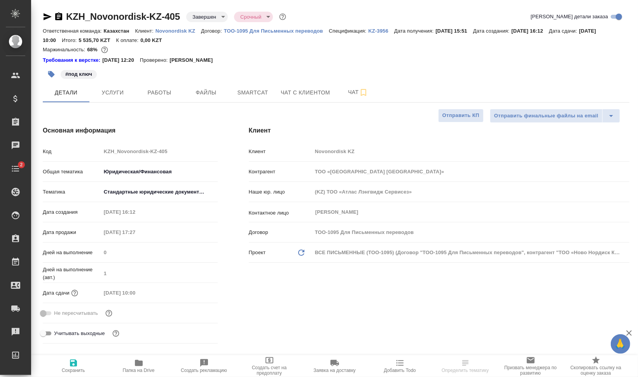
type textarea "x"
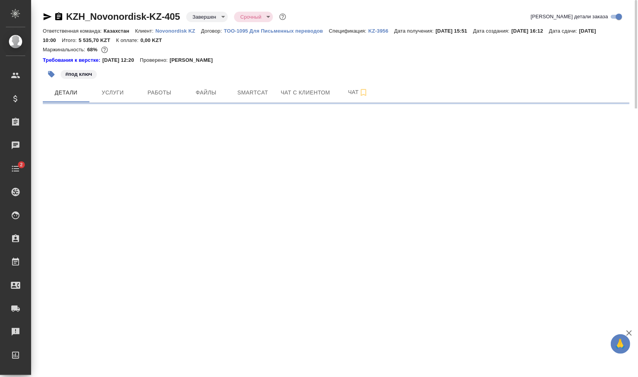
select select "RU"
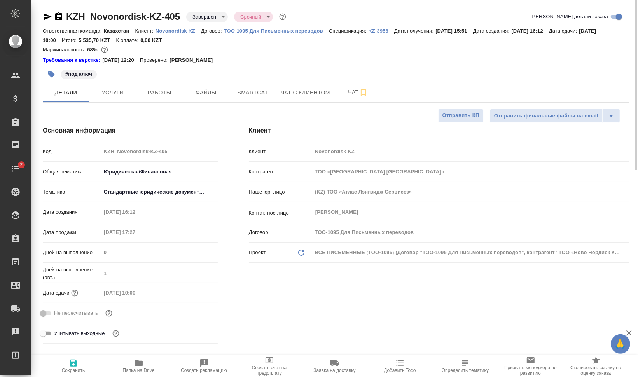
type textarea "x"
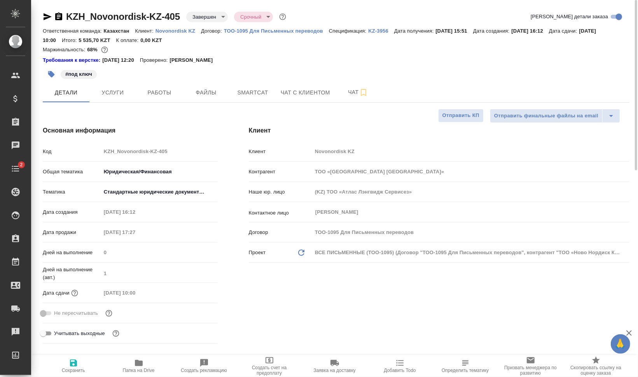
type textarea "x"
click at [154, 96] on span "Работы" at bounding box center [159, 93] width 37 height 10
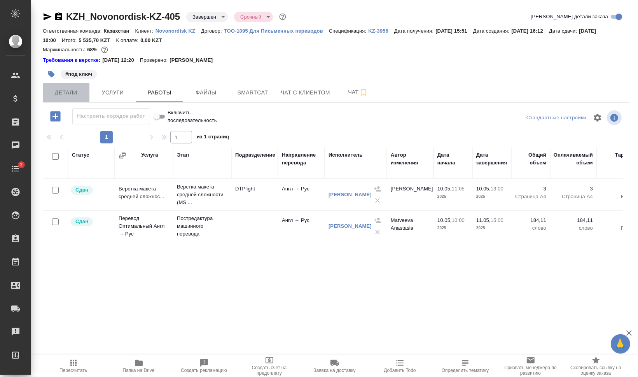
click at [59, 90] on span "Детали" at bounding box center [65, 93] width 37 height 10
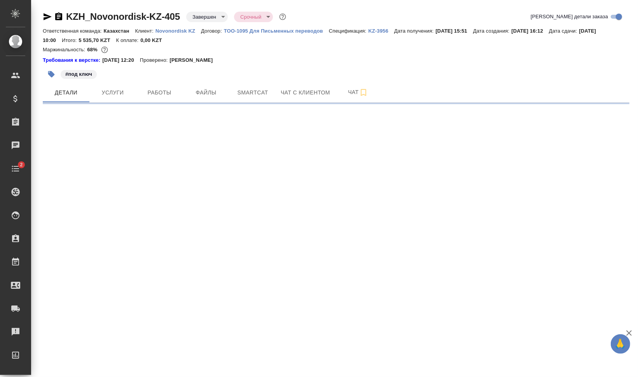
select select "RU"
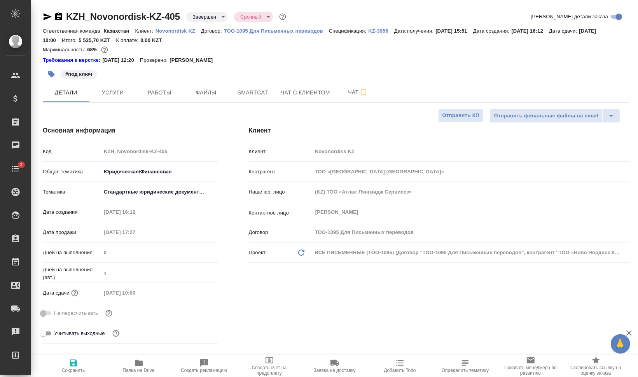
type textarea "x"
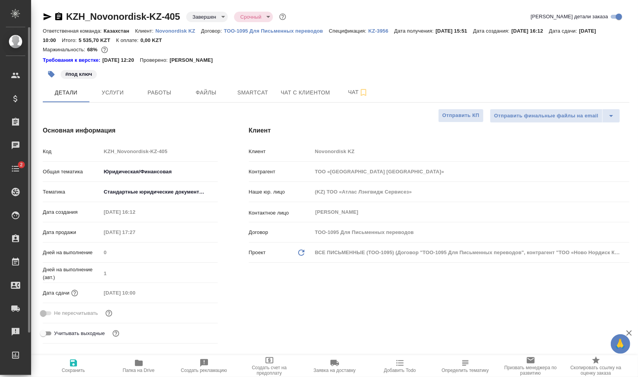
type textarea "x"
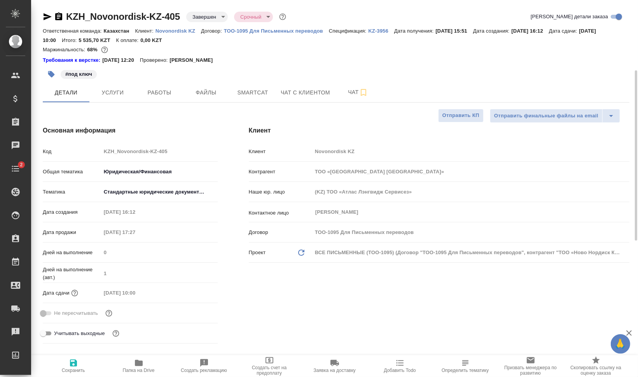
type textarea "x"
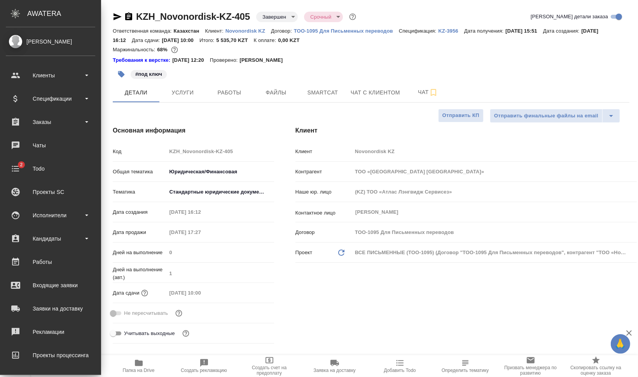
type textarea "x"
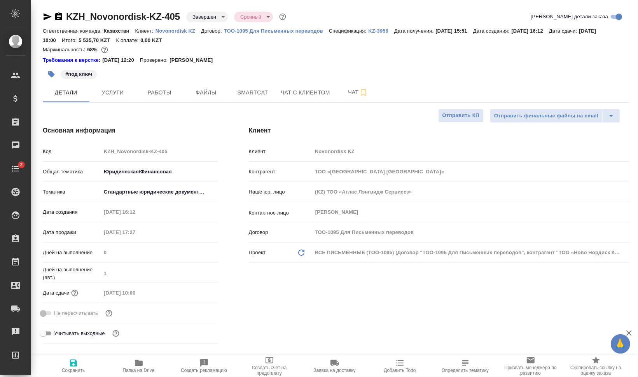
type textarea "x"
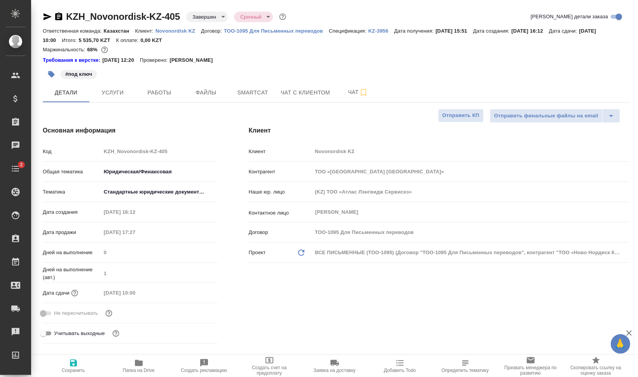
type textarea "x"
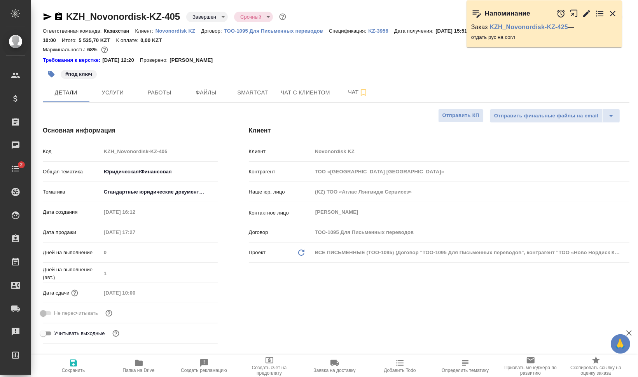
type textarea "x"
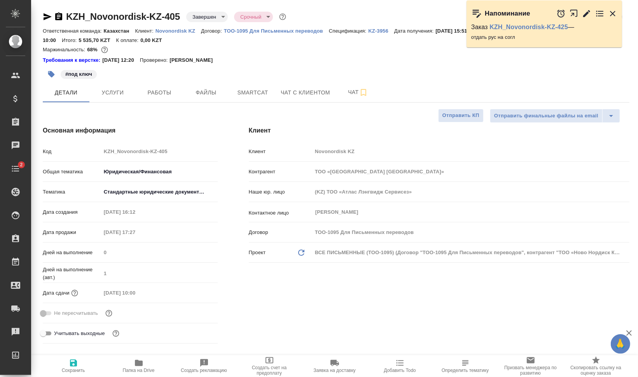
type textarea "x"
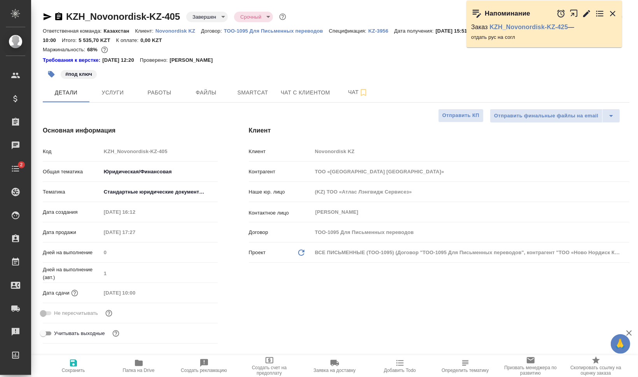
type textarea "x"
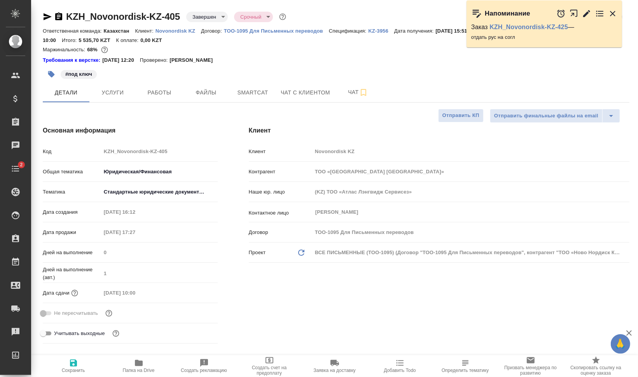
type textarea "x"
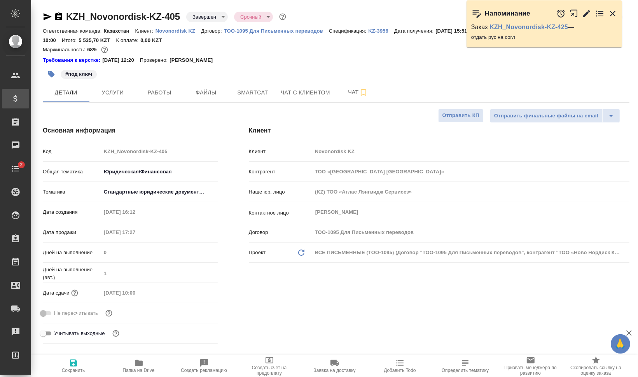
type textarea "x"
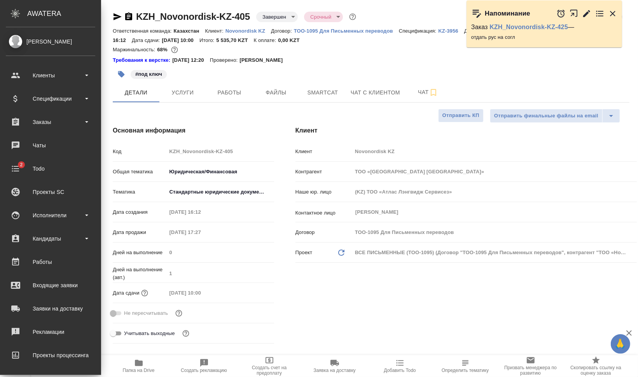
type textarea "x"
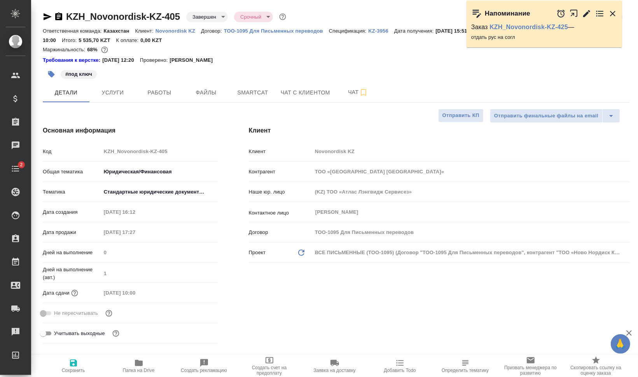
type textarea "x"
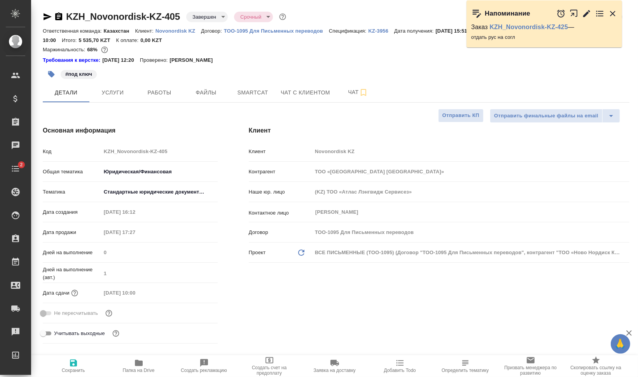
type textarea "x"
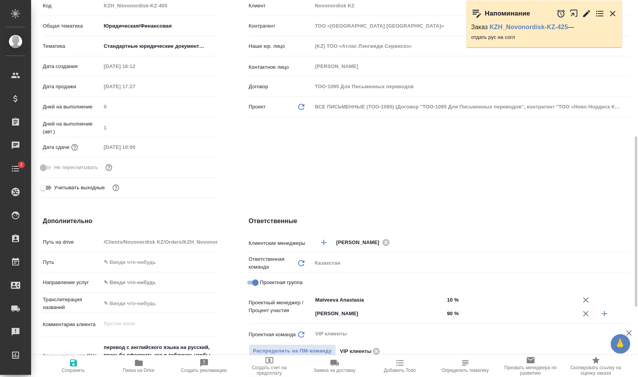
scroll to position [194, 0]
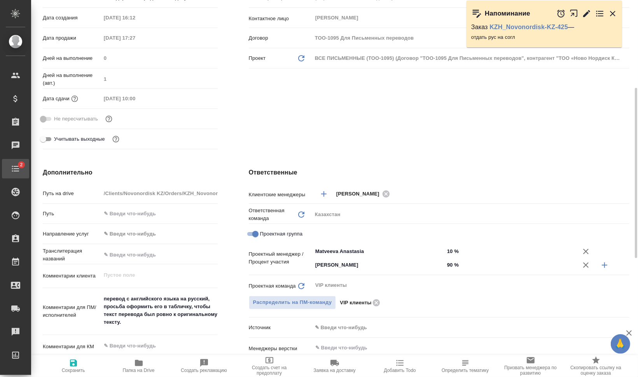
type textarea "x"
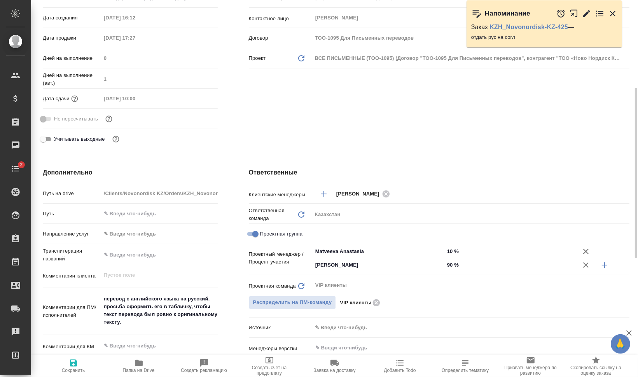
type textarea "x"
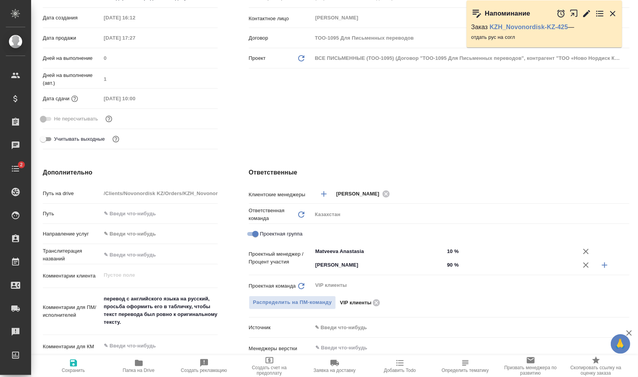
type textarea "x"
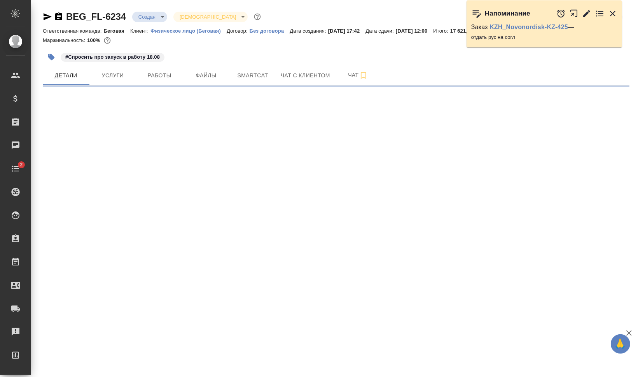
click at [59, 14] on icon "button" at bounding box center [58, 16] width 7 height 8
select select "RU"
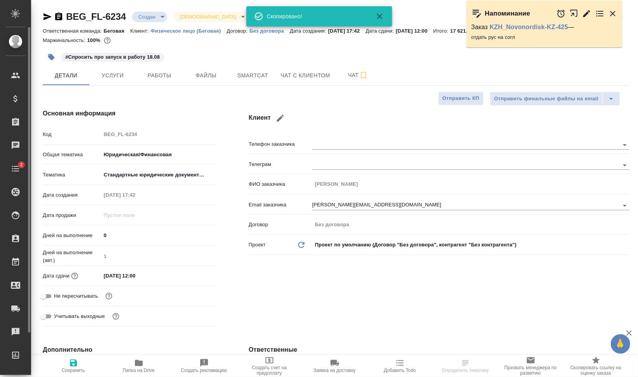
type textarea "x"
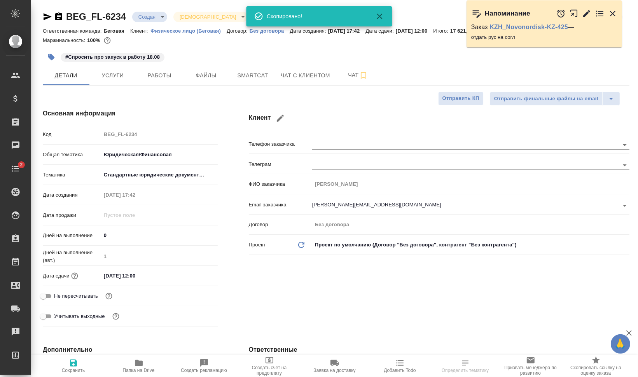
type textarea "x"
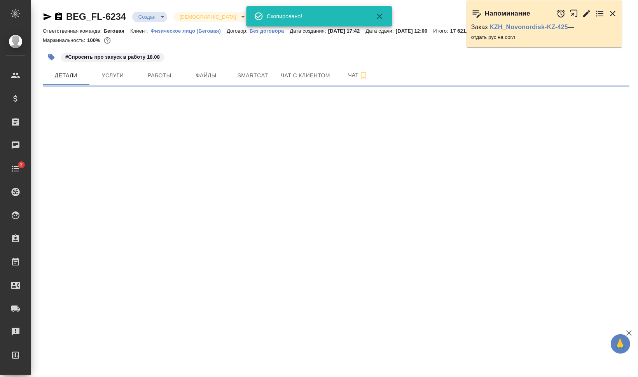
select select "RU"
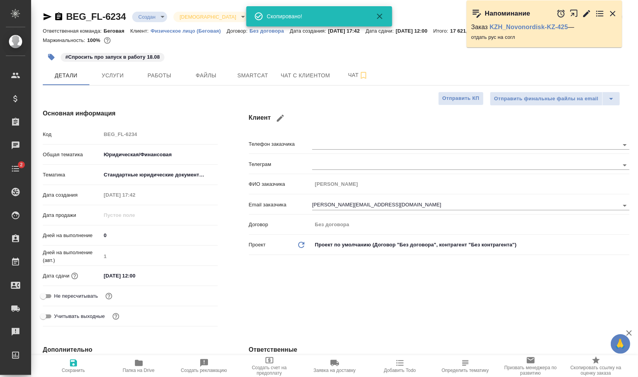
type textarea "x"
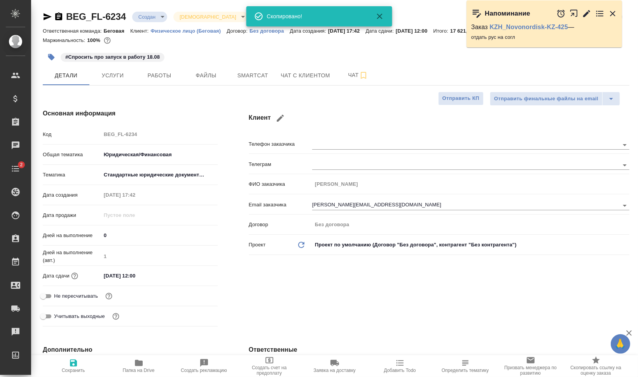
type textarea "x"
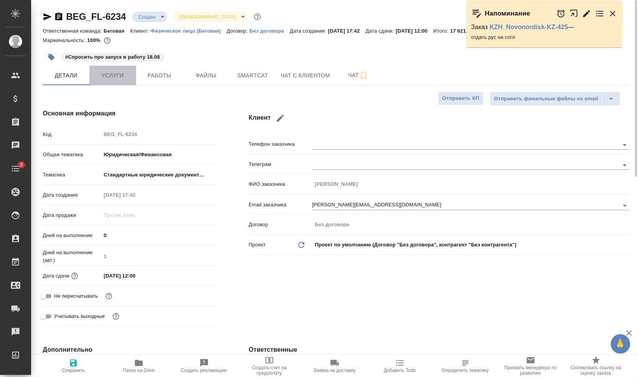
click at [117, 68] on button "Услуги" at bounding box center [112, 75] width 47 height 19
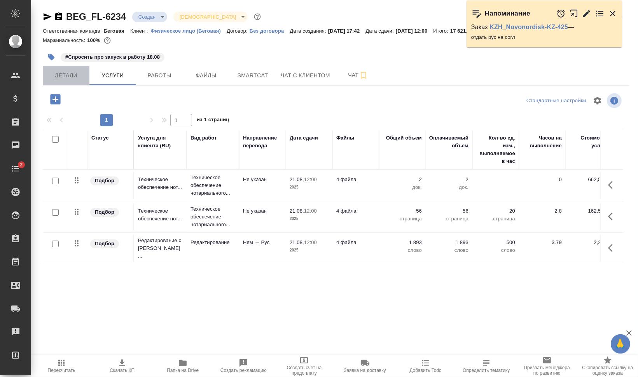
click at [59, 76] on span "Детали" at bounding box center [65, 76] width 37 height 10
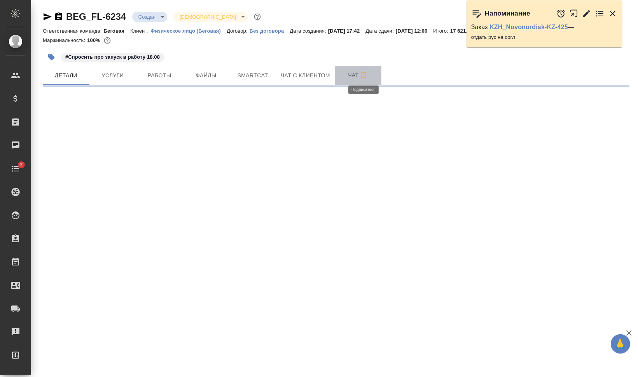
click at [362, 75] on icon "button" at bounding box center [363, 75] width 9 height 9
click at [351, 75] on span "Чат" at bounding box center [357, 75] width 37 height 10
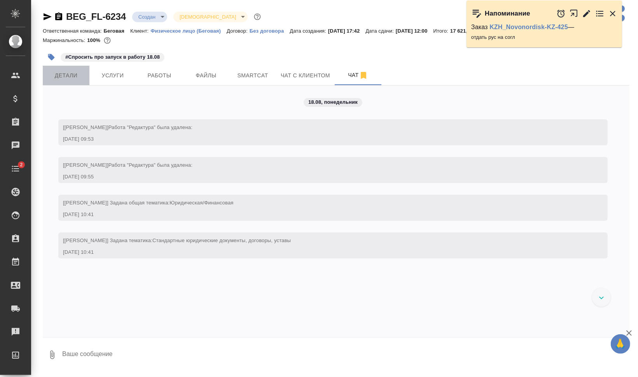
click at [65, 66] on button "Детали" at bounding box center [66, 75] width 47 height 19
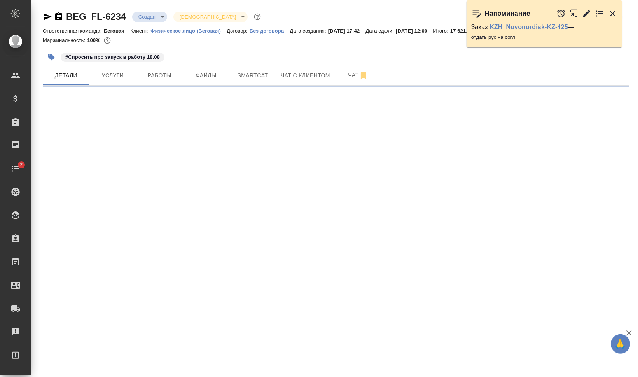
select select "RU"
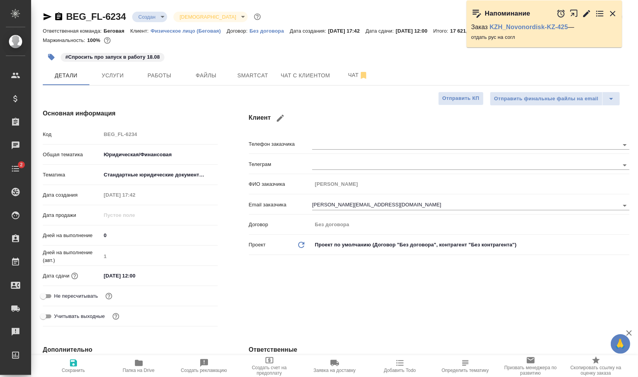
type textarea "x"
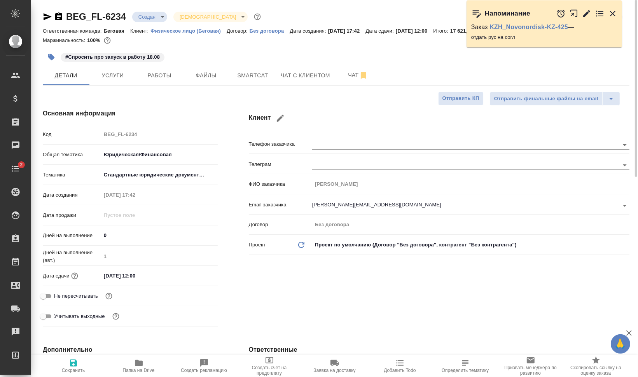
type textarea "x"
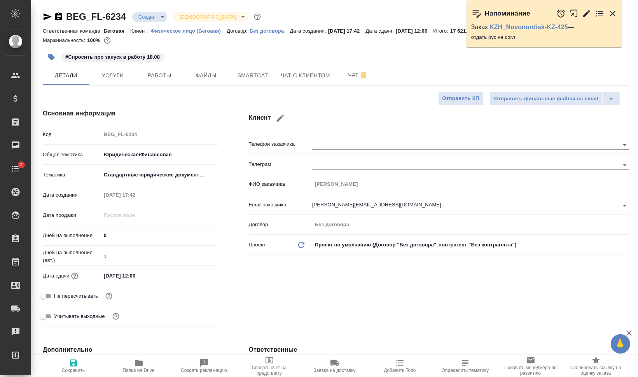
type textarea "x"
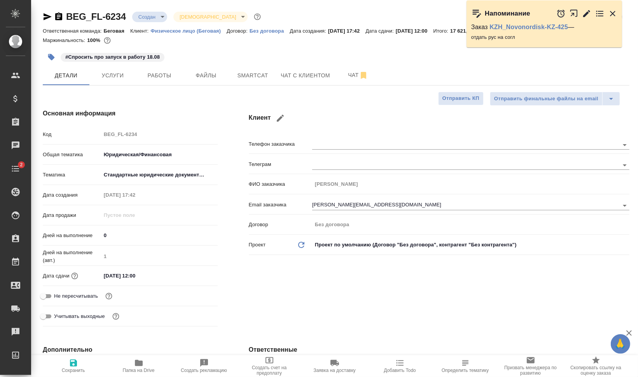
type textarea "x"
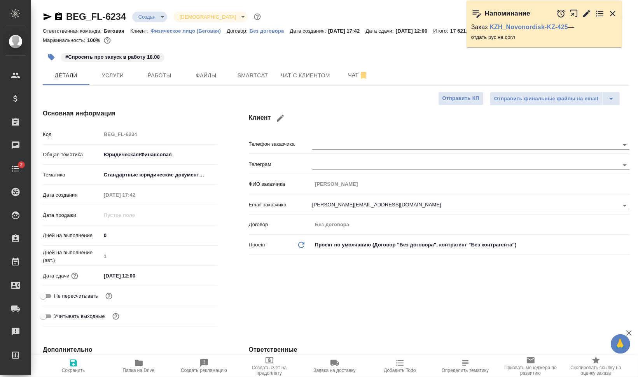
type textarea "x"
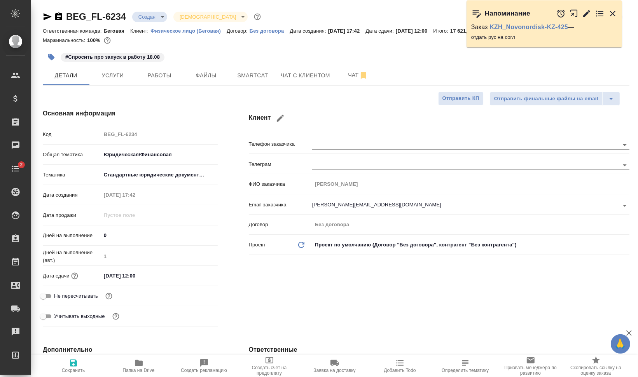
type textarea "x"
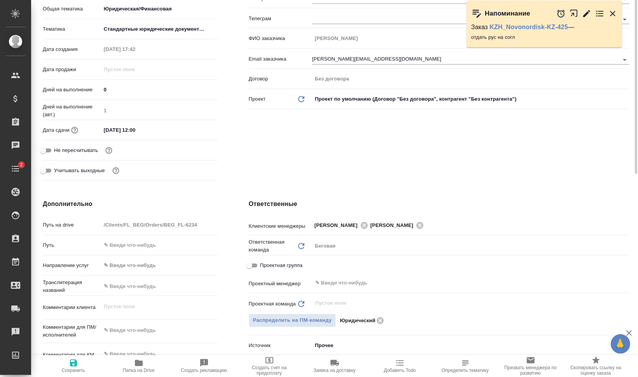
scroll to position [194, 0]
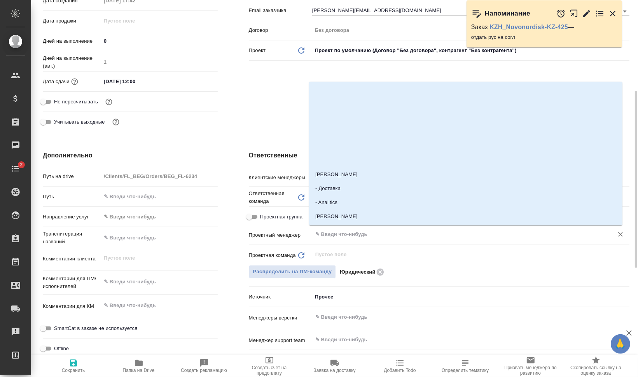
click at [368, 234] on input "text" at bounding box center [457, 234] width 286 height 9
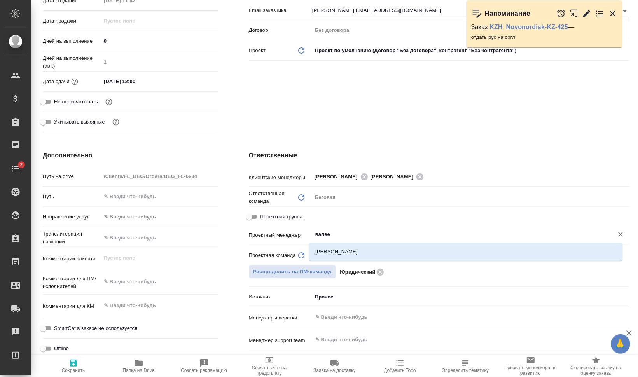
type input "[PERSON_NAME]"
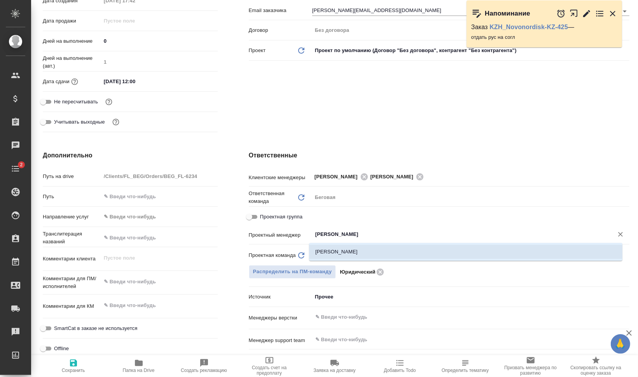
click at [340, 248] on li "[PERSON_NAME]" at bounding box center [465, 252] width 313 height 14
type textarea "x"
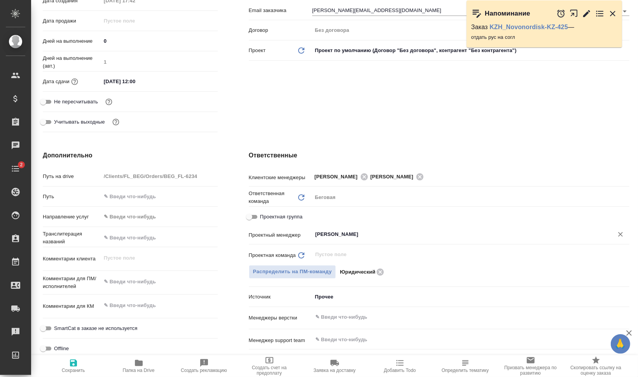
type input "[PERSON_NAME]"
click at [72, 368] on span "Сохранить" at bounding box center [73, 370] width 23 height 5
type textarea "x"
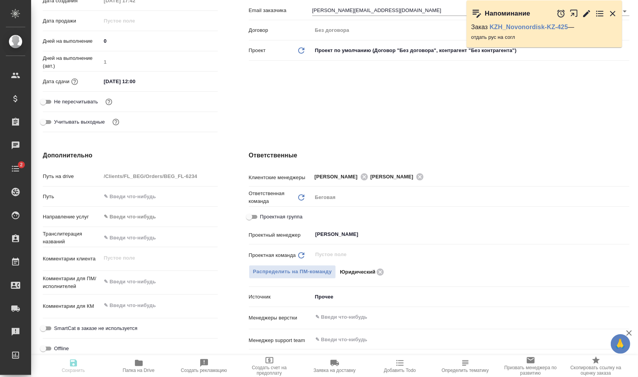
type textarea "x"
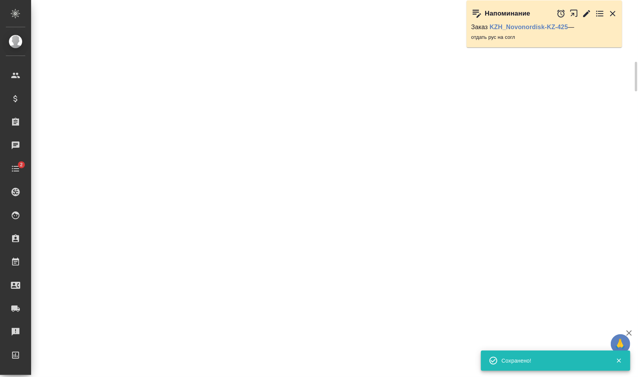
scroll to position [0, 0]
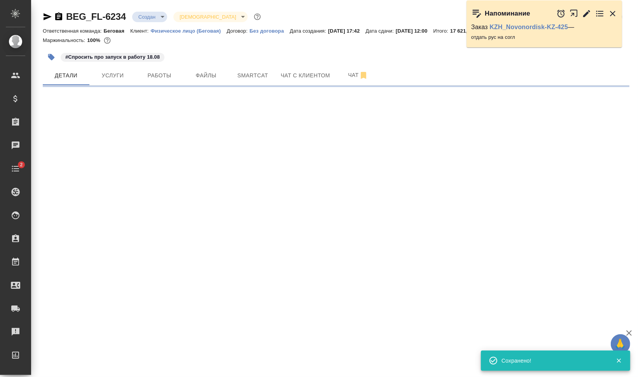
select select "RU"
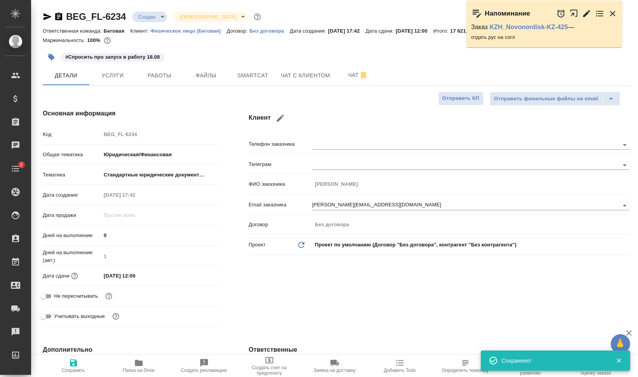
type textarea "x"
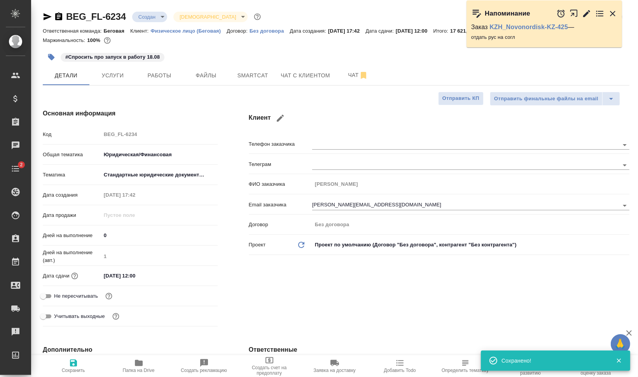
type textarea "x"
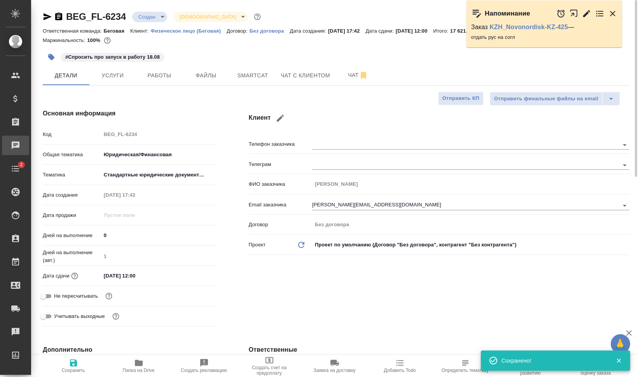
type textarea "x"
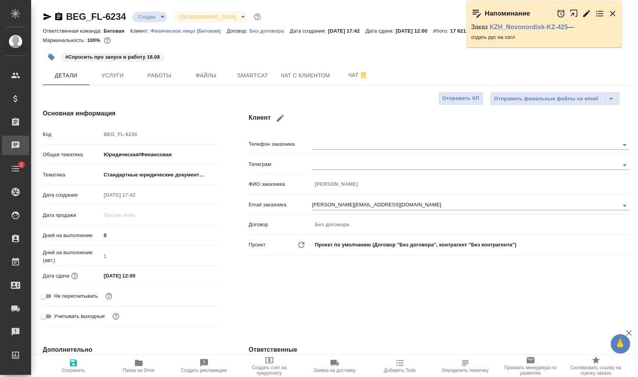
type textarea "x"
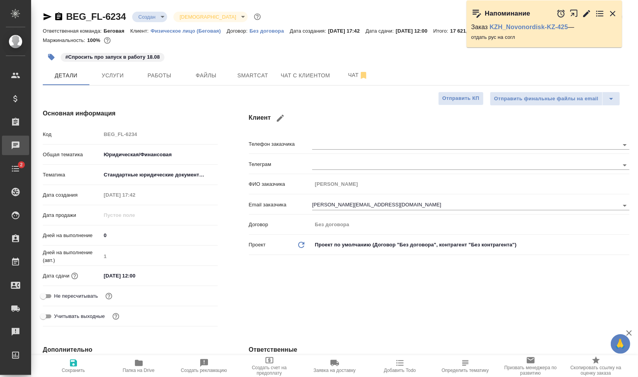
type textarea "x"
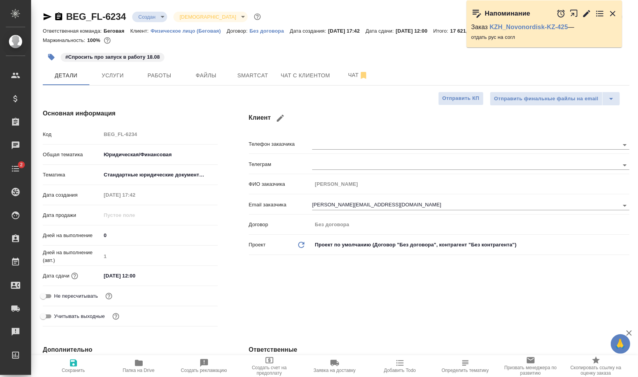
type textarea "x"
click at [114, 85] on hr at bounding box center [336, 85] width 587 height 0
click at [113, 81] on button "Услуги" at bounding box center [112, 75] width 47 height 19
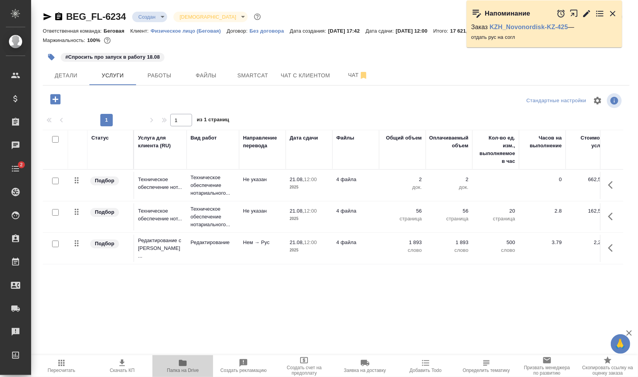
click at [184, 371] on span "Папка на Drive" at bounding box center [183, 370] width 32 height 5
click at [147, 74] on span "Работы" at bounding box center [159, 76] width 37 height 10
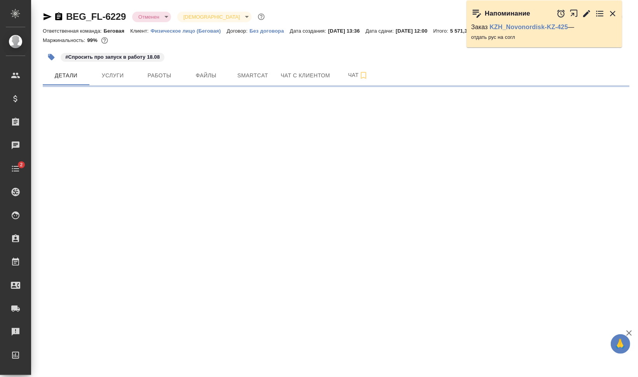
select select "RU"
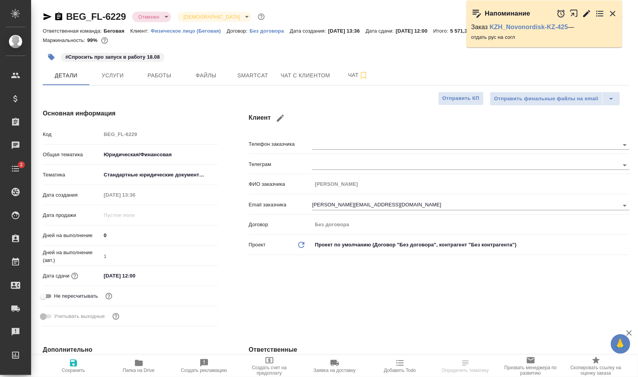
type textarea "x"
click at [342, 68] on button "Чат" at bounding box center [358, 75] width 47 height 19
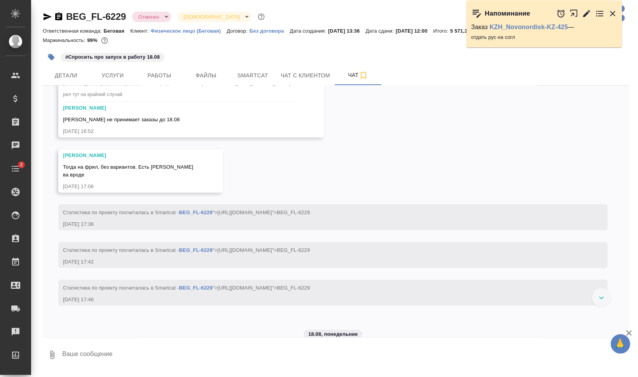
scroll to position [786, 0]
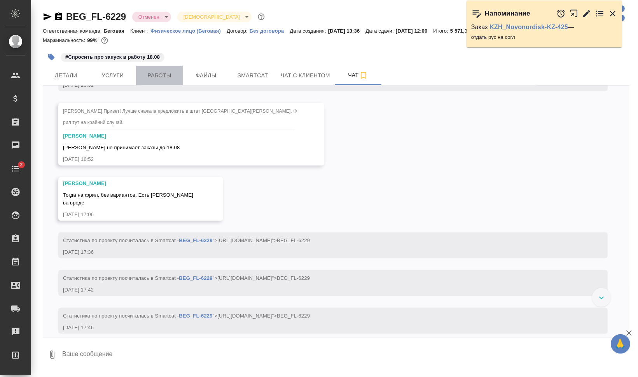
click at [154, 77] on span "Работы" at bounding box center [159, 76] width 37 height 10
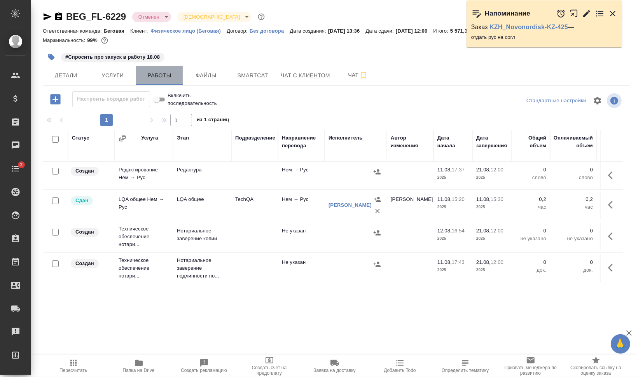
click at [166, 72] on span "Работы" at bounding box center [159, 76] width 37 height 10
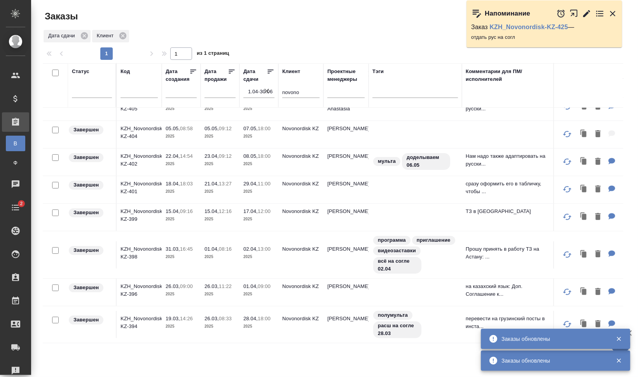
scroll to position [54, 0]
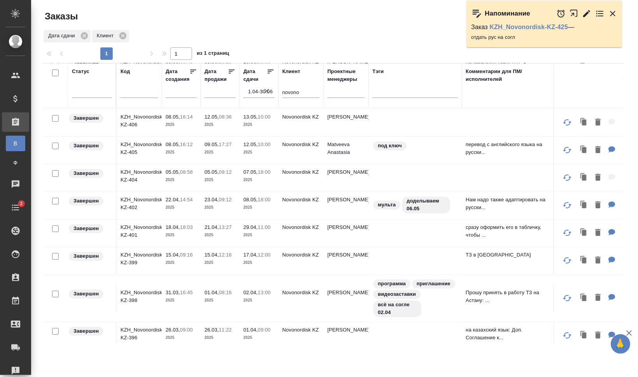
click at [390, 24] on div at bounding box center [336, 19] width 196 height 19
click at [268, 89] on icon "button" at bounding box center [266, 91] width 5 height 5
select select "7"
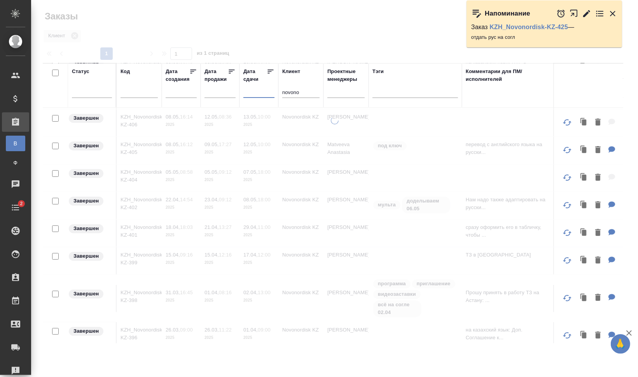
click at [258, 91] on input "text" at bounding box center [261, 91] width 26 height 11
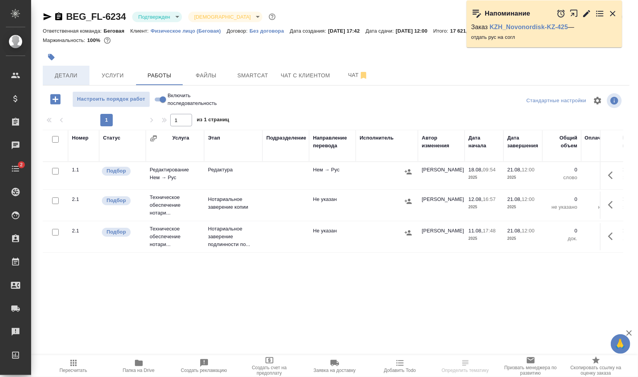
click at [69, 72] on span "Детали" at bounding box center [65, 76] width 37 height 10
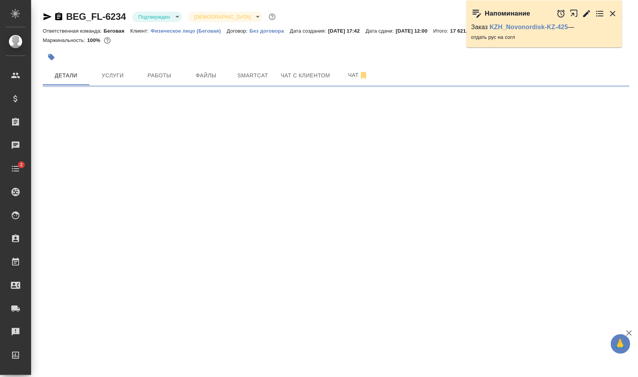
select select "RU"
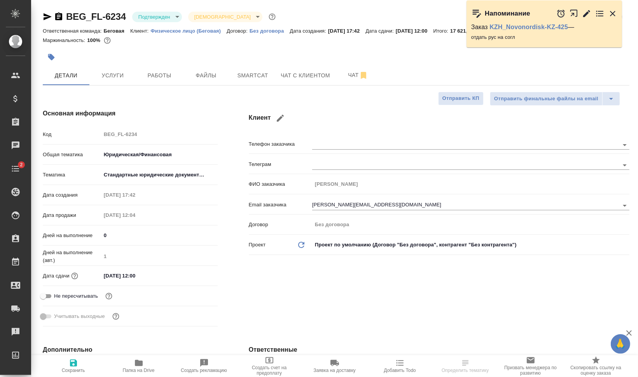
type textarea "x"
click at [170, 14] on body "🙏 .cls-1 fill:#fff; AWATERA Валеев Динар Клиенты Спецификации Заказы 0 Чаты 2 T…" at bounding box center [319, 188] width 638 height 377
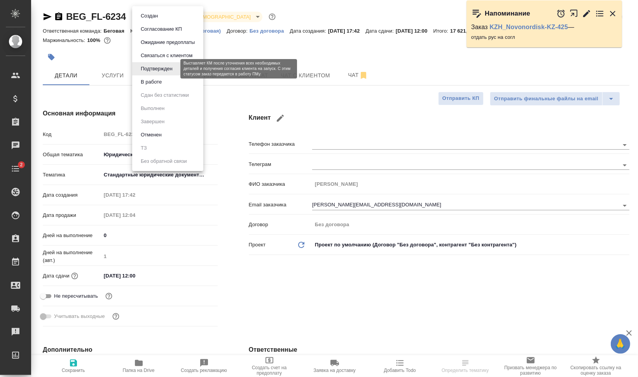
click at [175, 80] on li "В работе" at bounding box center [167, 81] width 71 height 13
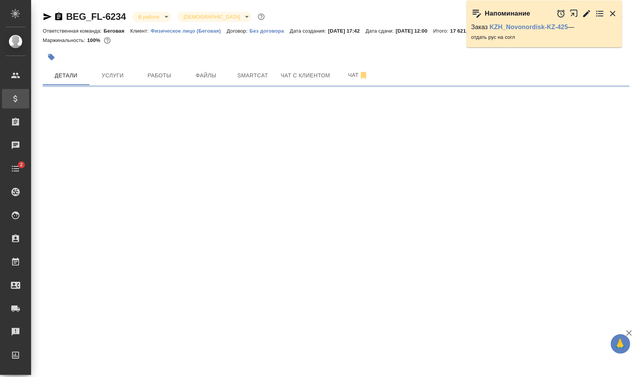
select select "RU"
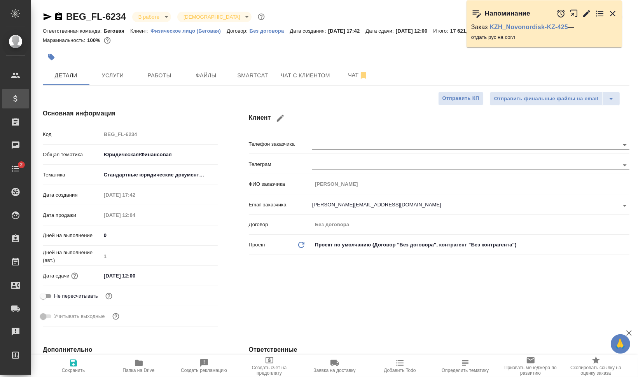
type textarea "x"
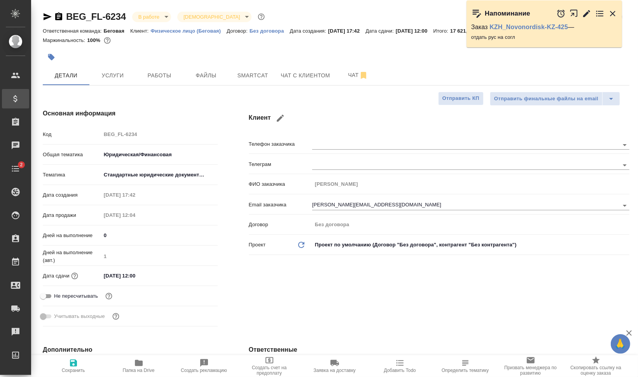
type textarea "x"
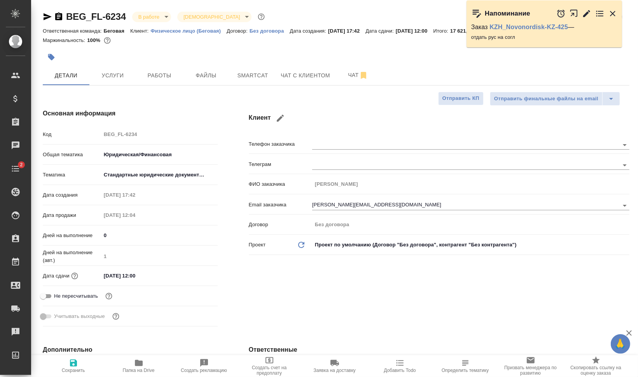
type textarea "x"
click at [49, 58] on icon "button" at bounding box center [51, 57] width 7 height 7
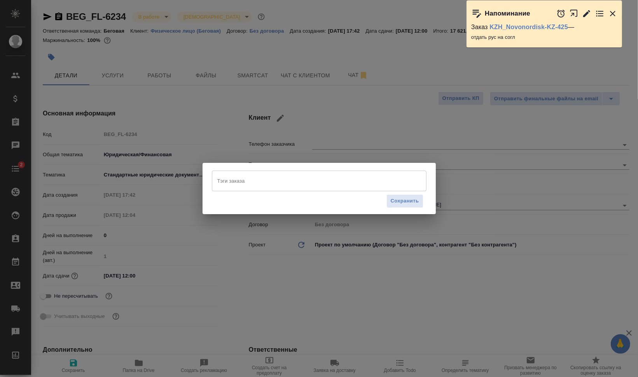
click at [262, 179] on input "Тэги заказа" at bounding box center [311, 180] width 193 height 13
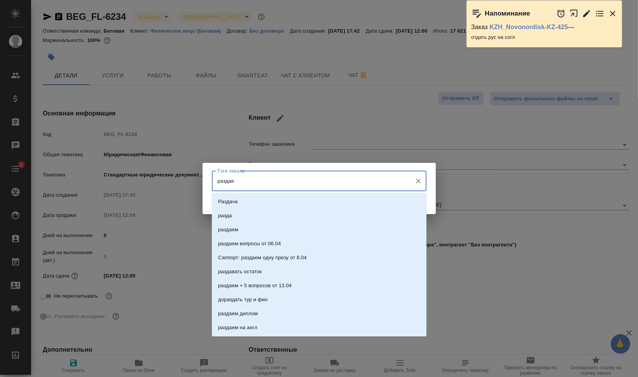
type input "раздаем"
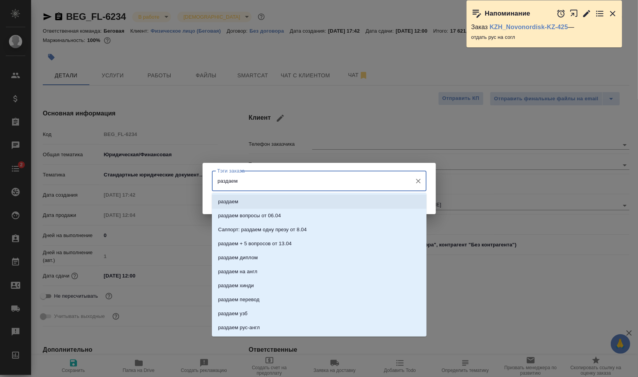
click at [263, 201] on li "раздаем" at bounding box center [319, 202] width 215 height 14
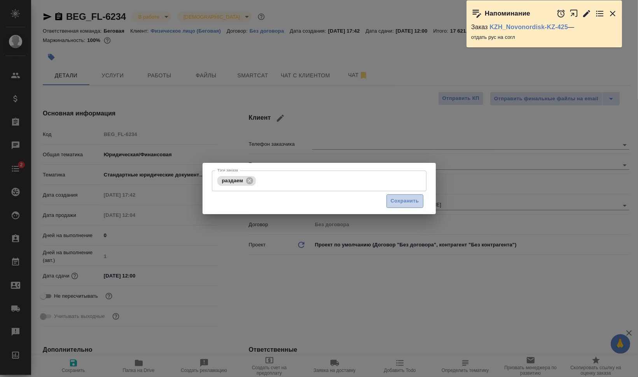
click at [413, 202] on span "Сохранить" at bounding box center [405, 201] width 28 height 9
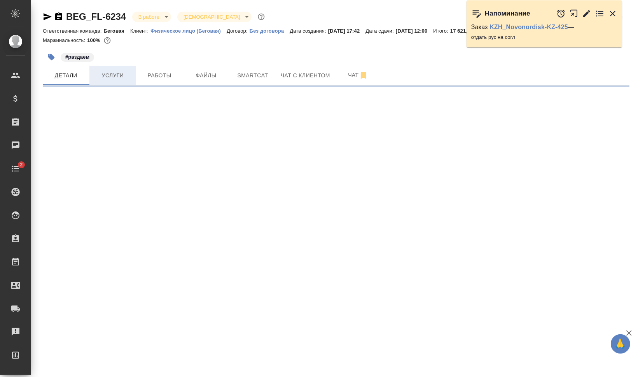
select select "RU"
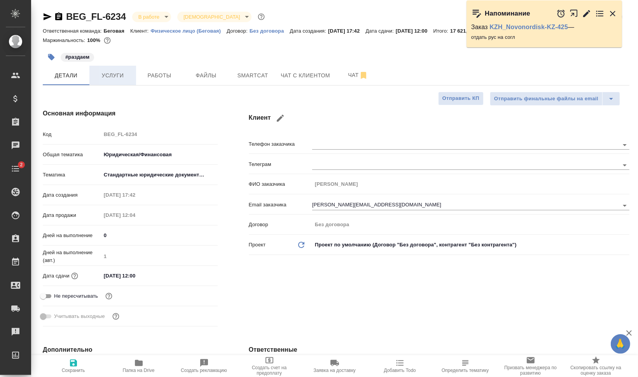
type textarea "x"
click at [115, 72] on span "Услуги" at bounding box center [112, 76] width 37 height 10
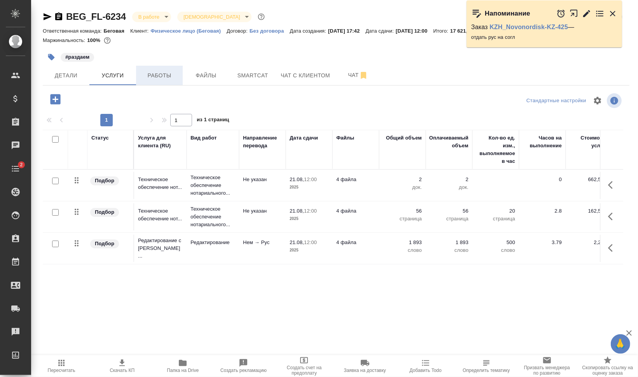
click at [155, 71] on span "Работы" at bounding box center [159, 76] width 37 height 10
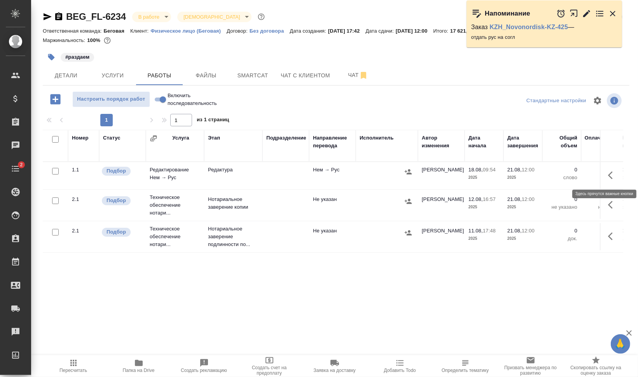
click at [616, 175] on icon "button" at bounding box center [612, 175] width 9 height 9
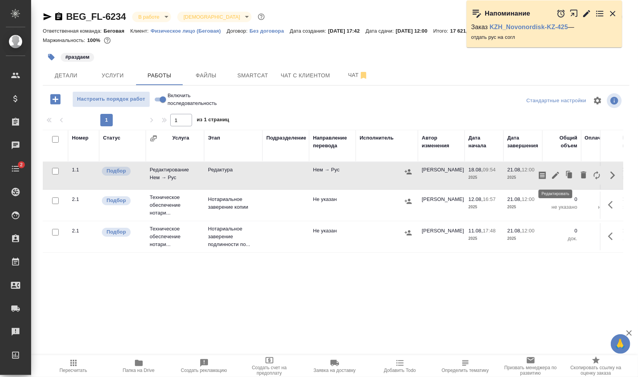
click at [556, 175] on icon "button" at bounding box center [555, 175] width 7 height 7
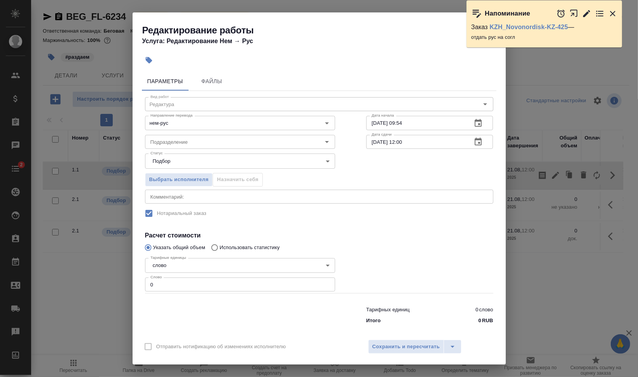
click at [585, 13] on icon "button" at bounding box center [586, 13] width 7 height 7
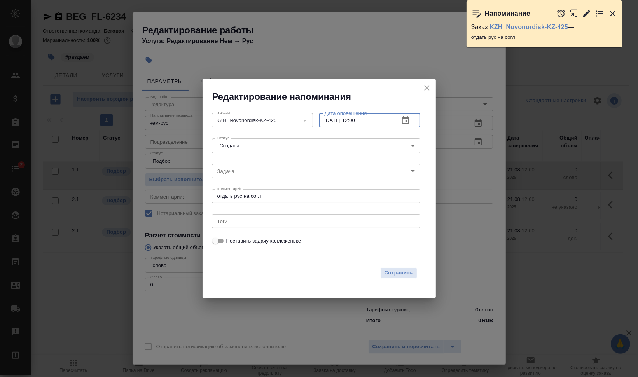
drag, startPoint x: 357, startPoint y: 122, endPoint x: 410, endPoint y: 124, distance: 53.3
click at [380, 122] on input "19.08.2025 12:00" at bounding box center [356, 120] width 74 height 14
type input "19.08.2025 13:50"
click at [392, 274] on span "Сохранить" at bounding box center [398, 273] width 28 height 9
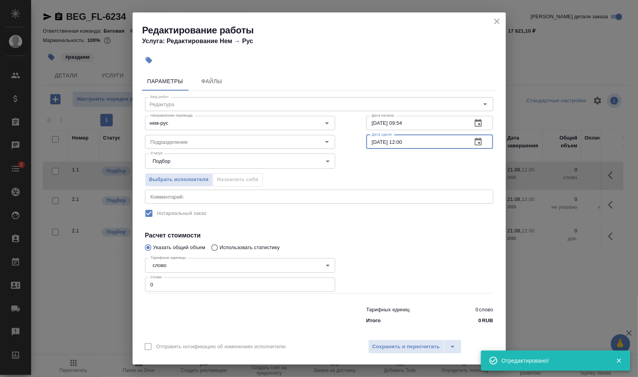
click at [399, 141] on input "21.08.2025 12:00" at bounding box center [416, 142] width 100 height 14
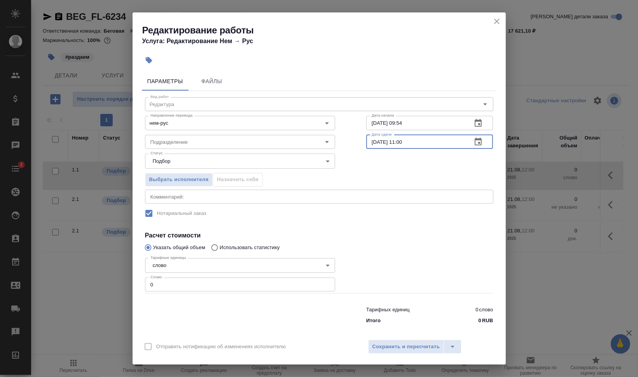
type input "21.08.2025 11:00"
drag, startPoint x: 396, startPoint y: 121, endPoint x: 435, endPoint y: 121, distance: 38.5
click at [431, 121] on input "18.08.2025 09:54" at bounding box center [416, 123] width 100 height 14
click at [370, 121] on input "18.08.2025 12:06" at bounding box center [416, 123] width 100 height 14
type input "19.08.2025 12:06"
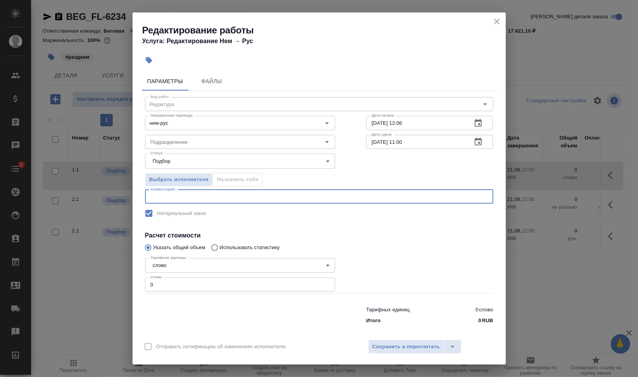
click at [239, 196] on textarea at bounding box center [318, 197] width 337 height 6
type textarea "п"
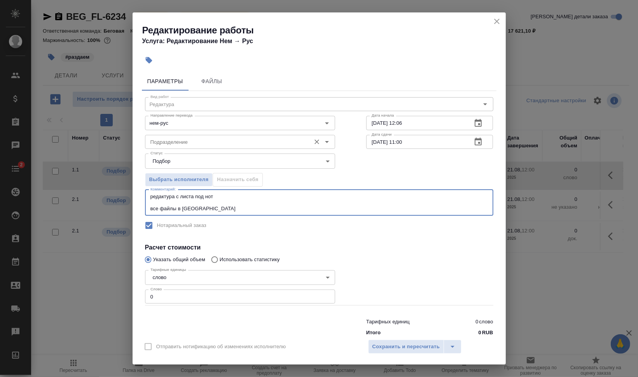
type textarea "редактура с листа под нот все файлы в сорсе"
click at [232, 143] on input "Подразделение" at bounding box center [226, 141] width 159 height 9
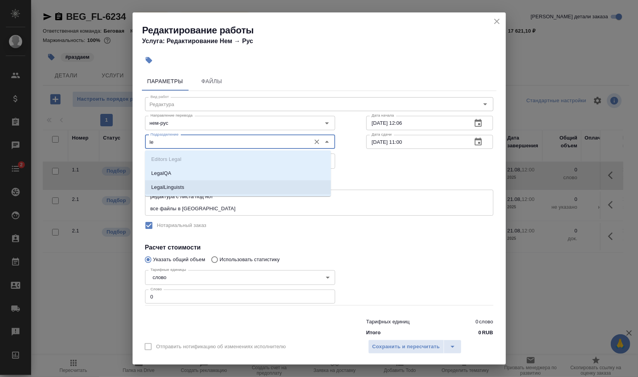
click at [162, 183] on p "LegalLinguists" at bounding box center [167, 187] width 33 height 8
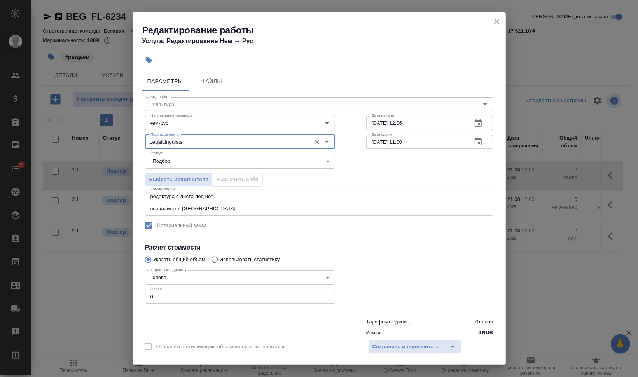
type input "LegalLinguists"
click at [290, 243] on h4 "Расчет стоимости" at bounding box center [319, 247] width 348 height 9
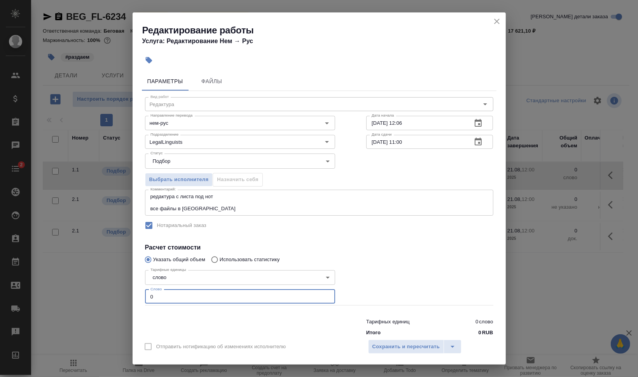
drag, startPoint x: 189, startPoint y: 293, endPoint x: 131, endPoint y: 293, distance: 57.1
click at [132, 293] on div "Редактирование работы Услуга: Редактирование Нем → Рус Параметры Файлы Вид рабо…" at bounding box center [319, 188] width 638 height 377
type input "1890"
click at [419, 350] on span "Сохранить и пересчитать" at bounding box center [406, 346] width 68 height 9
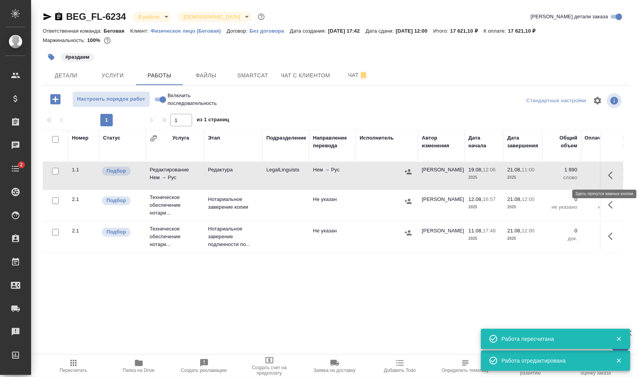
click at [611, 174] on icon "button" at bounding box center [612, 175] width 9 height 9
click at [542, 174] on icon "button" at bounding box center [542, 175] width 7 height 8
click at [112, 96] on span "Настроить порядок работ" at bounding box center [111, 99] width 69 height 9
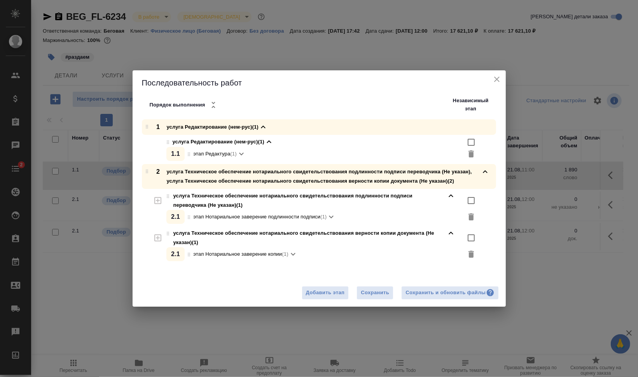
click at [448, 289] on div "Сохранить и обновить файлы" at bounding box center [449, 292] width 89 height 9
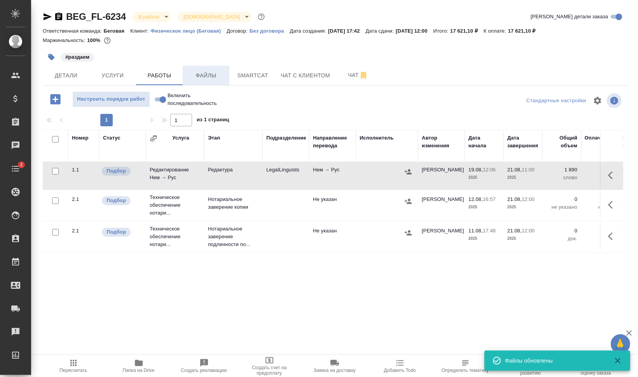
click at [218, 79] on span "Файлы" at bounding box center [205, 76] width 37 height 10
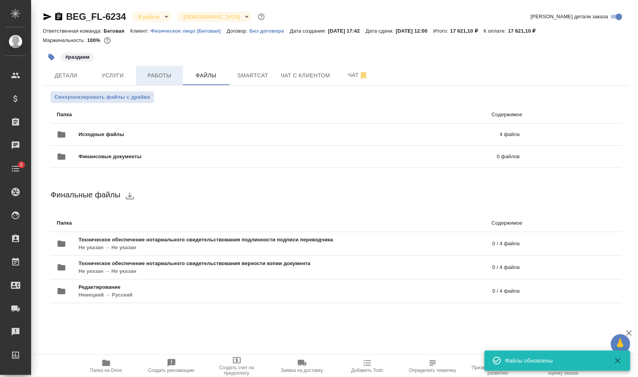
click at [168, 76] on span "Работы" at bounding box center [159, 76] width 37 height 10
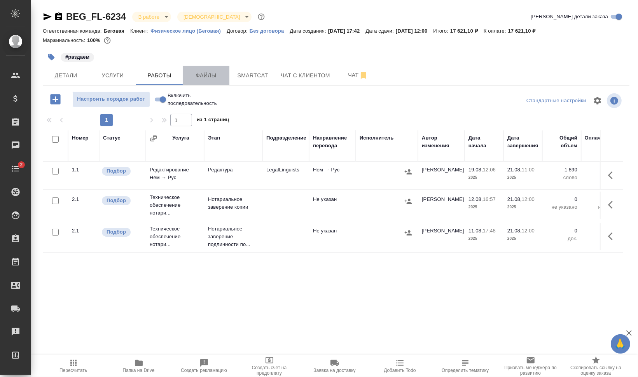
click at [203, 74] on span "Файлы" at bounding box center [205, 76] width 37 height 10
click at [150, 75] on span "Работы" at bounding box center [159, 76] width 37 height 10
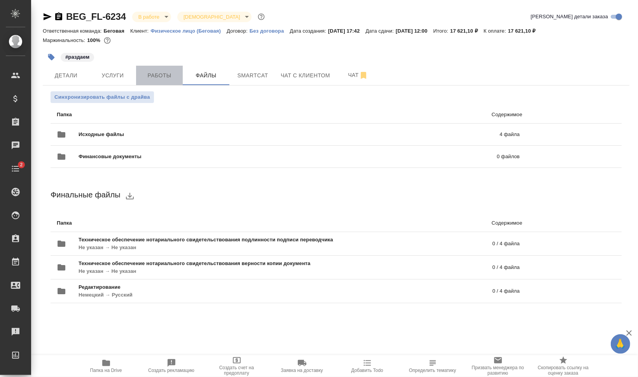
click at [150, 79] on span "Работы" at bounding box center [159, 76] width 37 height 10
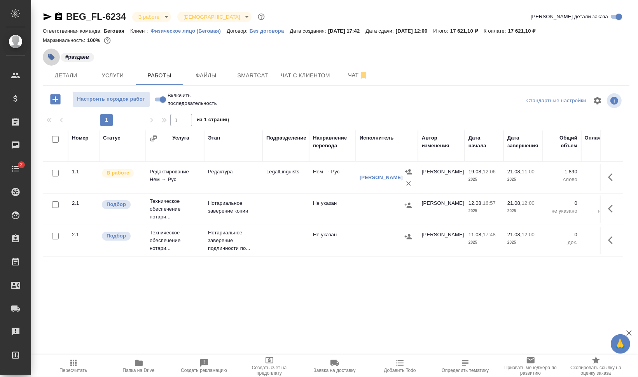
click at [54, 58] on icon "button" at bounding box center [51, 57] width 7 height 7
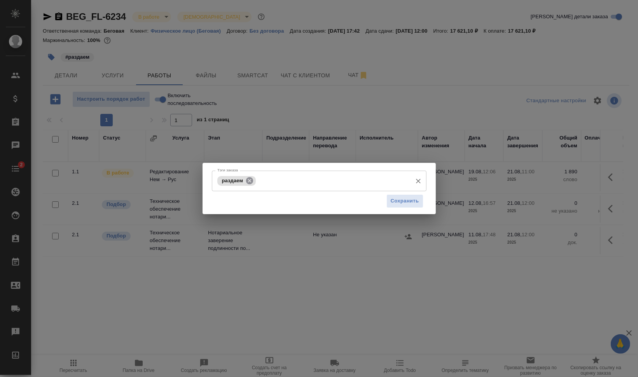
click at [247, 180] on icon at bounding box center [249, 180] width 7 height 7
click at [247, 184] on input "Тэги заказа" at bounding box center [311, 180] width 193 height 13
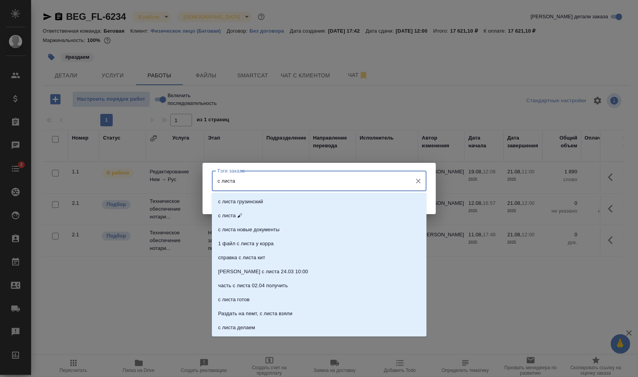
type input "с листа"
click at [244, 203] on li "с листа" at bounding box center [319, 202] width 215 height 14
type input "следи"
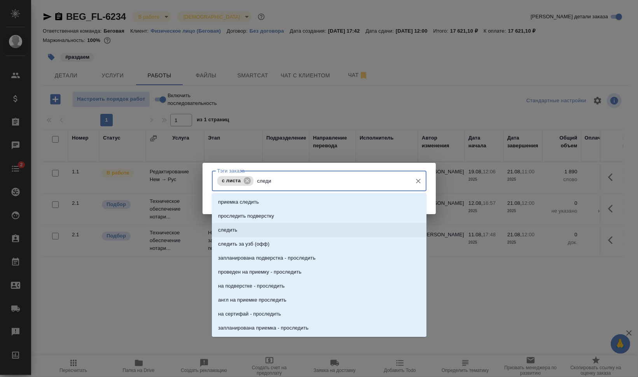
drag, startPoint x: 296, startPoint y: 234, endPoint x: 302, endPoint y: 233, distance: 5.9
click at [297, 233] on li "следить" at bounding box center [319, 230] width 215 height 14
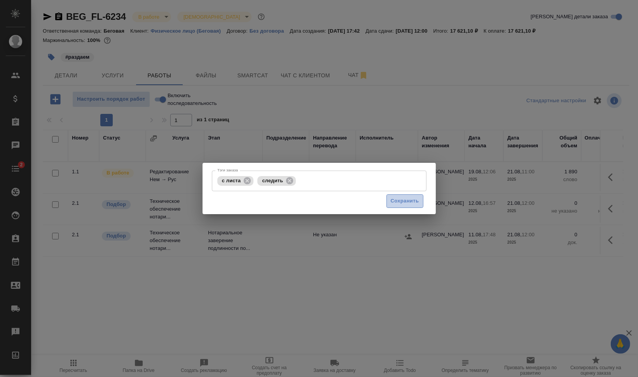
click at [404, 200] on span "Сохранить" at bounding box center [405, 201] width 28 height 9
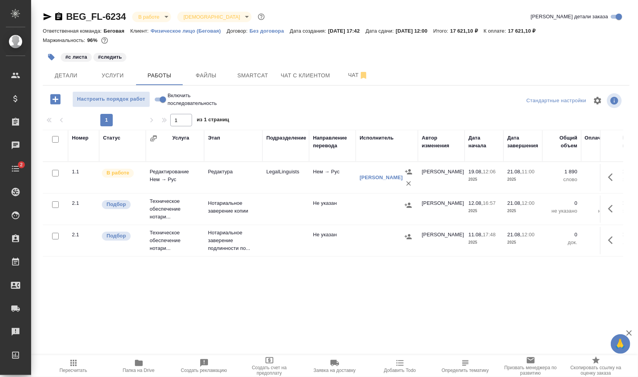
click at [304, 109] on div at bounding box center [336, 100] width 196 height 19
click at [82, 372] on span "Пересчитать" at bounding box center [73, 370] width 28 height 5
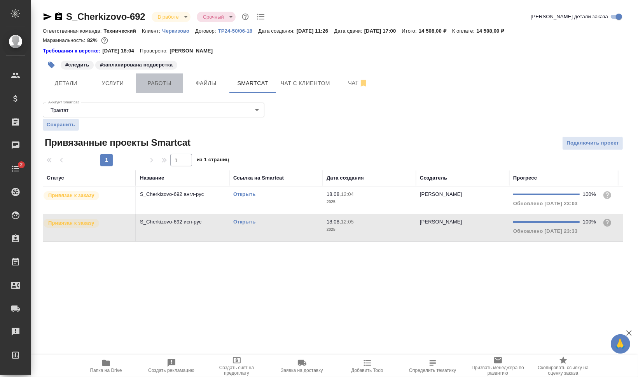
click at [171, 83] on span "Работы" at bounding box center [159, 84] width 37 height 10
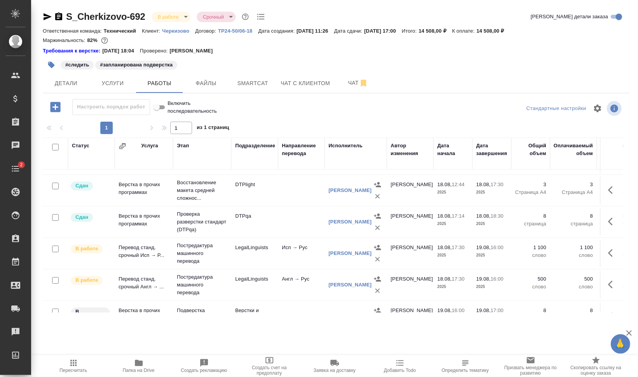
scroll to position [49, 0]
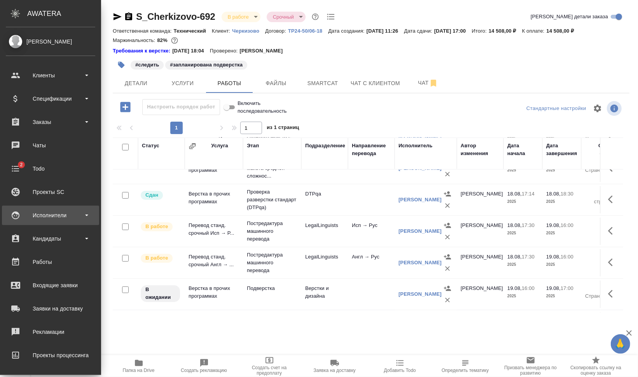
click at [56, 219] on div "Исполнители" at bounding box center [50, 215] width 89 height 12
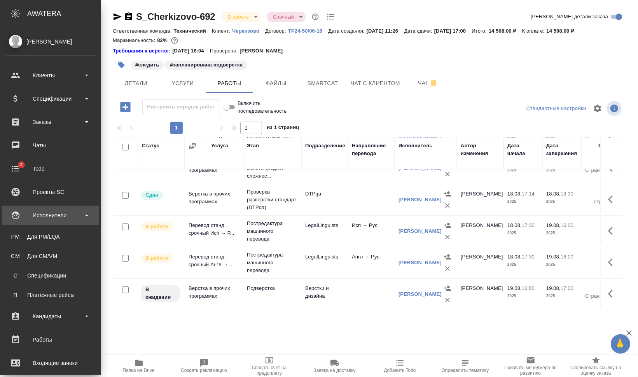
click at [56, 216] on div "Исполнители" at bounding box center [50, 215] width 89 height 12
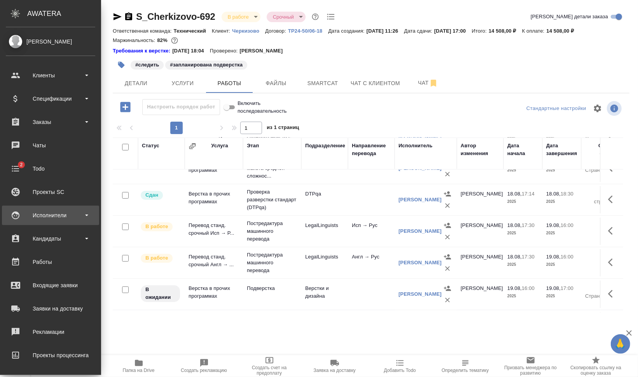
click at [46, 218] on div "Исполнители" at bounding box center [50, 215] width 89 height 12
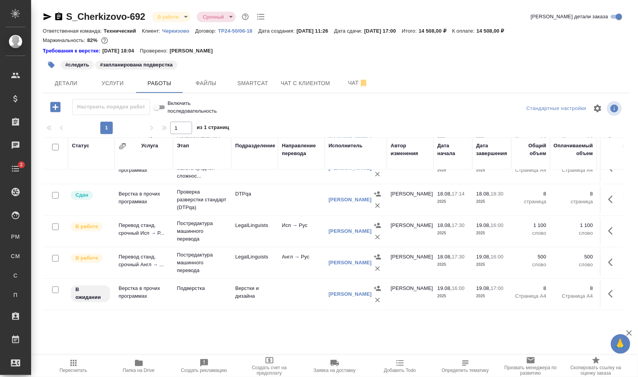
drag, startPoint x: 42, startPoint y: 234, endPoint x: 151, endPoint y: 333, distance: 146.9
click at [156, 335] on div ".cls-1 fill:#fff; AWATERA Валеев Динар Клиенты Спецификации Заказы 0 Чаты 2 Tod…" at bounding box center [319, 188] width 638 height 377
click at [241, 85] on span "Smartcat" at bounding box center [252, 84] width 37 height 10
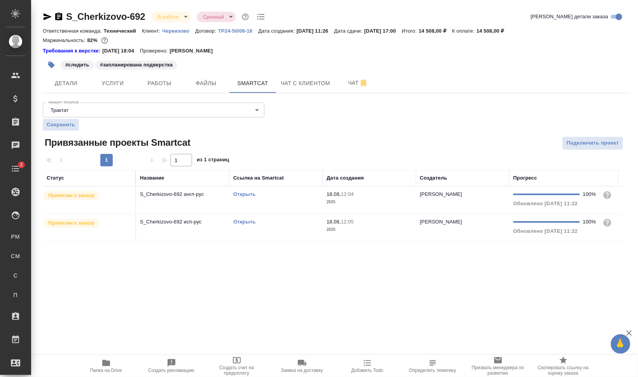
click at [259, 214] on td "Открыть" at bounding box center [275, 200] width 93 height 27
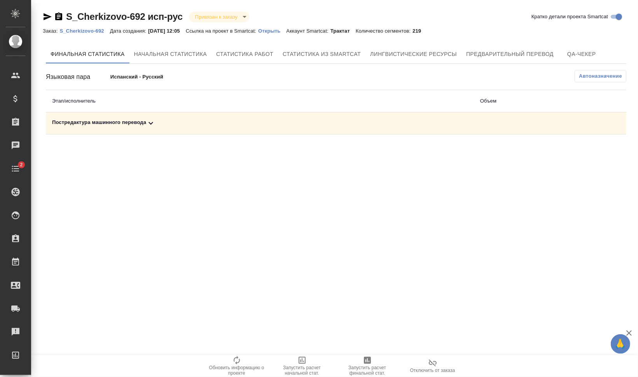
click at [127, 120] on div "Постредактура машинного перевода" at bounding box center [259, 123] width 415 height 9
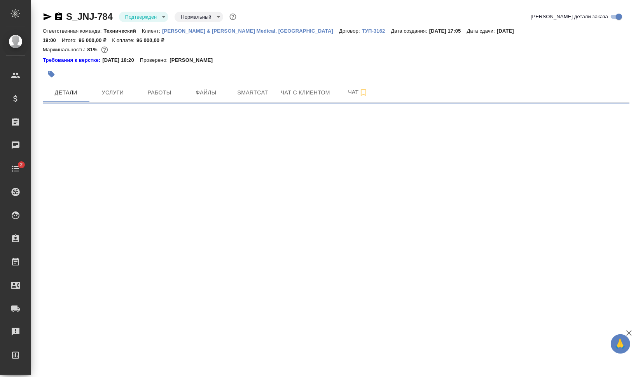
select select "RU"
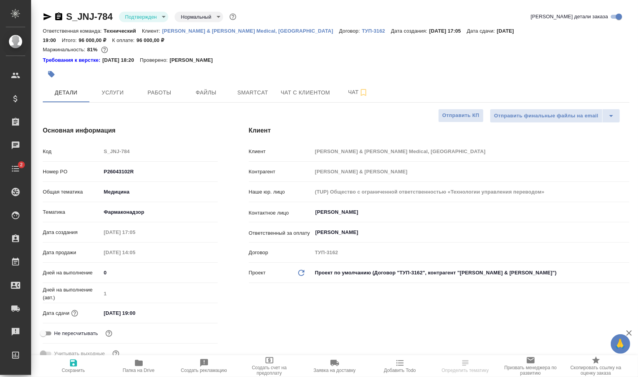
type textarea "x"
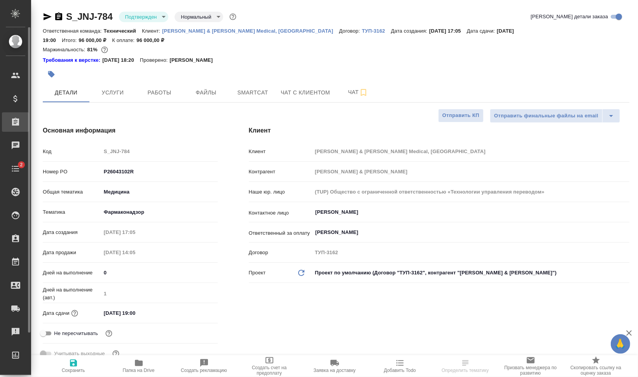
type textarea "x"
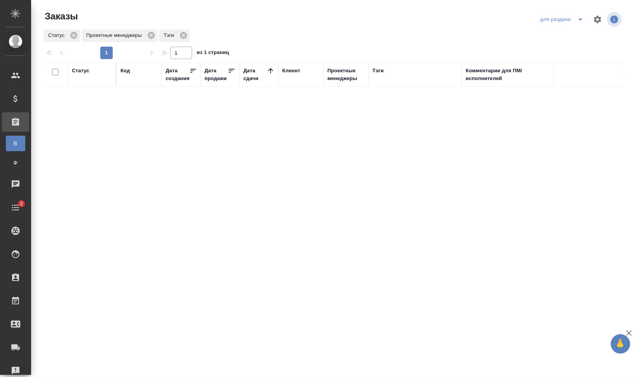
click at [171, 80] on div "Дата создания" at bounding box center [178, 75] width 24 height 16
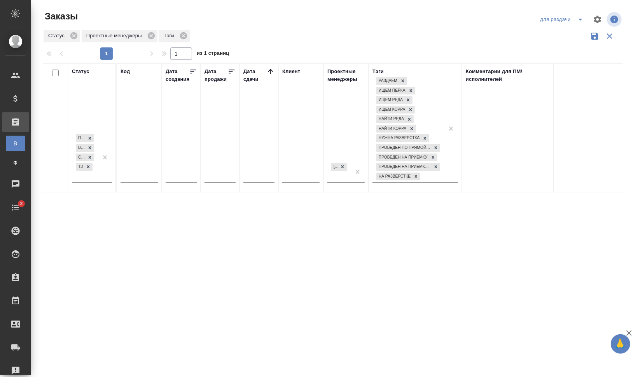
click at [126, 70] on div "Код" at bounding box center [124, 72] width 9 height 8
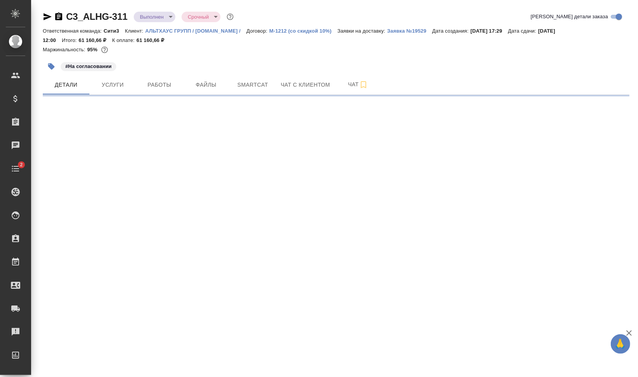
select select "RU"
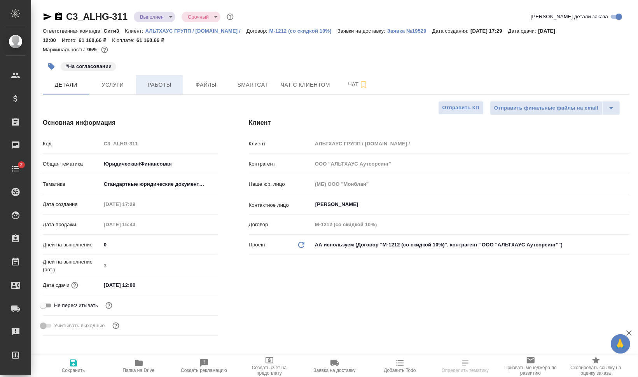
type textarea "x"
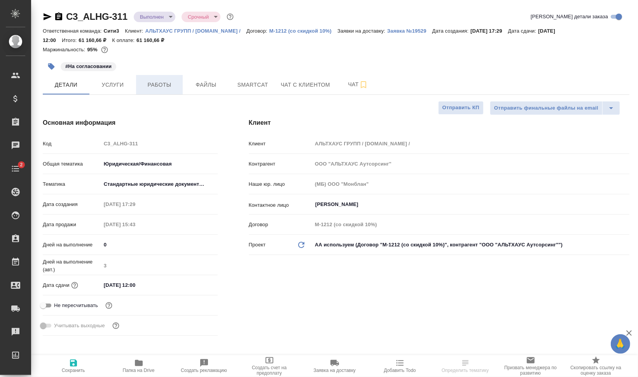
type textarea "x"
click at [155, 80] on button "Работы" at bounding box center [159, 84] width 47 height 19
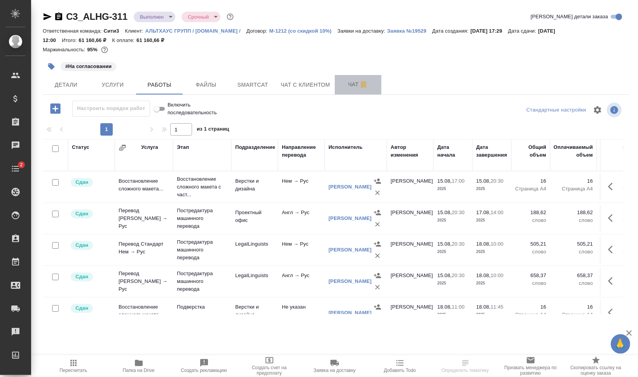
click at [344, 77] on button "Чат" at bounding box center [358, 84] width 47 height 19
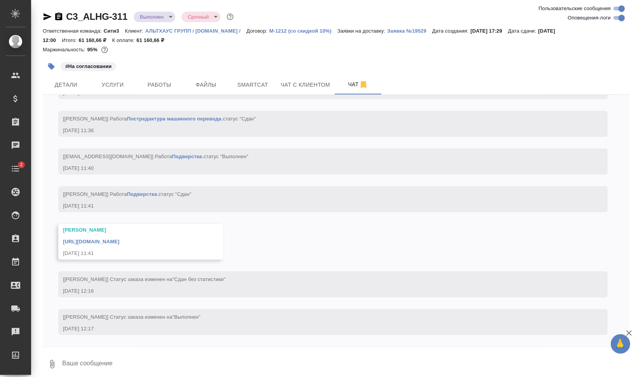
scroll to position [5290, 0]
click at [619, 18] on input "Оповещения-логи" at bounding box center [622, 17] width 28 height 9
checkbox input "false"
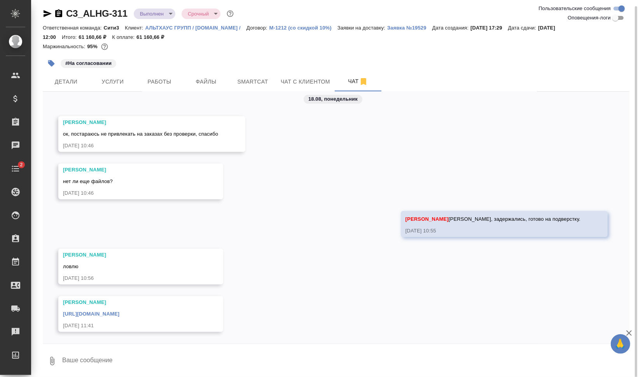
scroll to position [5, 0]
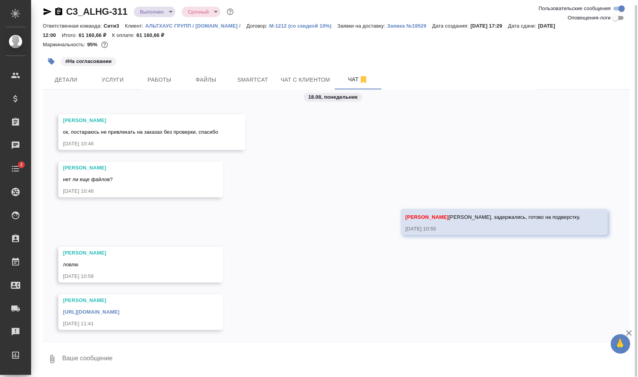
click at [258, 352] on textarea at bounding box center [345, 359] width 568 height 26
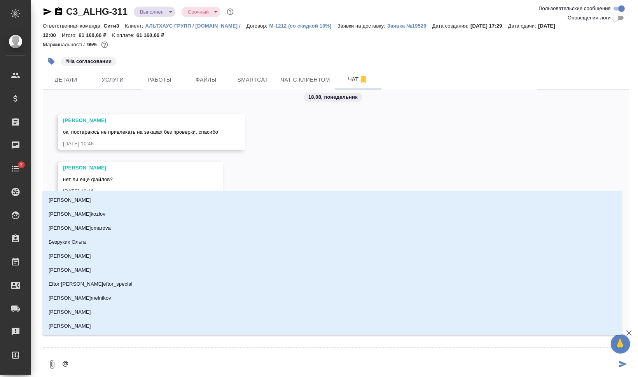
scroll to position [489, 0]
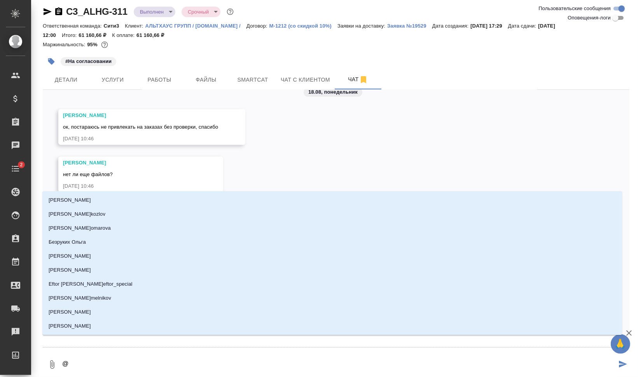
type textarea "@п"
type input "п"
type textarea "@пе"
type input "пе"
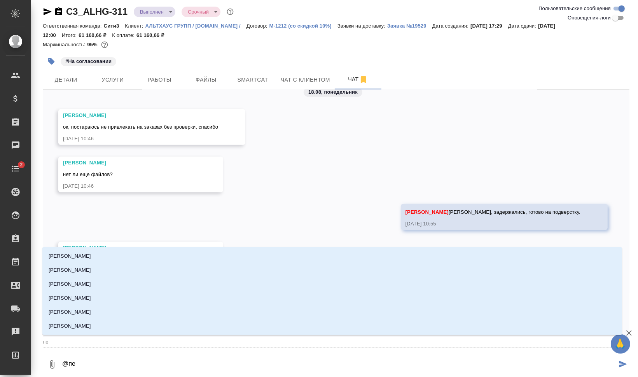
type textarea "@пет"
type input "пет"
type textarea "@петр"
type input "петр"
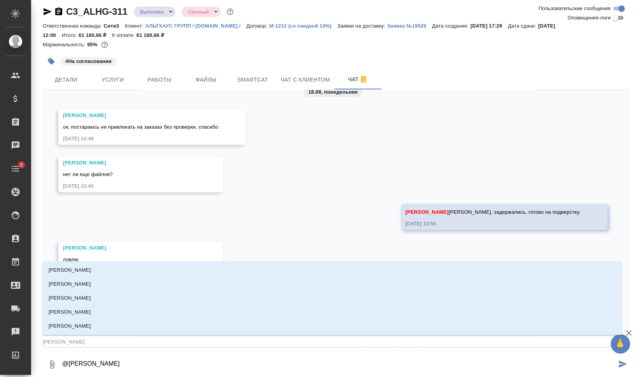
type textarea "@петро"
type input "петро"
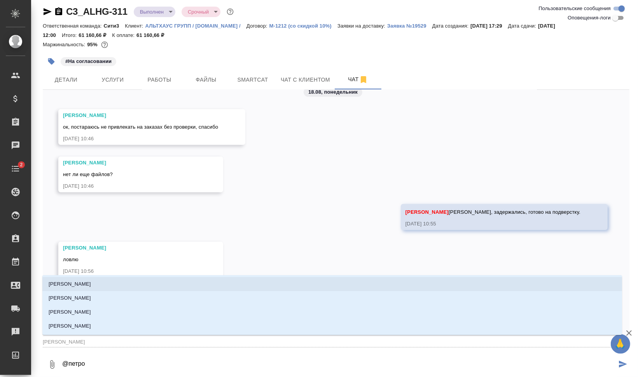
click at [176, 275] on div "Петрова Валерия Петрова Татьяна Петрова Елена Петров Антон" at bounding box center [332, 305] width 580 height 60
click at [194, 279] on li "Петрова Валерия" at bounding box center [332, 284] width 580 height 14
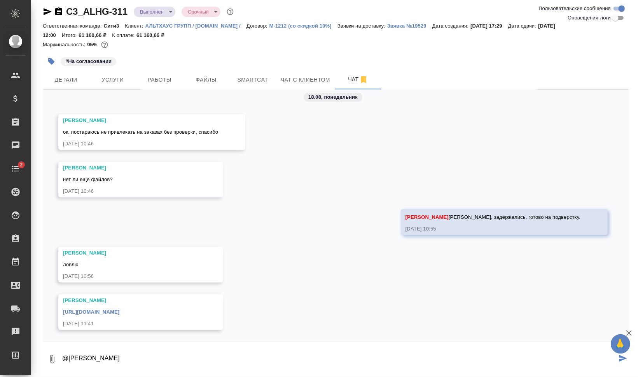
scroll to position [484, 0]
type textarea "@Петрова Валерия"
click at [162, 77] on span "Работы" at bounding box center [159, 80] width 37 height 10
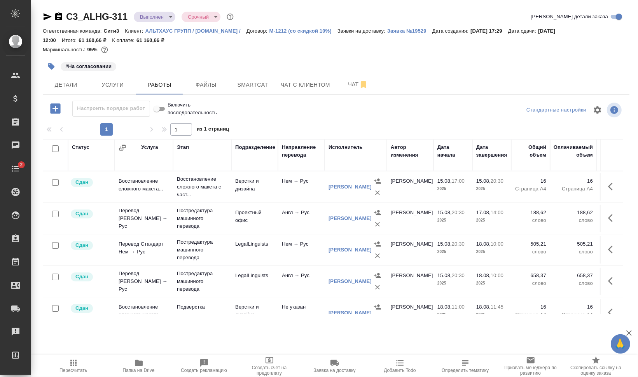
scroll to position [49, 0]
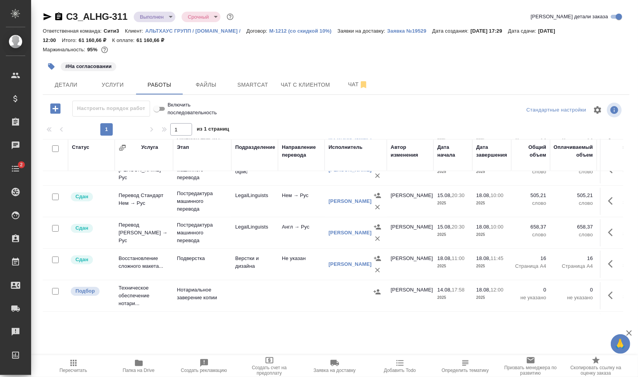
click at [352, 74] on div "#На согласовании" at bounding box center [238, 66] width 391 height 17
click at [347, 83] on span "Чат" at bounding box center [357, 85] width 37 height 10
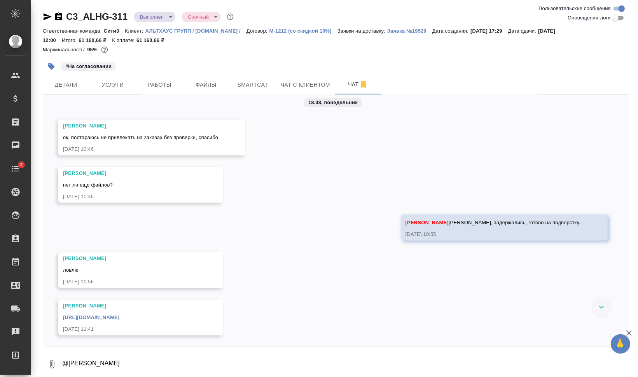
scroll to position [484, 0]
click at [241, 358] on textarea "@Петрова Валерия" at bounding box center [345, 364] width 568 height 26
drag, startPoint x: 274, startPoint y: 362, endPoint x: 340, endPoint y: 363, distance: 66.1
click at [336, 363] on textarea "@Петрова Валерия привет! Обнаружились недочеты после подверстки. Просьба" at bounding box center [338, 364] width 555 height 26
drag, startPoint x: 346, startPoint y: 361, endPoint x: 331, endPoint y: 365, distance: 16.0
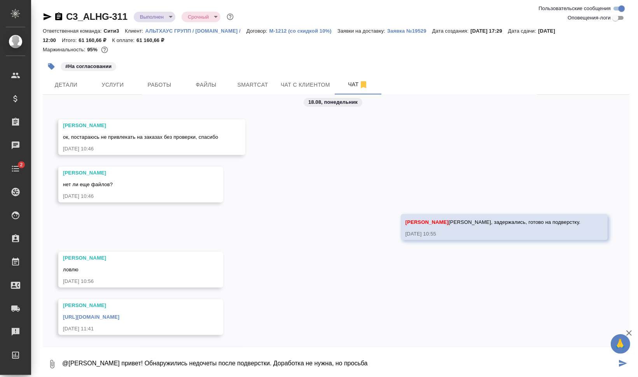
click at [331, 365] on textarea "@Петрова Валерия привет! Обнаружились недочеты после подверстки. Доработка не н…" at bounding box center [338, 364] width 555 height 26
click at [372, 357] on textarea "@Петрова Валерия привет! Обнаружились недочеты после подверстки. Доработка не н…" at bounding box center [338, 364] width 555 height 26
click at [380, 361] on textarea "@Петрова Валерия привет! Обнаружились недочеты после подверстки. Доработка не н…" at bounding box center [338, 364] width 555 height 26
paste textarea "в документе таблица начинается на отдельной странице, у нас все подряд, колонти…"
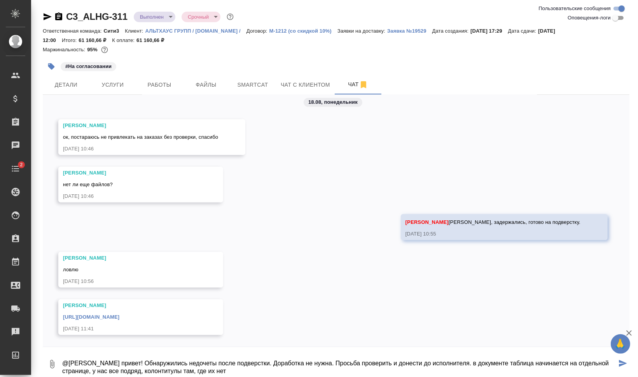
drag, startPoint x: 477, startPoint y: 362, endPoint x: 473, endPoint y: 364, distance: 4.3
click at [472, 364] on textarea "@Петрова Валерия привет! Обнаружились недочеты после подверстки. Доработка не н…" at bounding box center [338, 364] width 555 height 26
drag, startPoint x: 510, startPoint y: 361, endPoint x: 491, endPoint y: 365, distance: 19.4
click at [491, 365] on textarea "@Петрова Валерия привет! Обнаружились недочеты после подверстки. Доработка не н…" at bounding box center [338, 364] width 555 height 26
click at [93, 369] on textarea "@Петрова Валерия привет! Обнаружились недочеты после подверстки. Доработка не н…" at bounding box center [338, 364] width 555 height 26
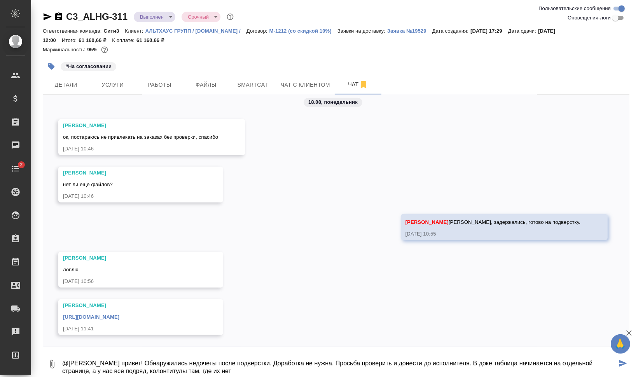
click at [232, 369] on textarea "@Петрова Валерия привет! Обнаружились недочеты после подверстки. Доработка не н…" at bounding box center [338, 364] width 555 height 26
click at [148, 371] on textarea "@Петрова Валерия привет! Обнаружились недочеты после подверстки. Доработка не н…" at bounding box center [338, 364] width 555 height 26
click at [245, 368] on textarea "@Петрова Валерия привет! Обнаружились недочеты после подверстки. Доработка не н…" at bounding box center [338, 364] width 555 height 26
type textarea "@Петрова Валерия привет! Обнаружились недочеты после подверстки. Доработка не н…"
click at [628, 331] on icon "button" at bounding box center [628, 332] width 9 height 9
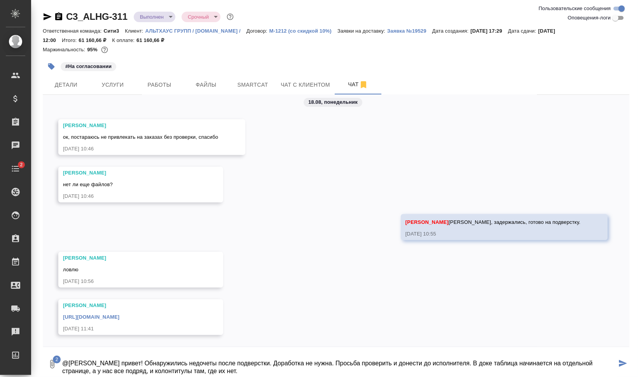
click at [143, 364] on textarea "@Петрова Валерия привет! Обнаружились недочеты после подверстки. Доработка не н…" at bounding box center [338, 364] width 555 height 26
click at [608, 363] on textarea "@Петрова Валерия привет! Обнаружились недочеты после подверстки. Доработка не н…" at bounding box center [338, 364] width 555 height 26
click at [619, 363] on icon "submit" at bounding box center [623, 363] width 8 height 7
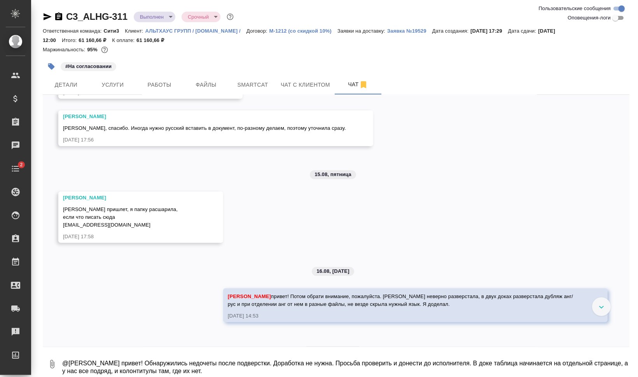
scroll to position [212, 0]
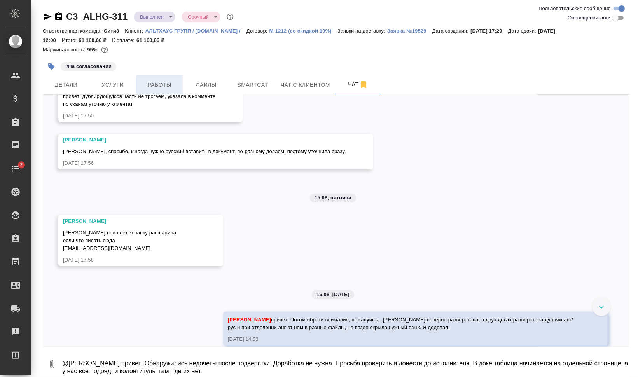
click at [147, 83] on span "Работы" at bounding box center [159, 85] width 37 height 10
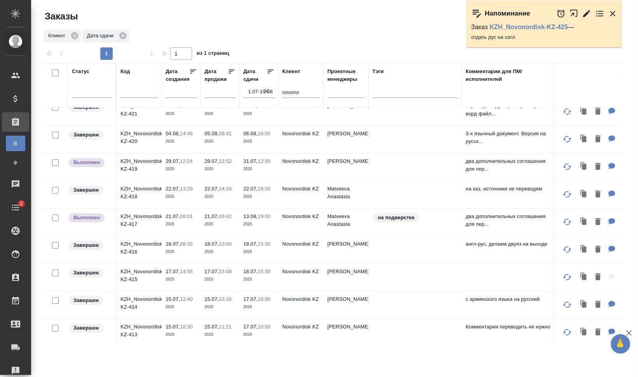
scroll to position [44, 0]
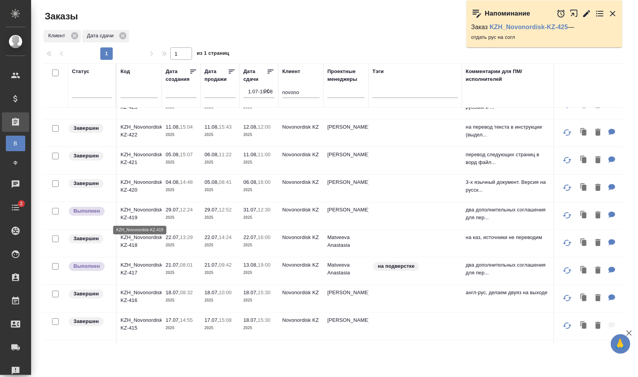
click at [142, 210] on p "KZH_Novonordisk-KZ-419" at bounding box center [138, 214] width 37 height 16
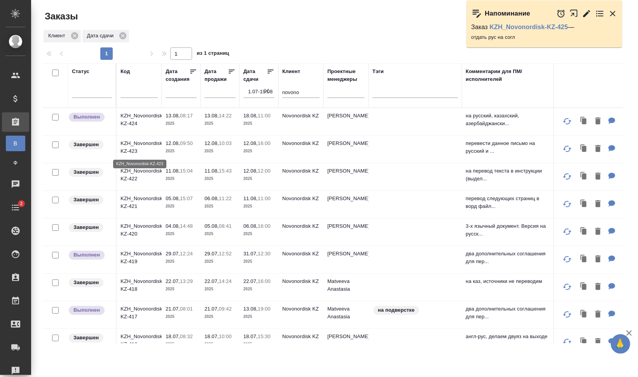
click at [152, 146] on p "KZH_Novonordisk-KZ-423" at bounding box center [138, 148] width 37 height 16
drag, startPoint x: 282, startPoint y: 88, endPoint x: 275, endPoint y: 89, distance: 6.8
click at [272, 88] on tr "Статус Код Дата создания Дата продажи Дата сдачи 1.07-19.08 Клиент novono Проек…" at bounding box center [447, 85] width 808 height 44
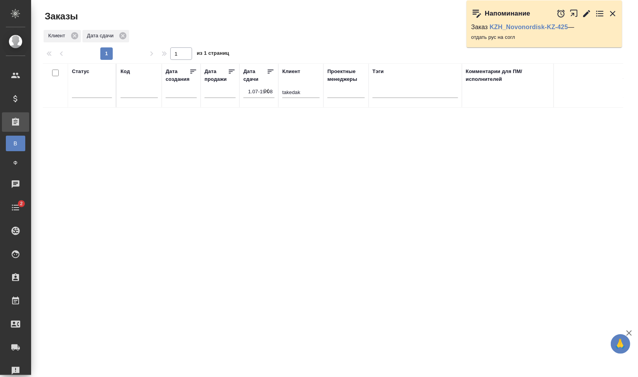
click at [315, 96] on input "takedak" at bounding box center [300, 93] width 37 height 10
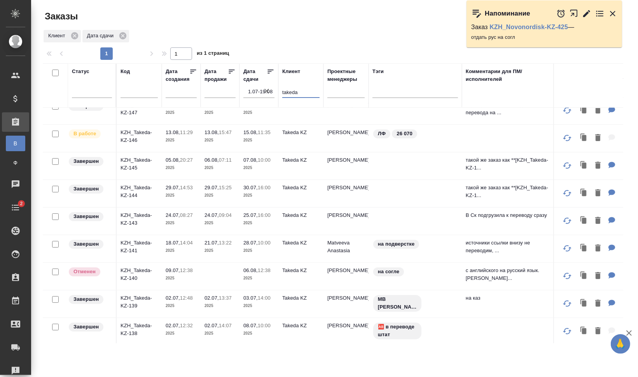
scroll to position [19, 0]
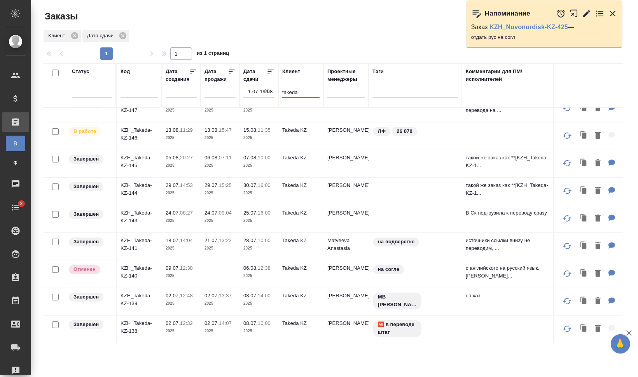
type input "takeda"
click at [154, 161] on p "KZH_Takeda-KZ-145" at bounding box center [138, 162] width 37 height 16
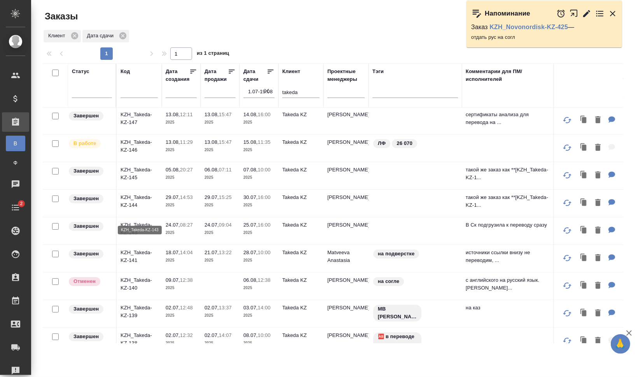
scroll to position [0, 0]
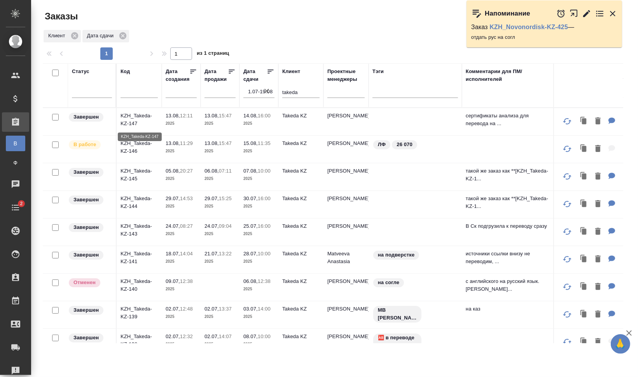
click at [129, 118] on p "KZH_Takeda-KZ-147" at bounding box center [138, 120] width 37 height 16
click at [131, 140] on p "KZH_Takeda-KZ-146" at bounding box center [138, 148] width 37 height 16
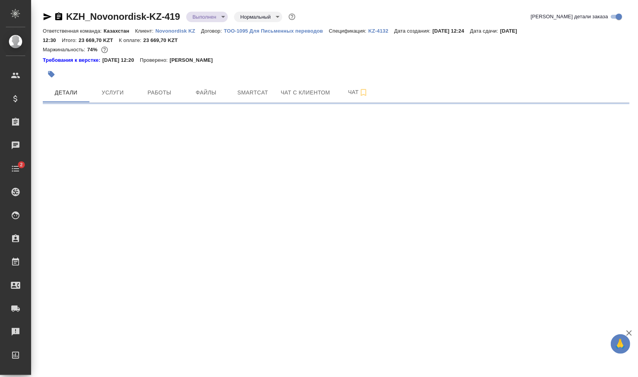
select select "RU"
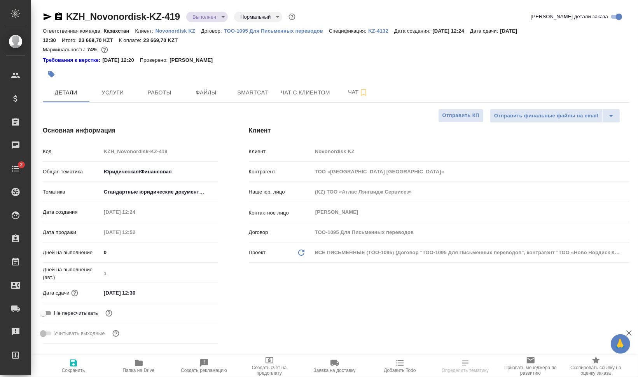
type textarea "x"
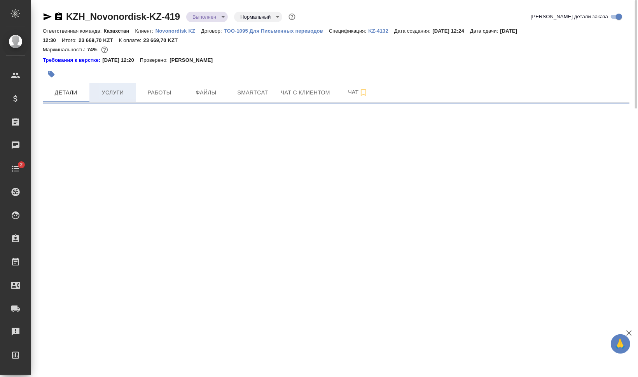
select select "RU"
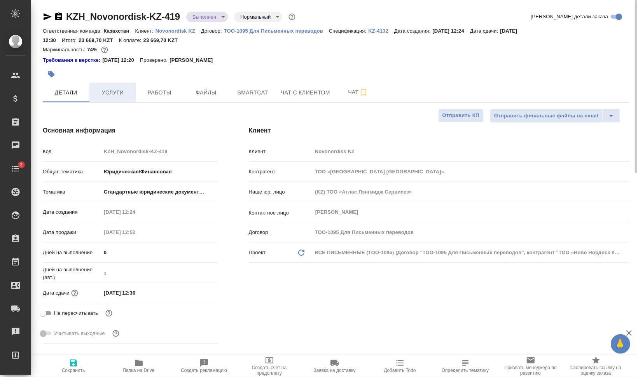
type textarea "x"
click at [128, 94] on span "Услуги" at bounding box center [112, 93] width 37 height 10
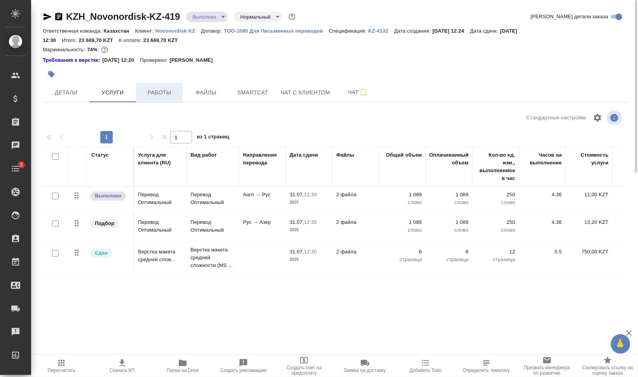
click at [164, 93] on span "Работы" at bounding box center [159, 93] width 37 height 10
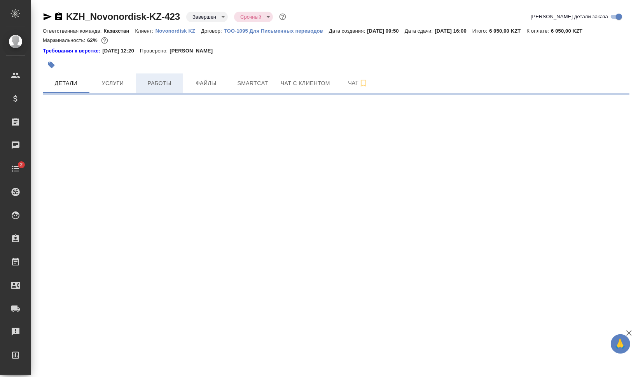
select select "RU"
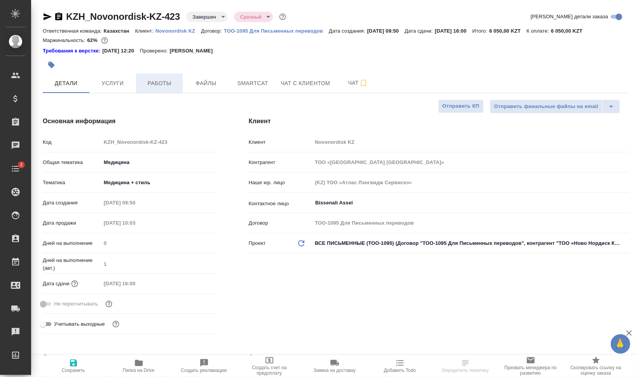
type textarea "x"
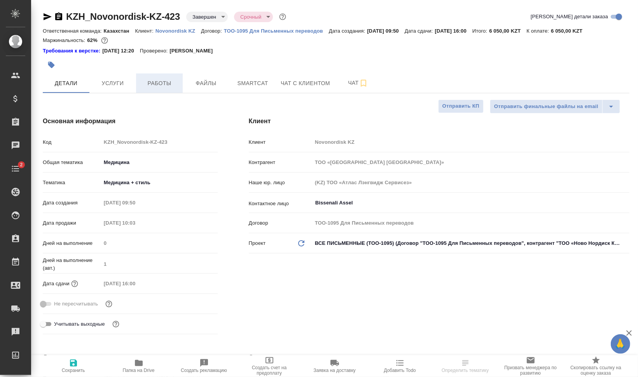
type textarea "x"
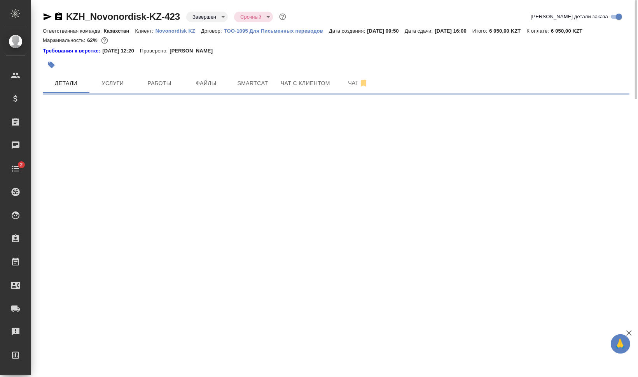
select select "RU"
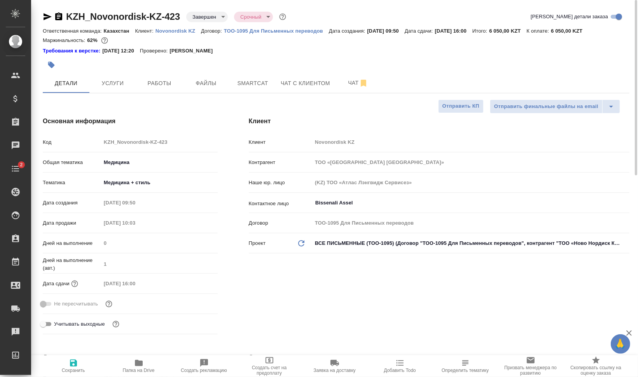
type textarea "x"
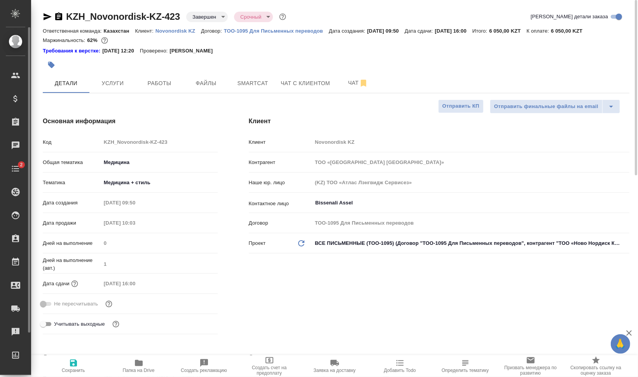
type textarea "x"
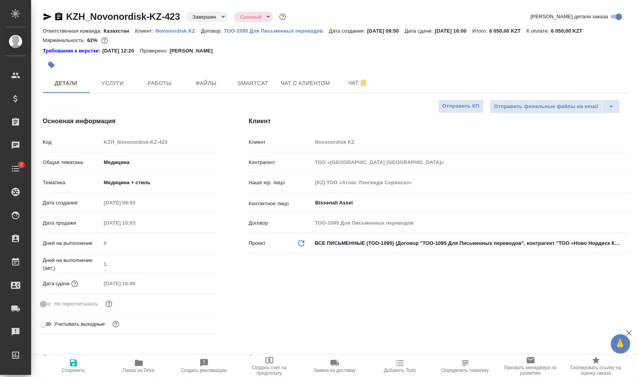
type textarea "x"
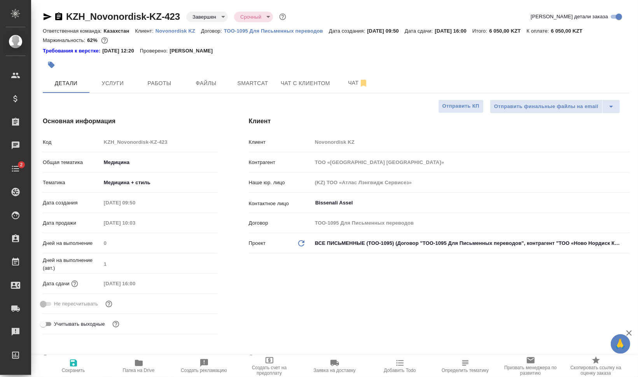
type textarea "x"
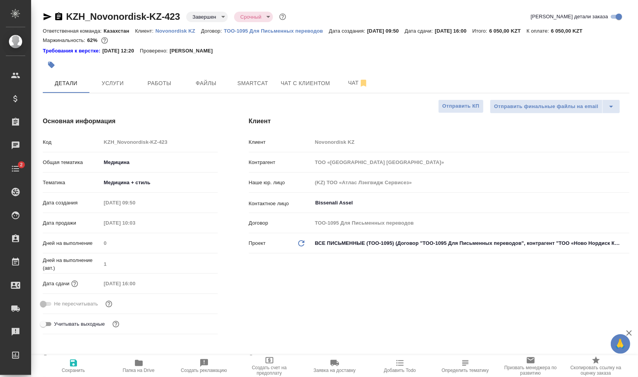
type textarea "x"
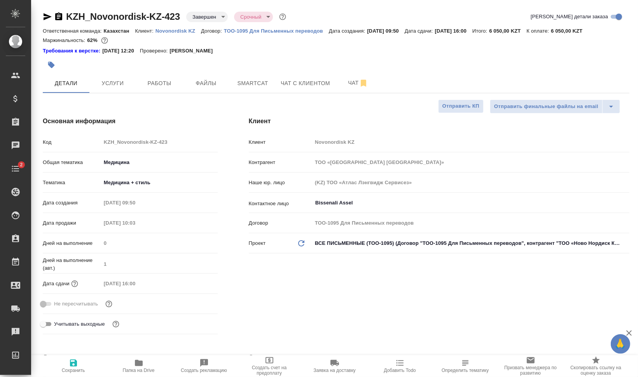
type textarea "x"
click at [154, 78] on button "Работы" at bounding box center [159, 82] width 47 height 19
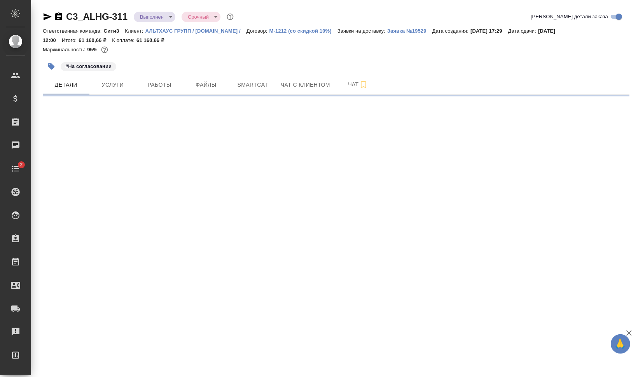
select select "RU"
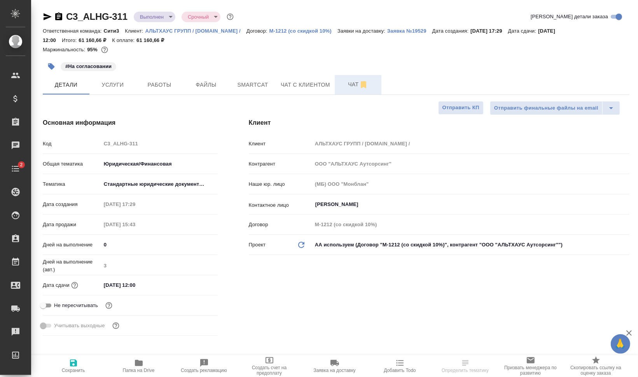
type textarea "x"
click at [346, 86] on span "Чат" at bounding box center [357, 85] width 37 height 10
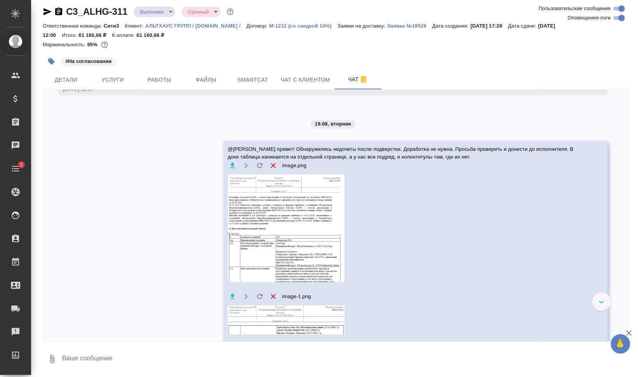
scroll to position [5552, 0]
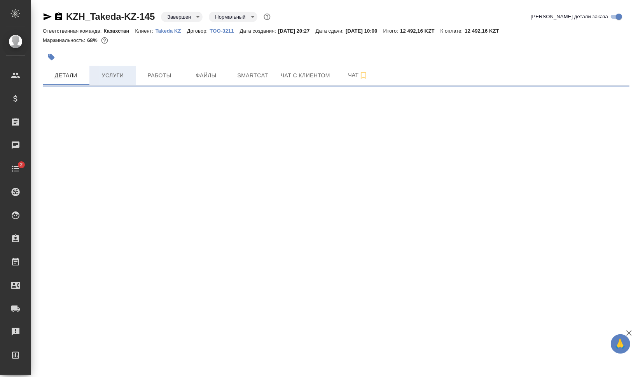
select select "RU"
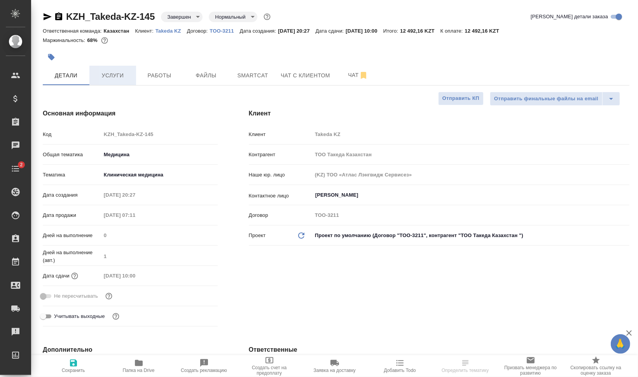
type textarea "x"
click at [125, 75] on span "Услуги" at bounding box center [112, 76] width 37 height 10
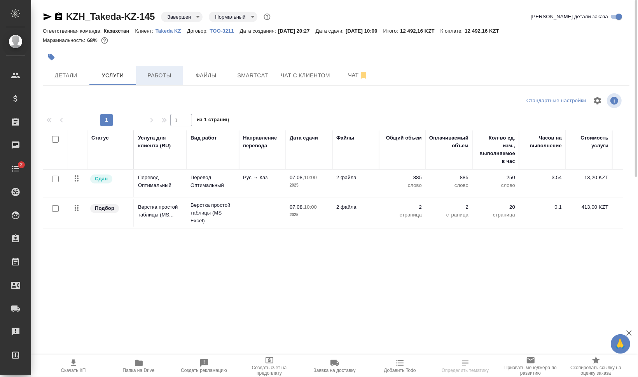
click at [163, 75] on span "Работы" at bounding box center [159, 76] width 37 height 10
click at [62, 75] on span "Детали" at bounding box center [65, 76] width 37 height 10
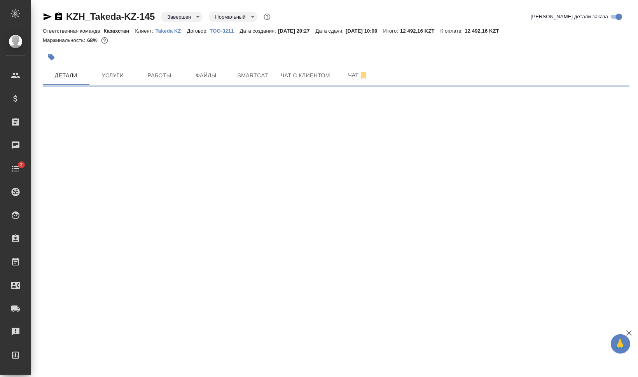
select select "RU"
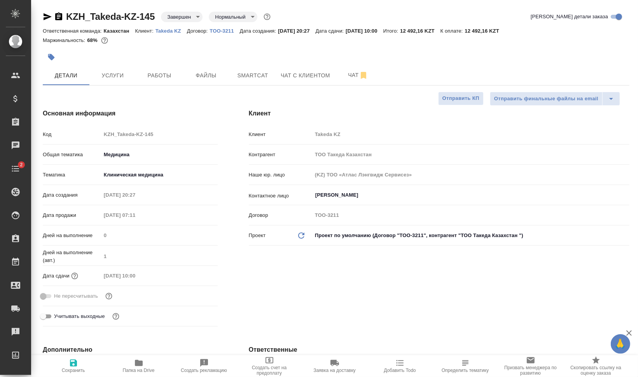
type textarea "x"
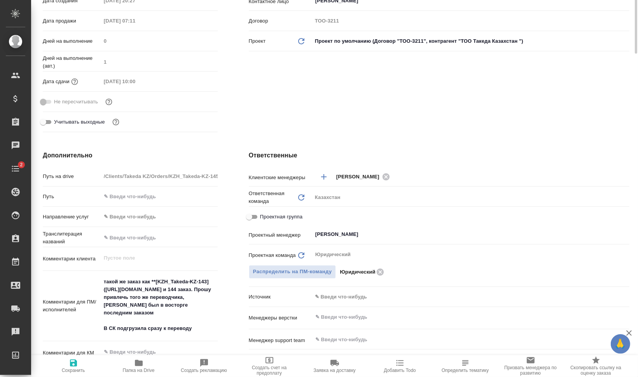
scroll to position [292, 0]
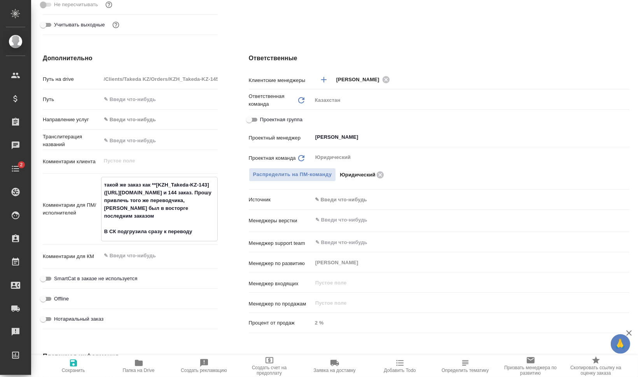
click at [192, 216] on textarea "такой же заказ как **[KZH_Takeda-KZ-143](https://tera.awatera.com/Order/6881c42…" at bounding box center [159, 208] width 116 height 60
type textarea "x"
click at [222, 237] on div "Дополнительно Путь на drive /Clients/Takeda KZ/Orders/KZH_Takeda-KZ-145 Путь На…" at bounding box center [130, 195] width 206 height 314
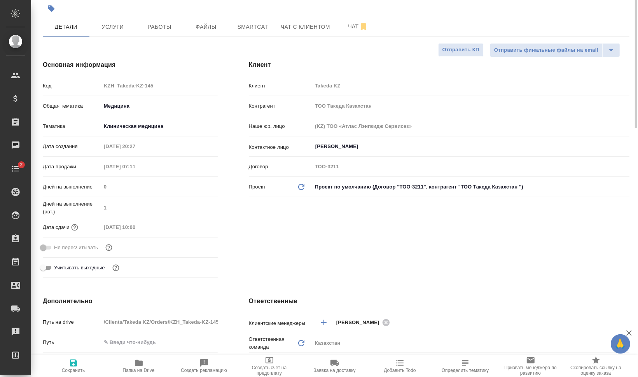
scroll to position [0, 0]
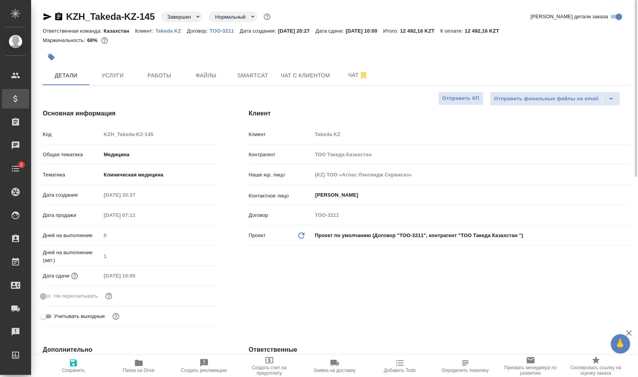
type textarea "x"
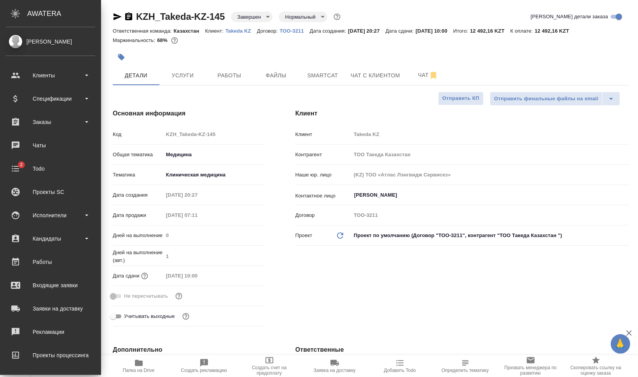
type textarea "x"
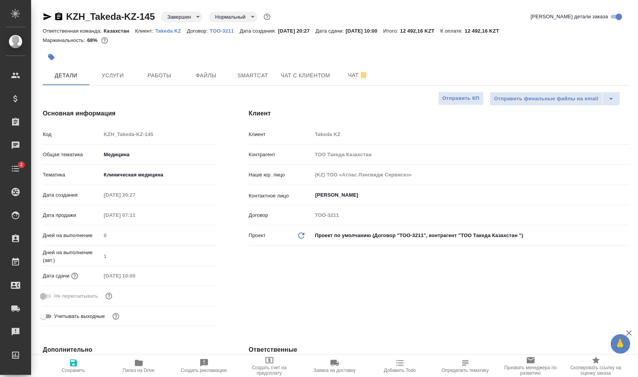
type textarea "x"
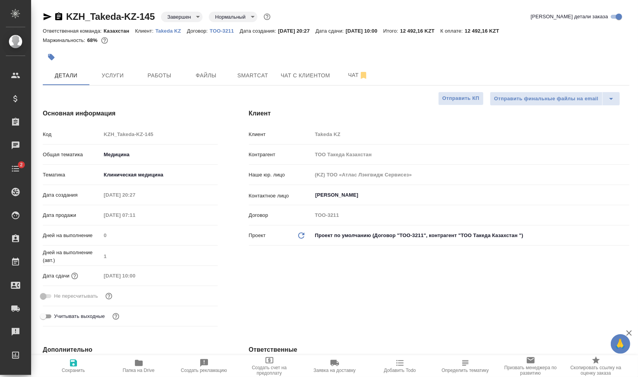
type textarea "x"
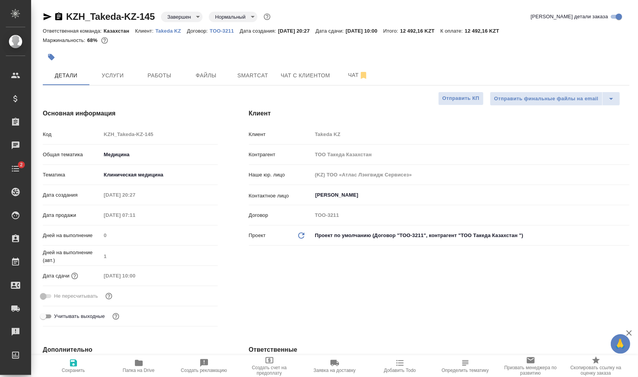
type textarea "x"
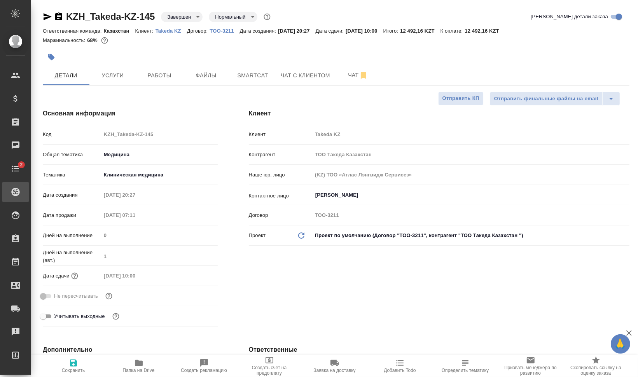
type textarea "x"
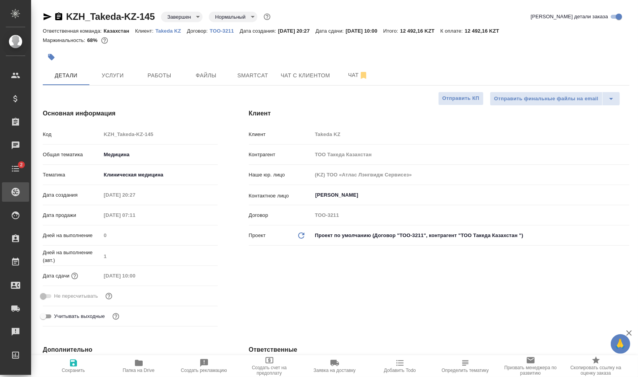
type textarea "x"
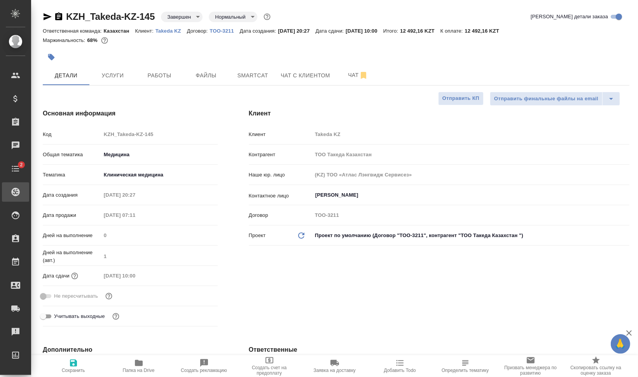
type textarea "x"
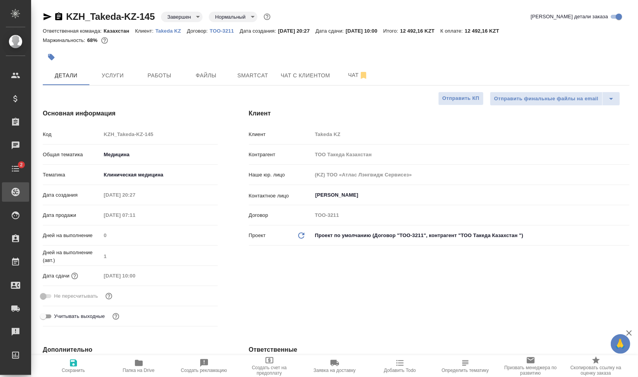
type textarea "x"
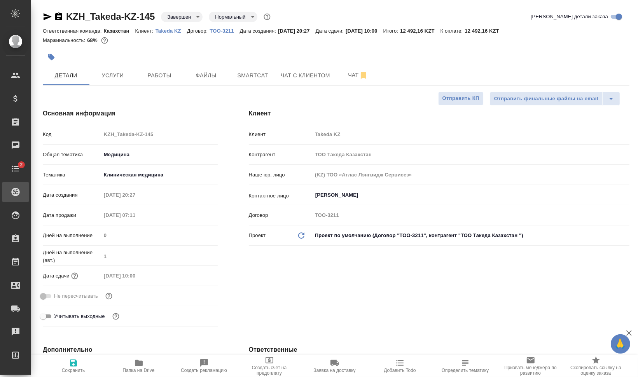
type textarea "x"
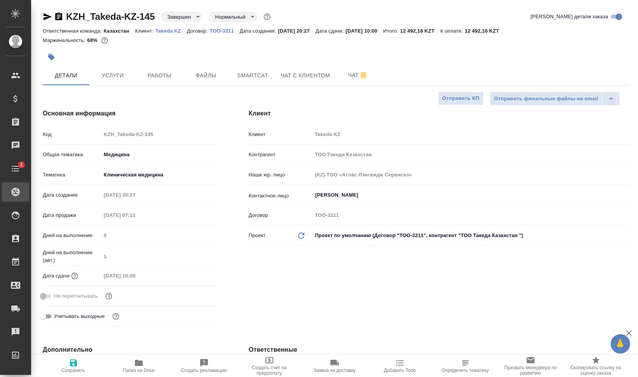
type textarea "x"
select select "RU"
type textarea "x"
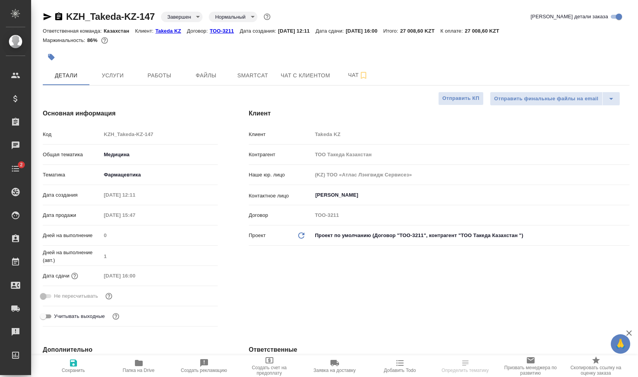
type textarea "x"
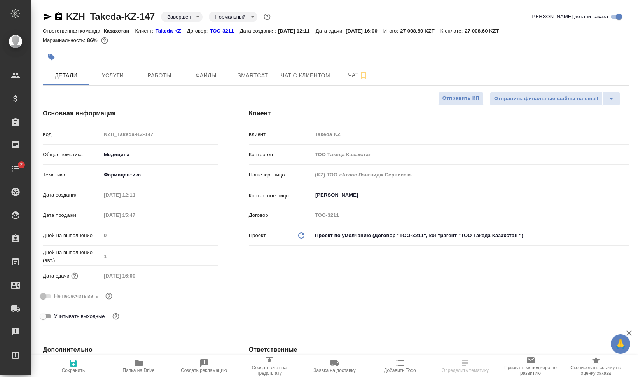
type textarea "x"
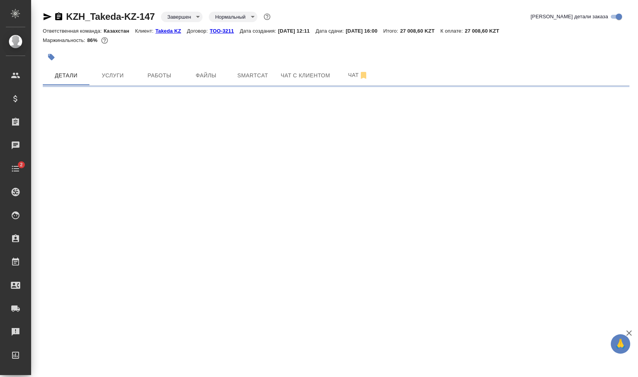
select select "RU"
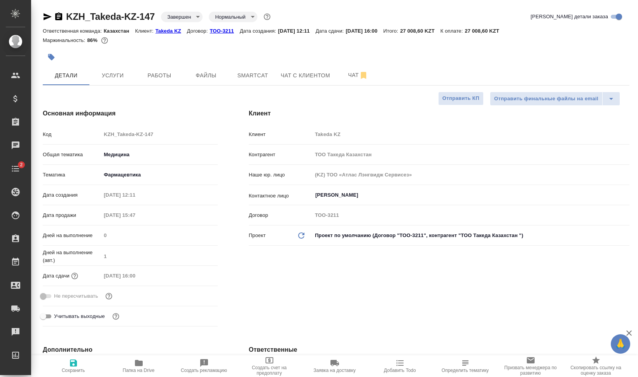
type textarea "x"
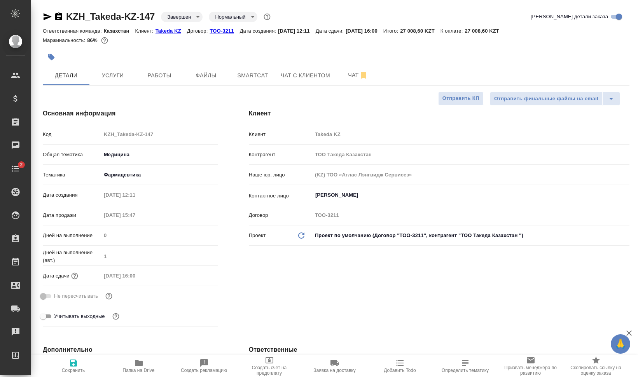
type textarea "x"
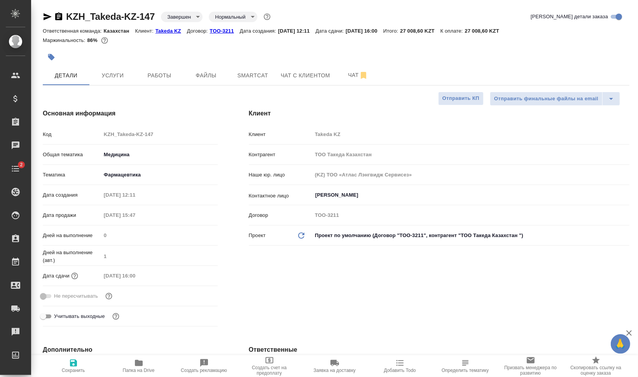
type textarea "x"
click at [155, 77] on span "Работы" at bounding box center [159, 76] width 37 height 10
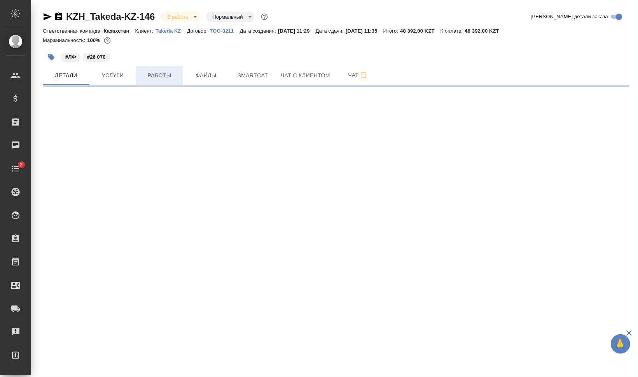
click at [174, 74] on span "Работы" at bounding box center [159, 76] width 37 height 10
select select "RU"
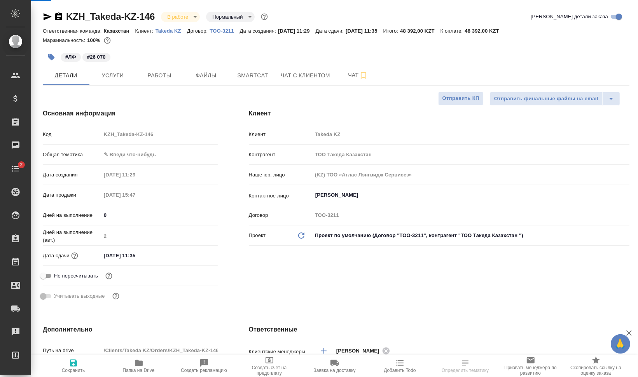
type textarea "x"
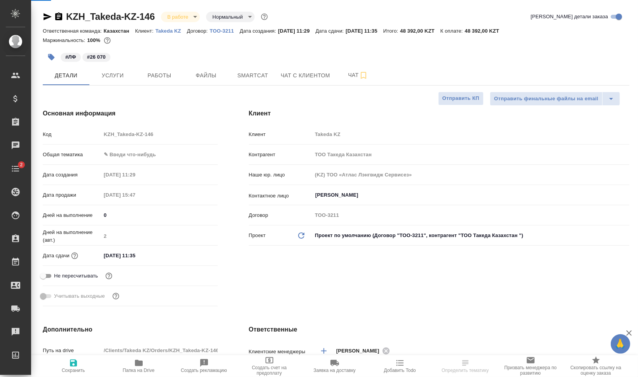
type textarea "x"
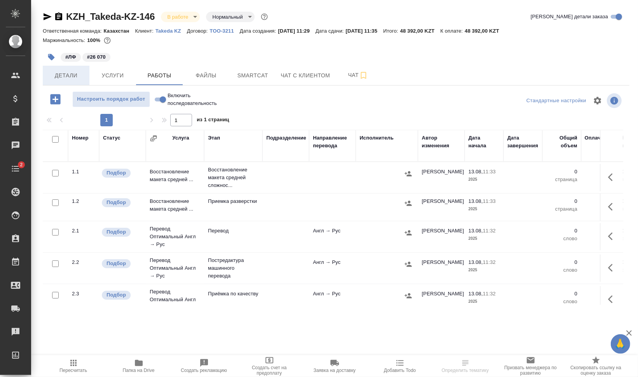
click at [72, 75] on span "Детали" at bounding box center [65, 76] width 37 height 10
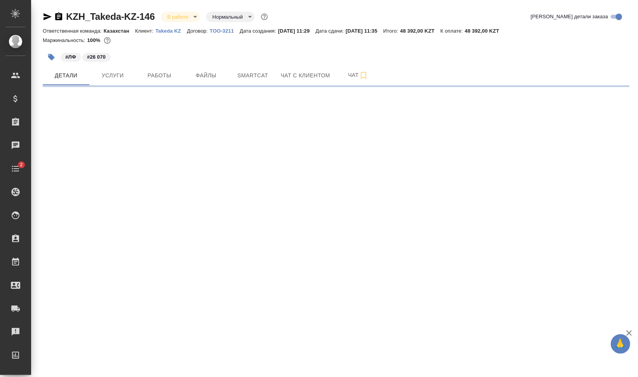
select select "RU"
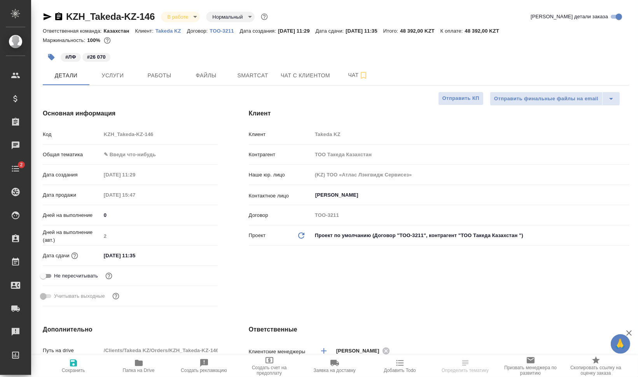
type textarea "x"
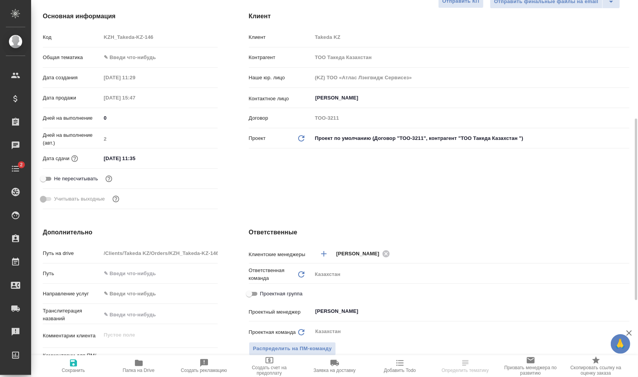
scroll to position [194, 0]
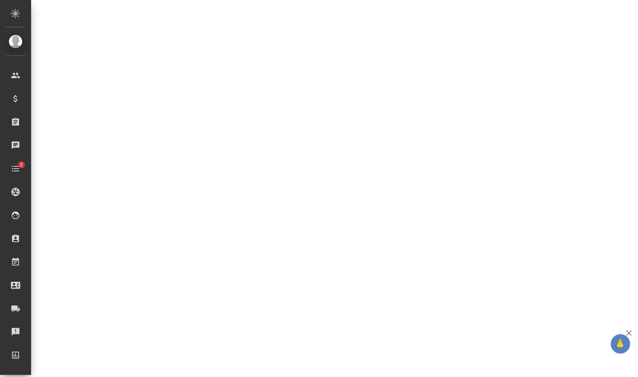
select select "RU"
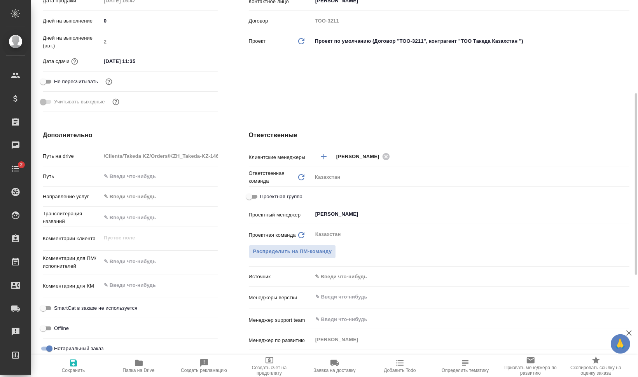
type textarea "x"
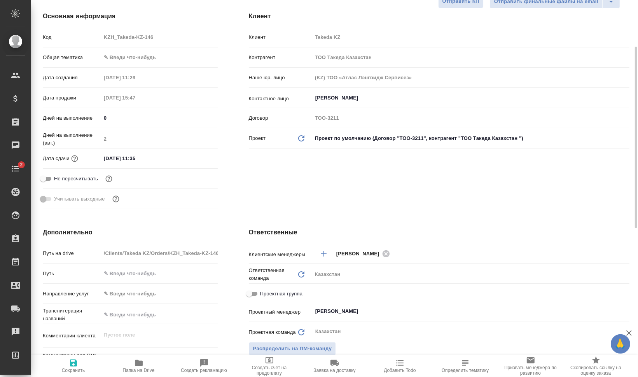
scroll to position [0, 0]
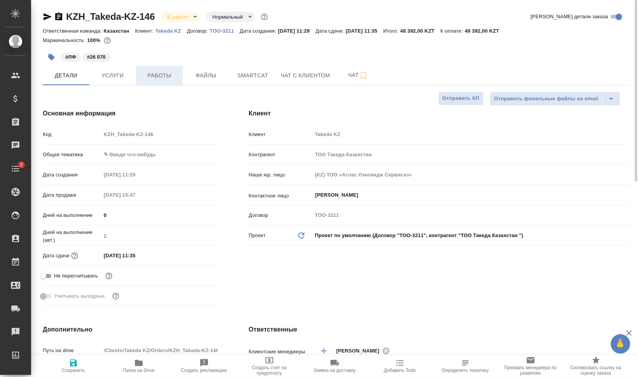
click at [156, 75] on span "Работы" at bounding box center [159, 76] width 37 height 10
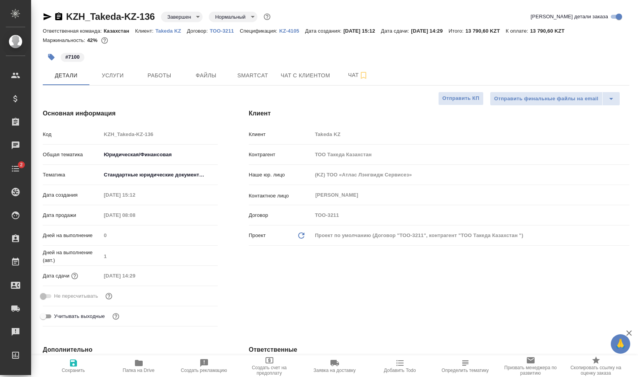
select select "RU"
